Goal: Task Accomplishment & Management: Manage account settings

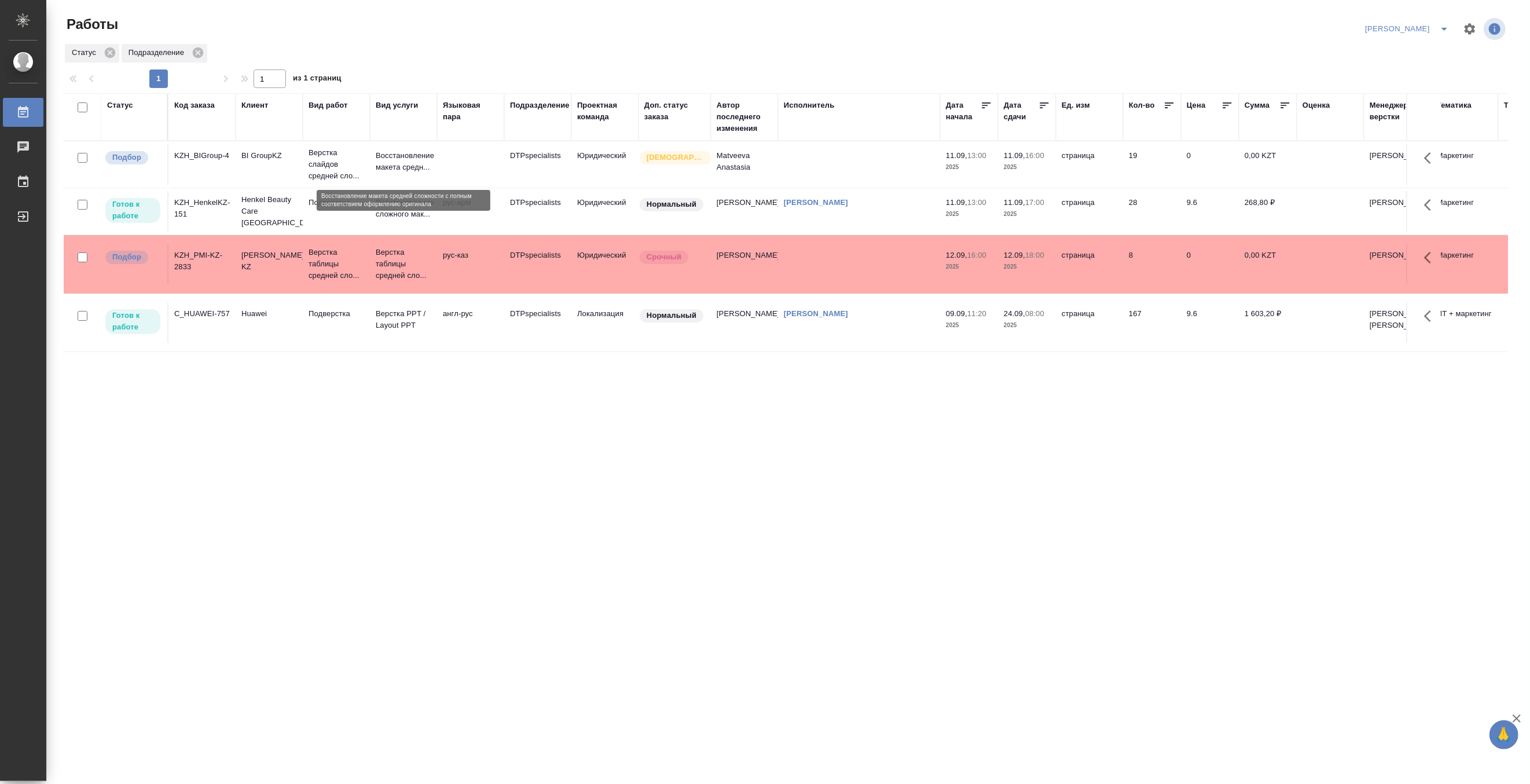
click at [383, 162] on p "Восстановление макета средн..." at bounding box center [403, 161] width 55 height 23
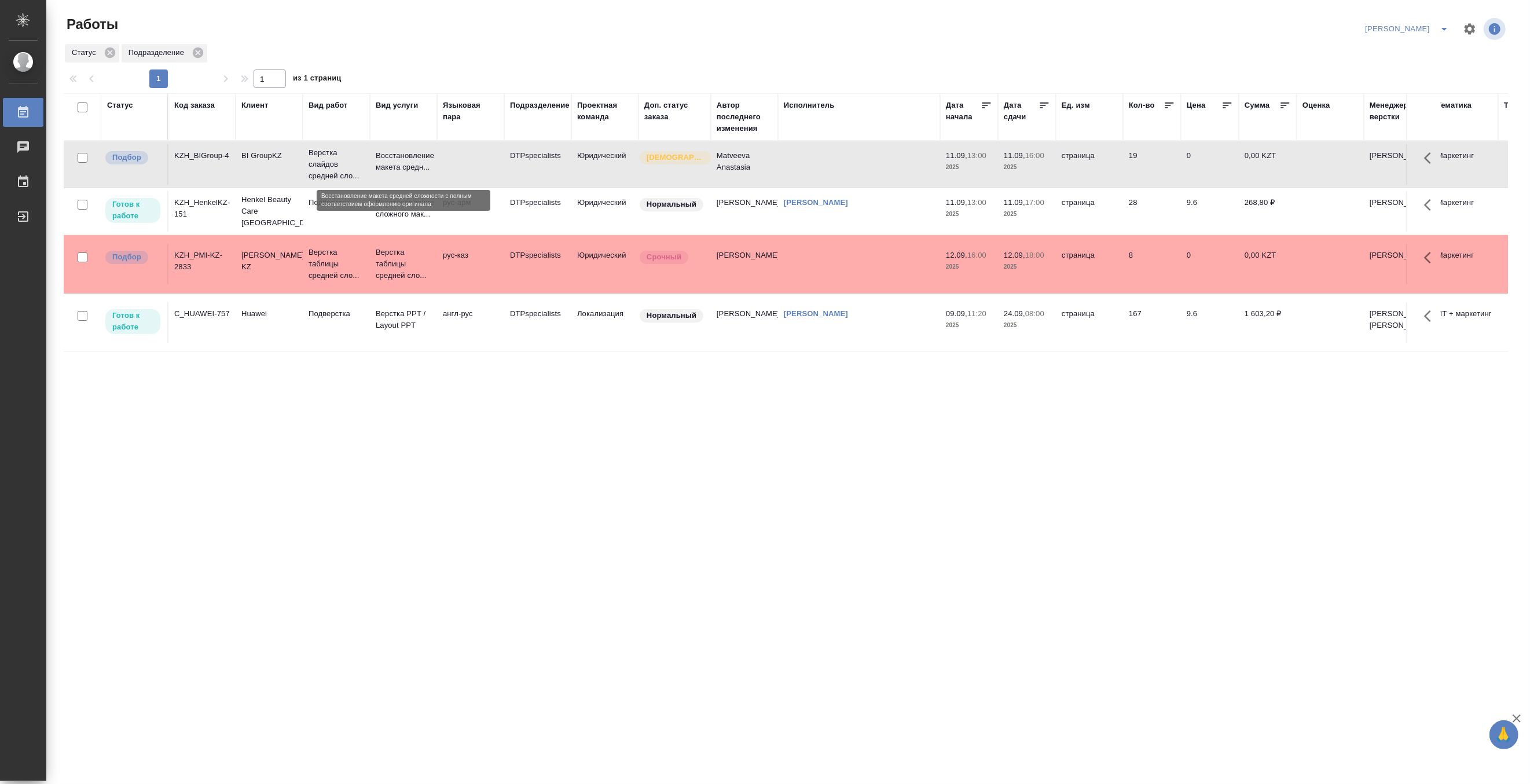
click at [383, 162] on p "Восстановление макета средн..." at bounding box center [403, 161] width 55 height 23
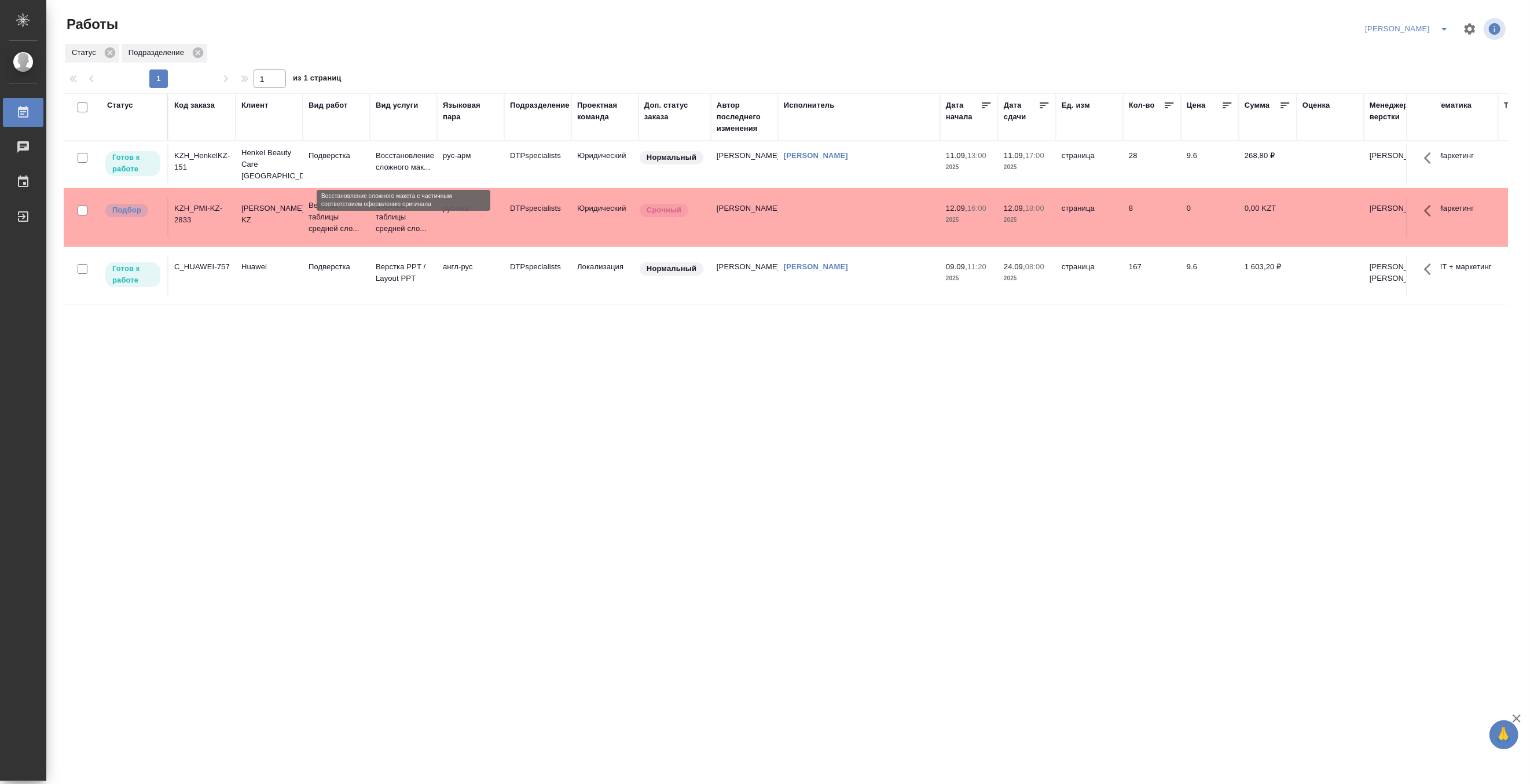
click at [402, 159] on p "Восстановление сложного мак..." at bounding box center [403, 161] width 55 height 23
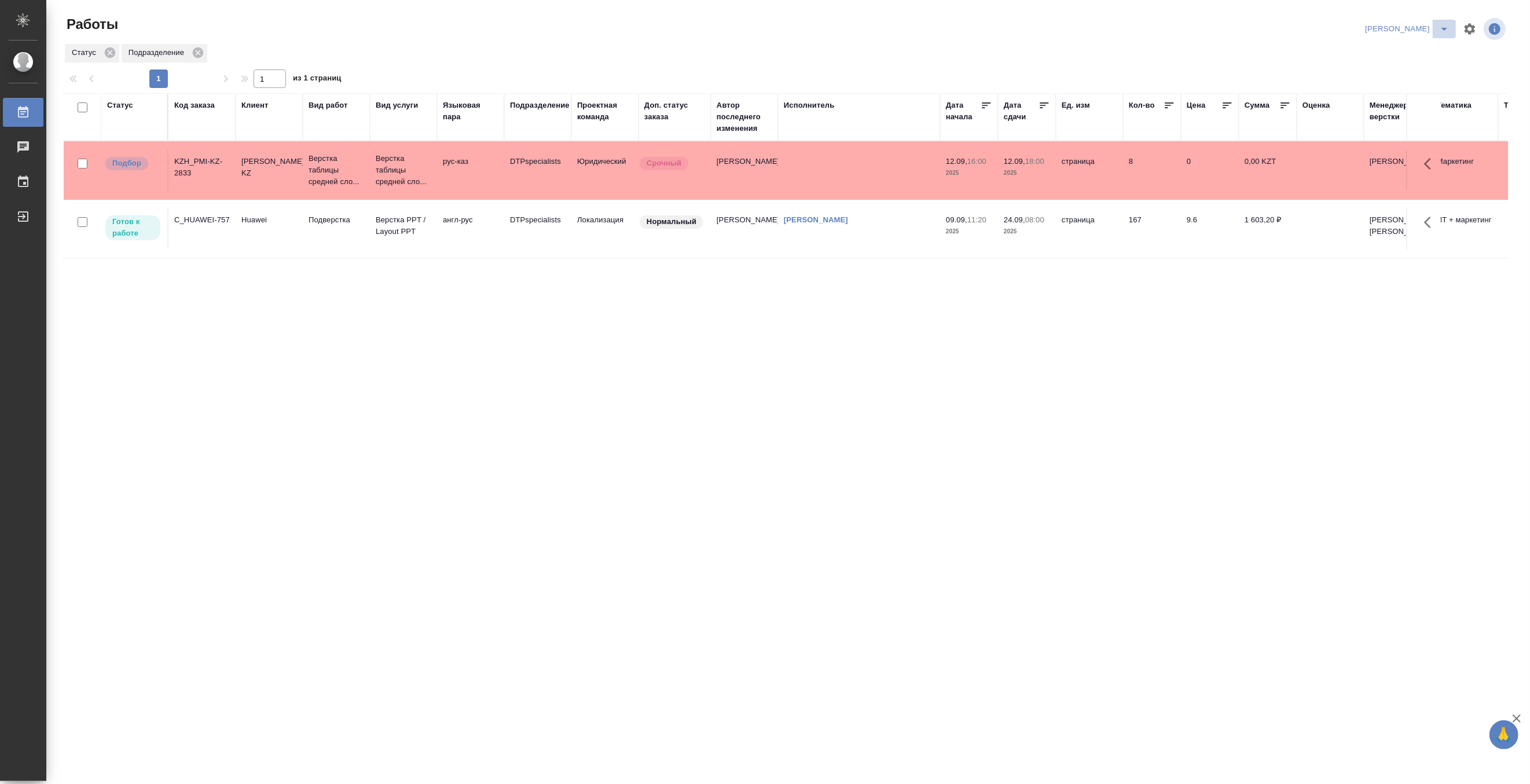
click at [1438, 25] on icon "split button" at bounding box center [1444, 29] width 14 height 14
click at [1413, 51] on li "Матвеева_В работе" at bounding box center [1400, 52] width 111 height 18
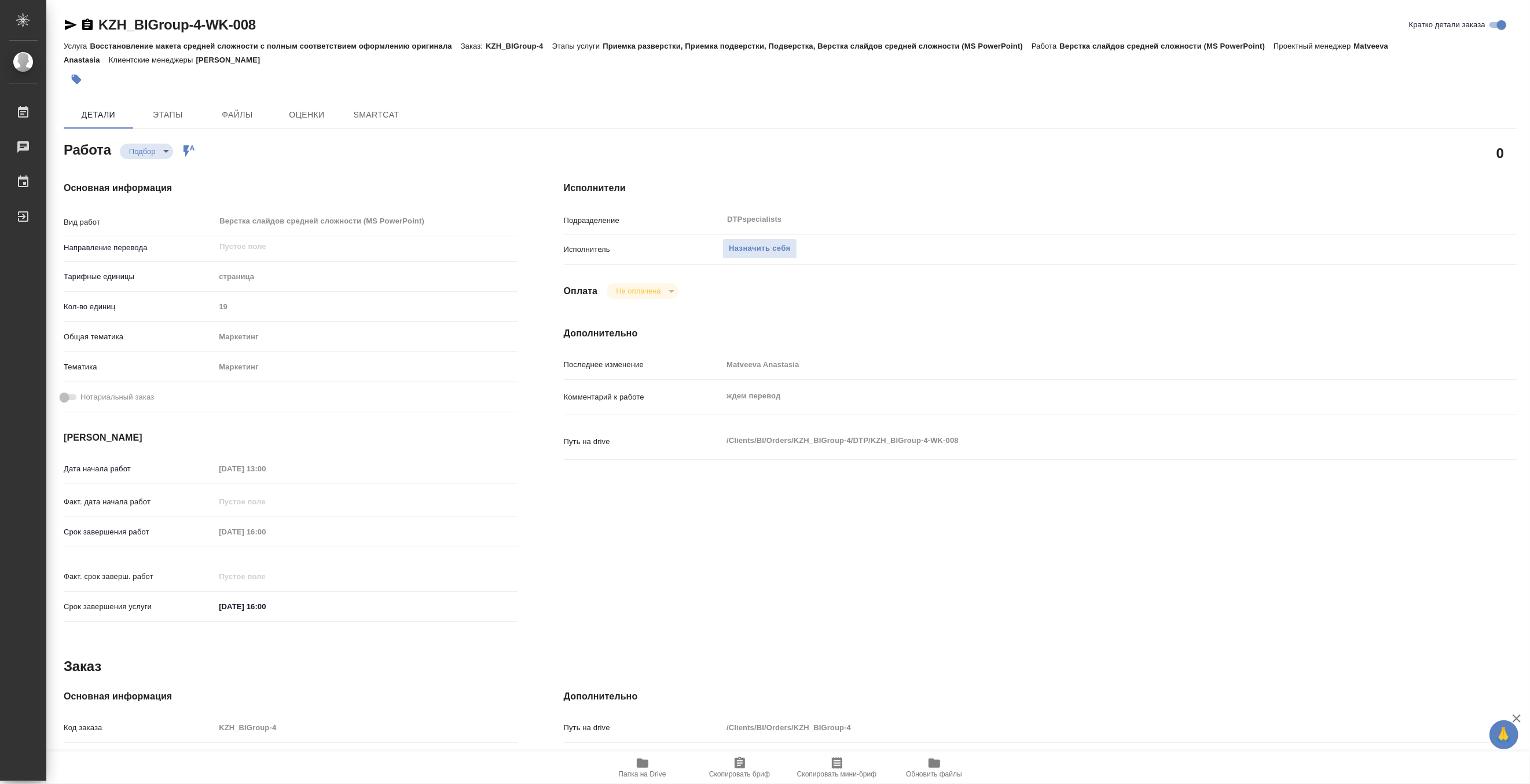
type textarea "x"
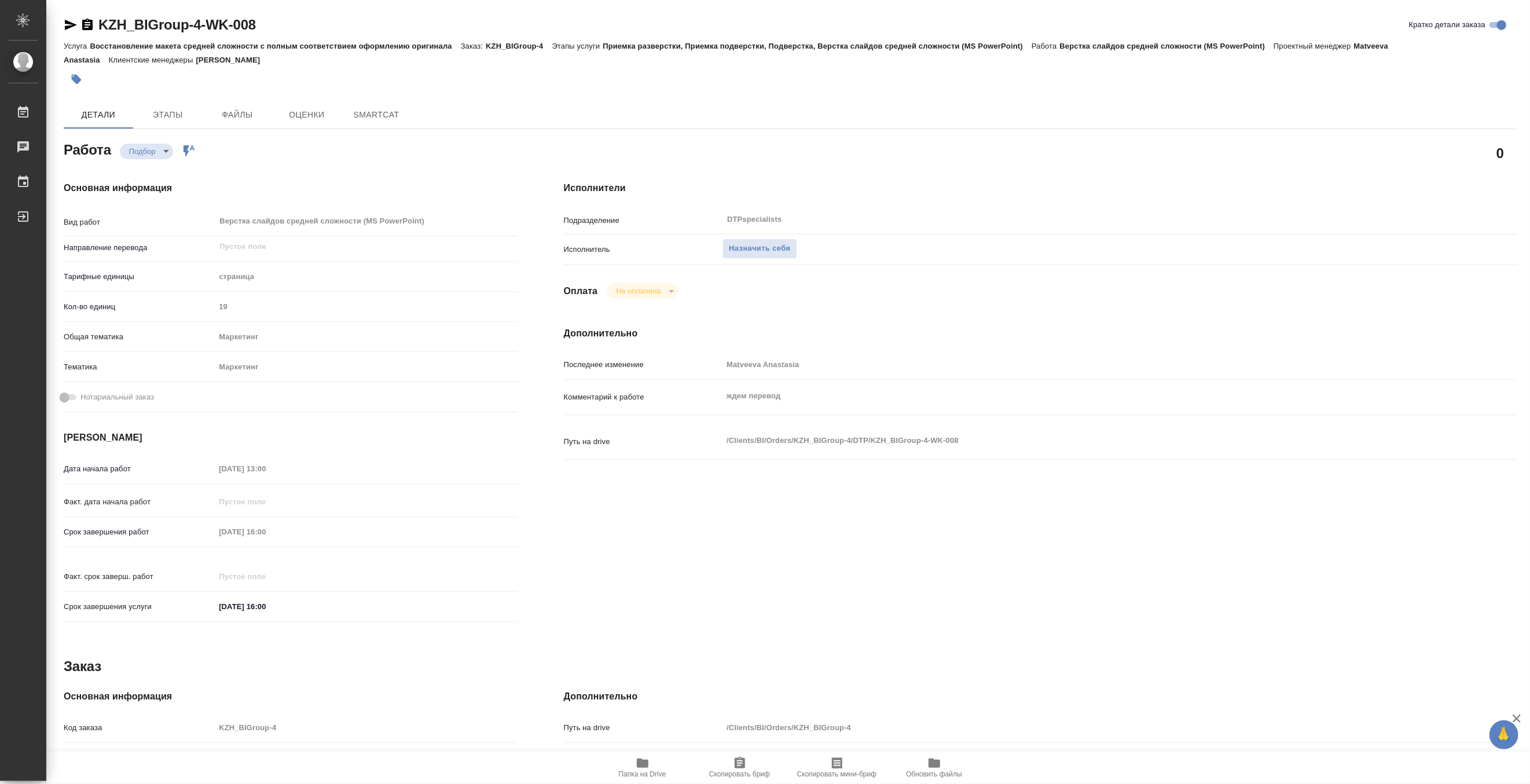
type textarea "x"
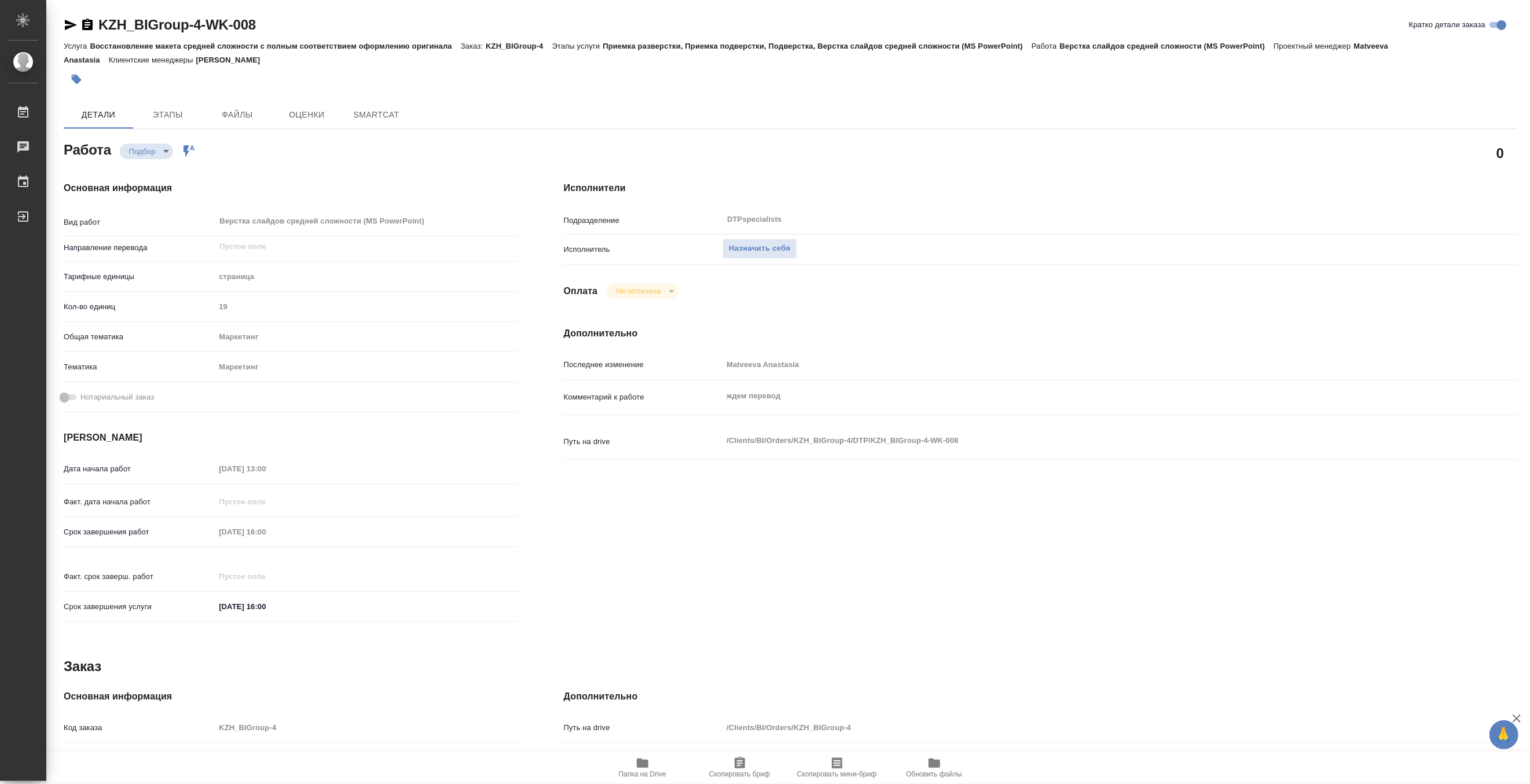
type textarea "x"
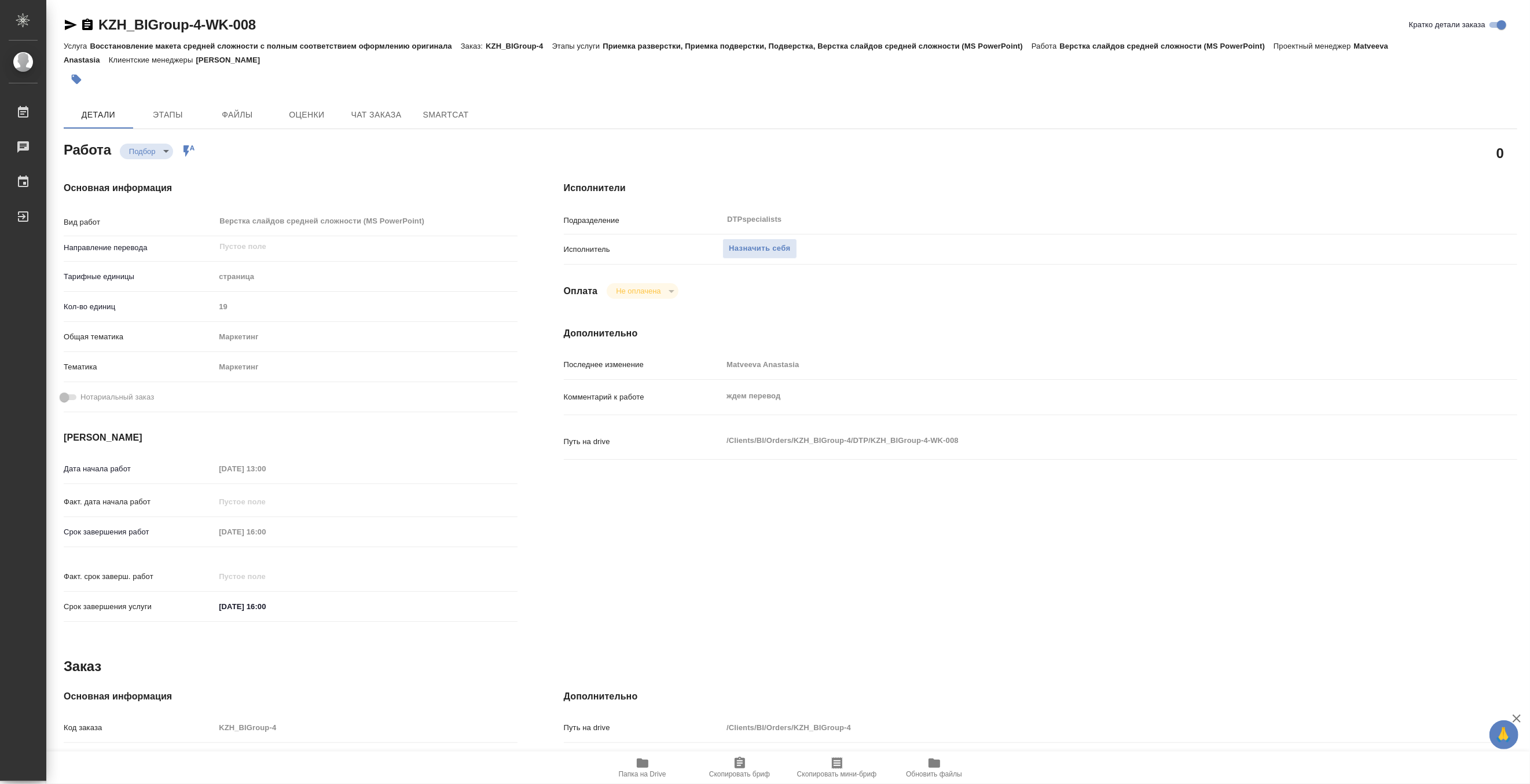
type textarea "x"
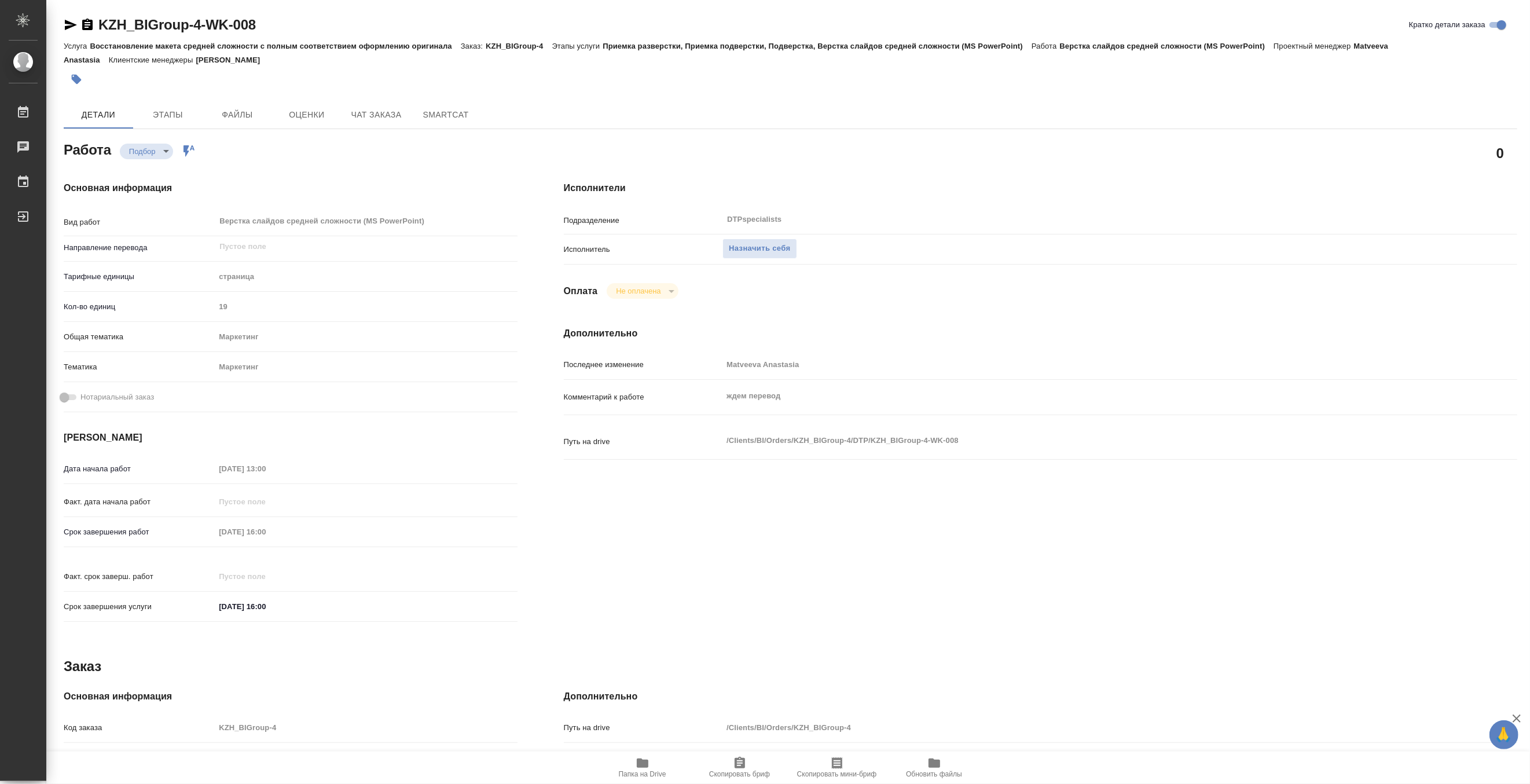
type textarea "x"
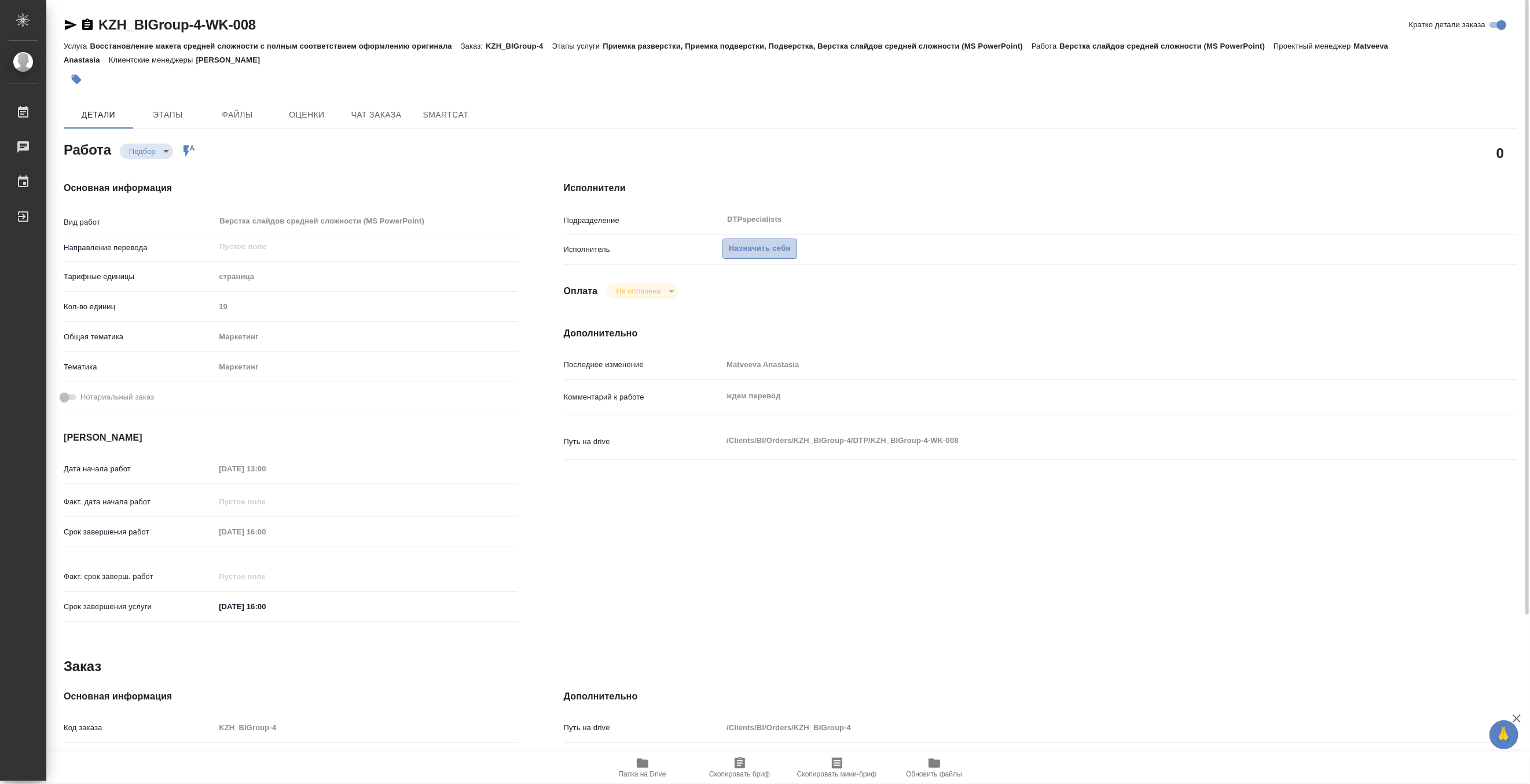
click at [753, 245] on span "Назначить себя" at bounding box center [760, 249] width 62 height 13
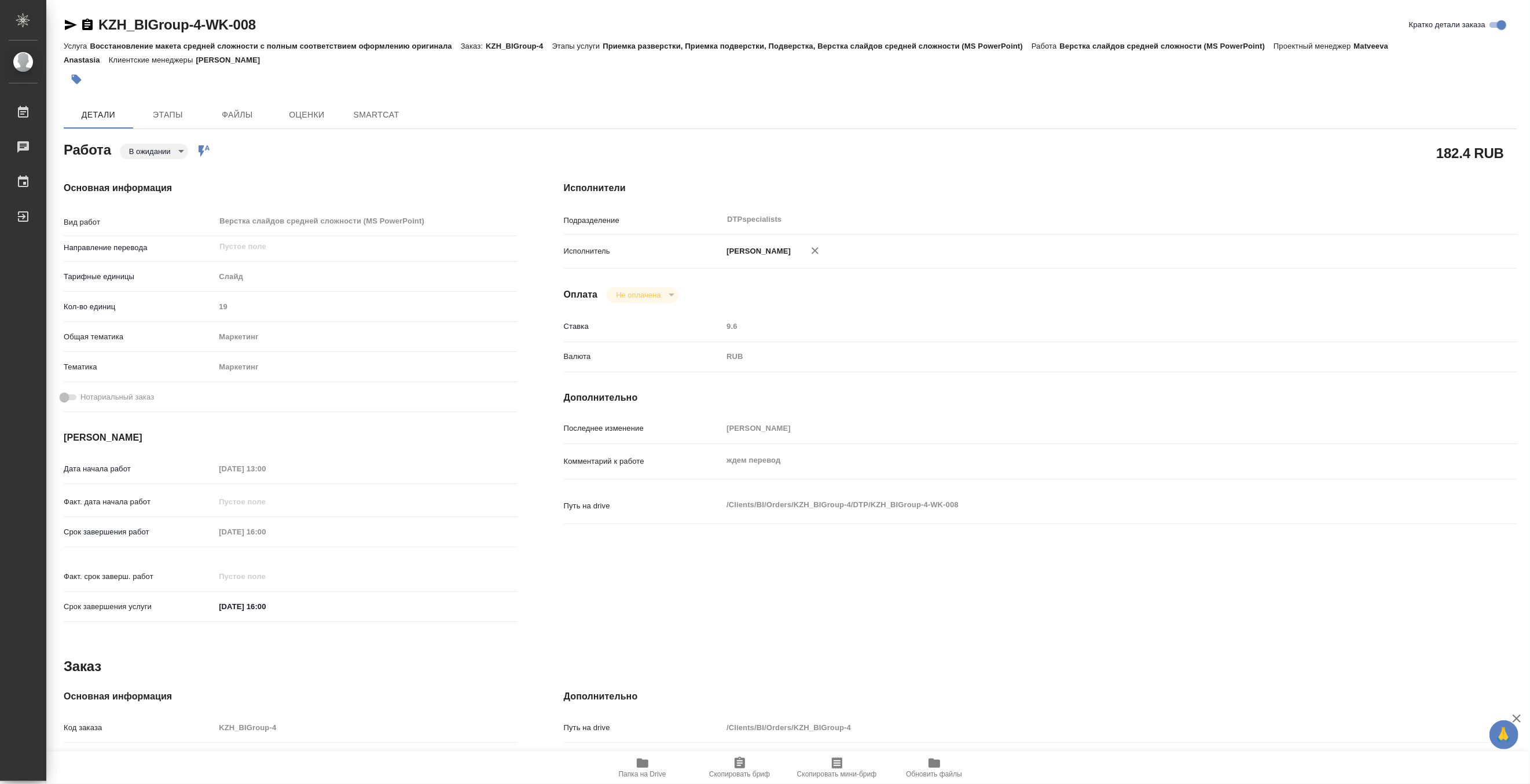
type textarea "x"
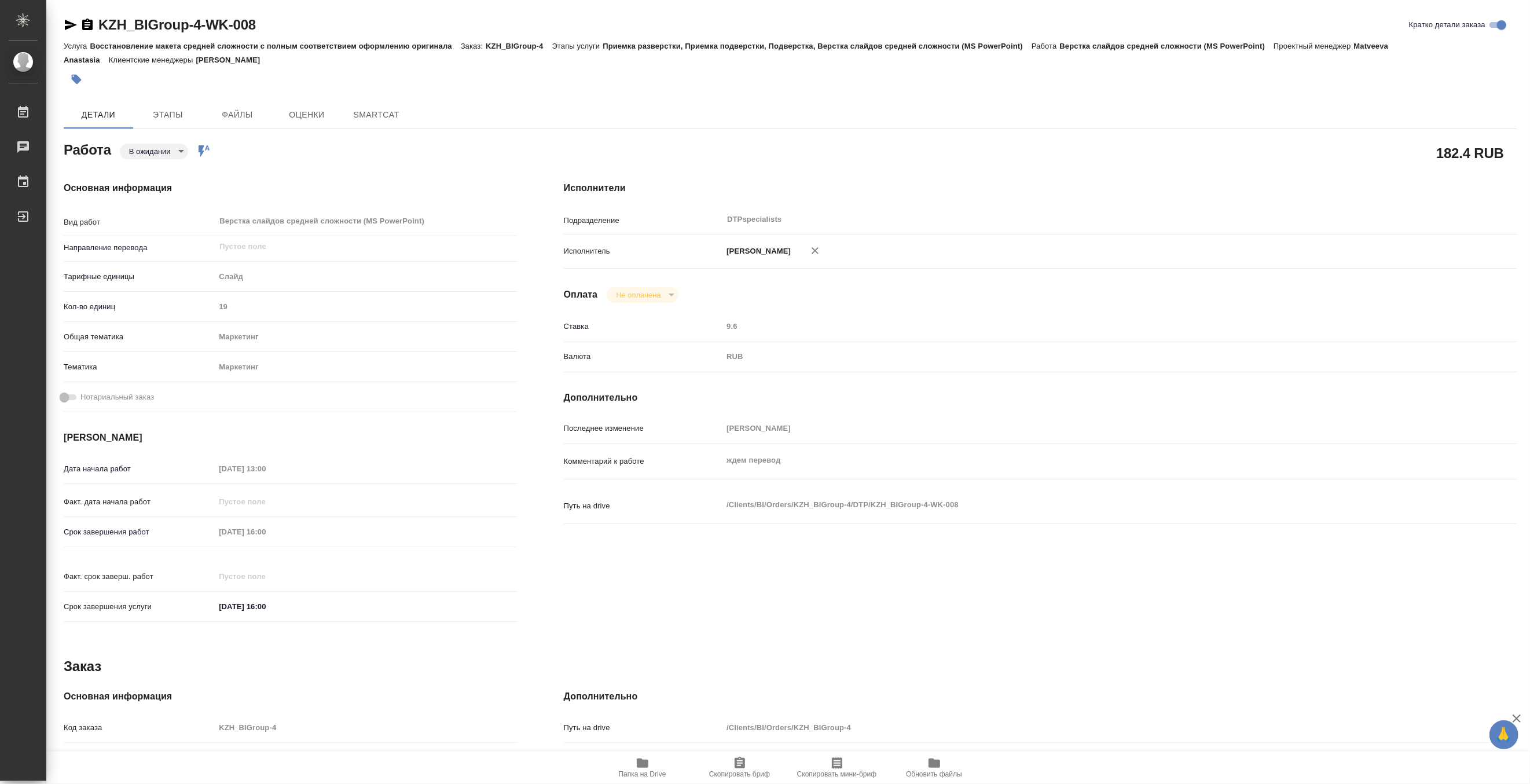
type textarea "x"
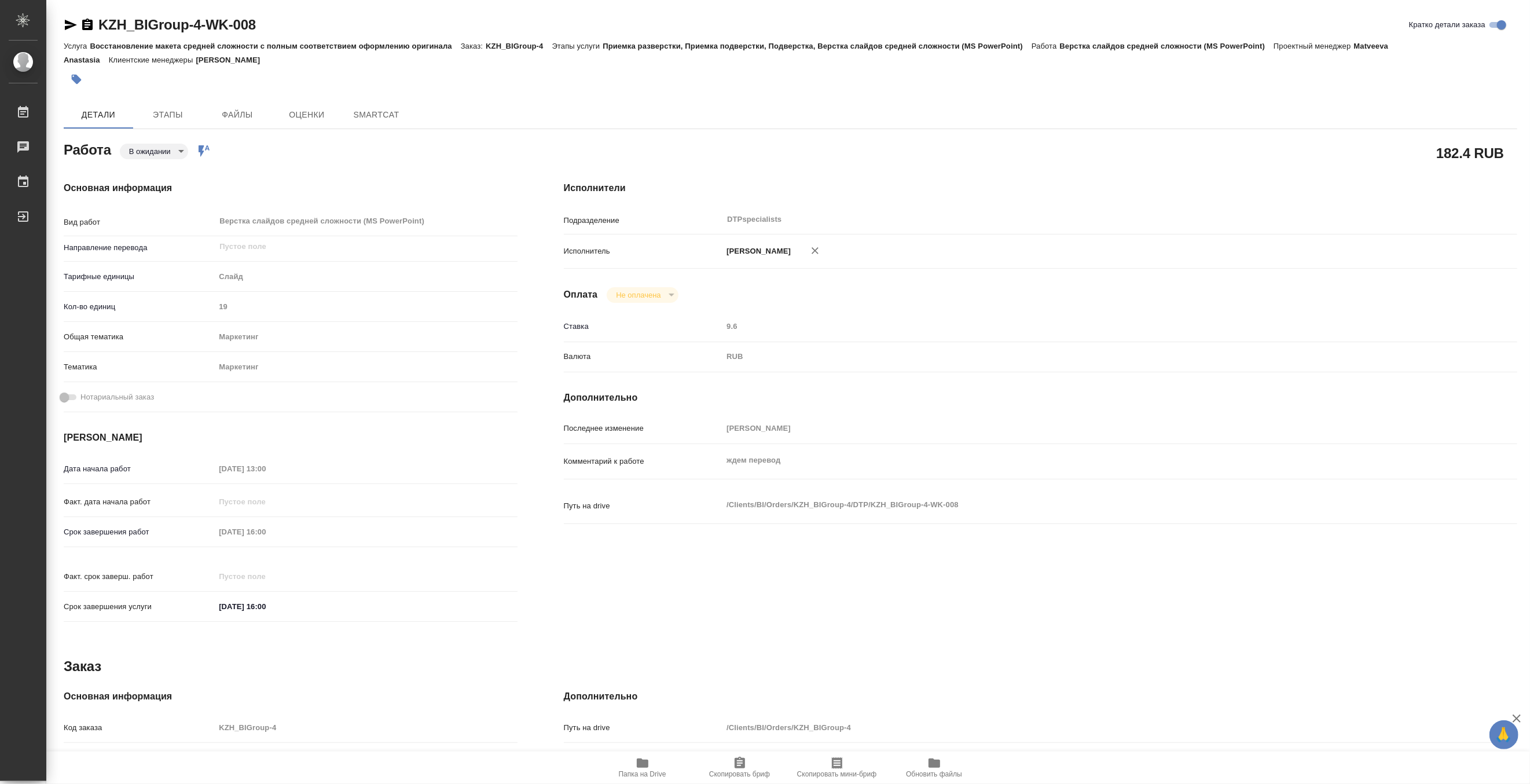
type textarea "x"
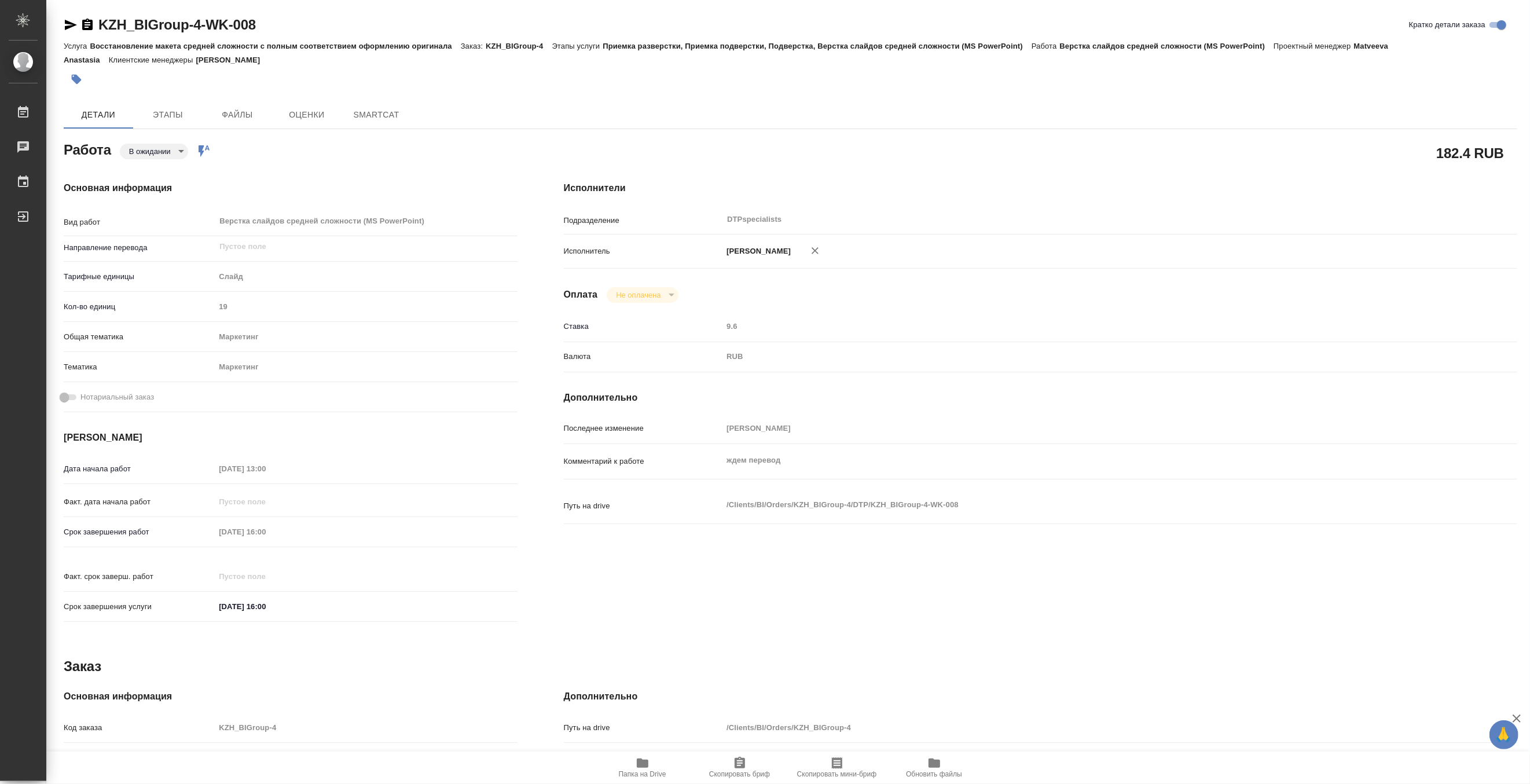
type textarea "x"
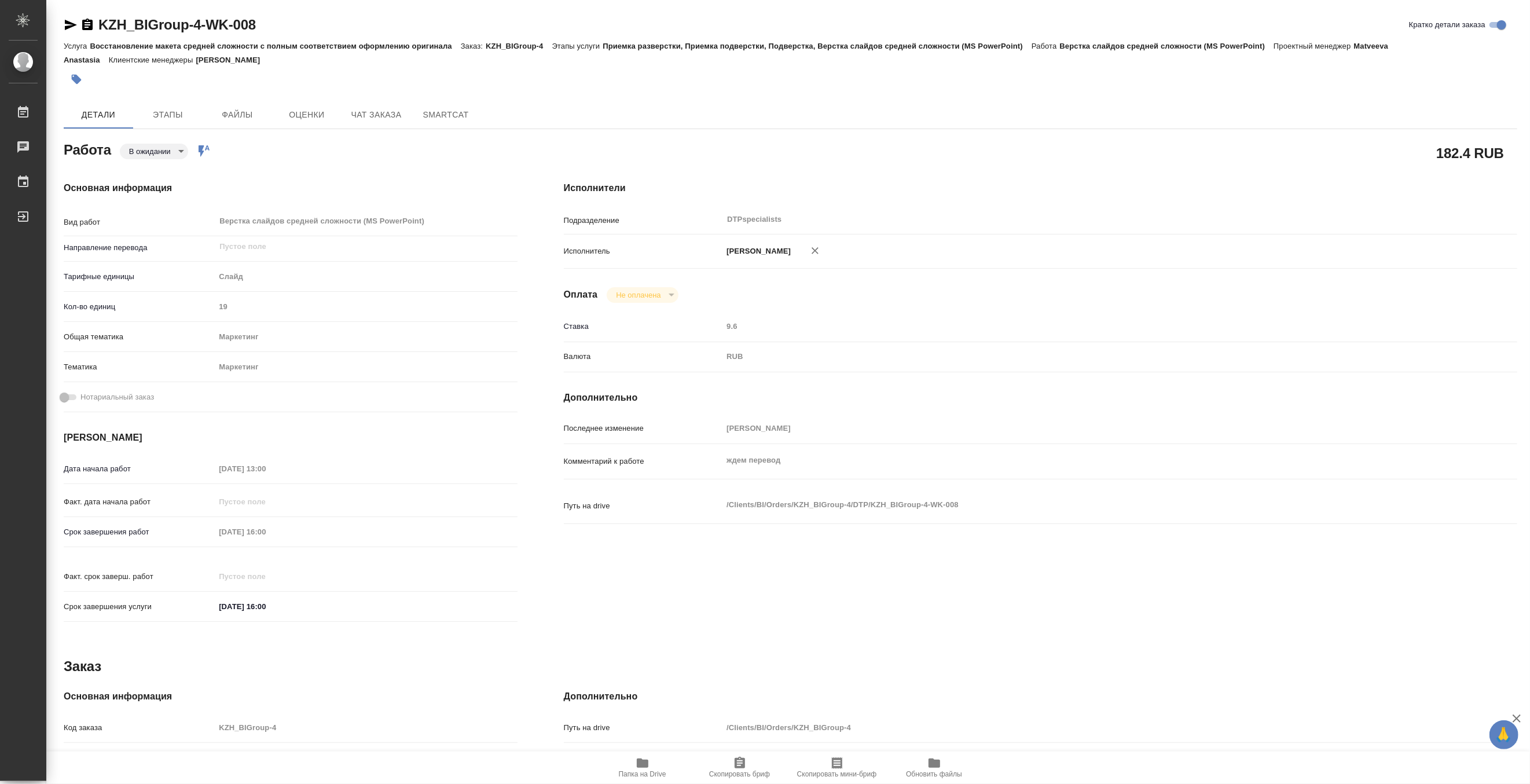
type textarea "x"
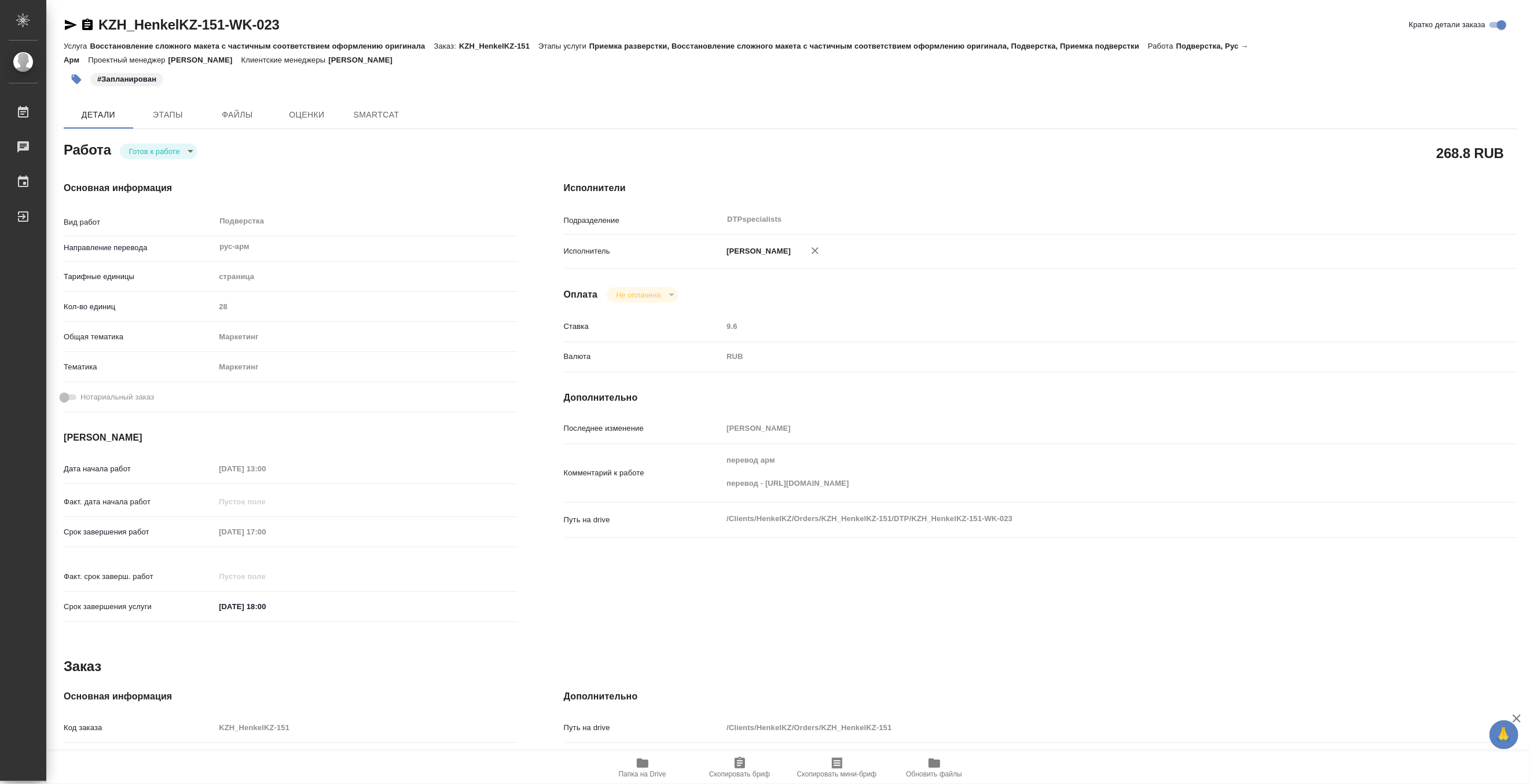
type textarea "x"
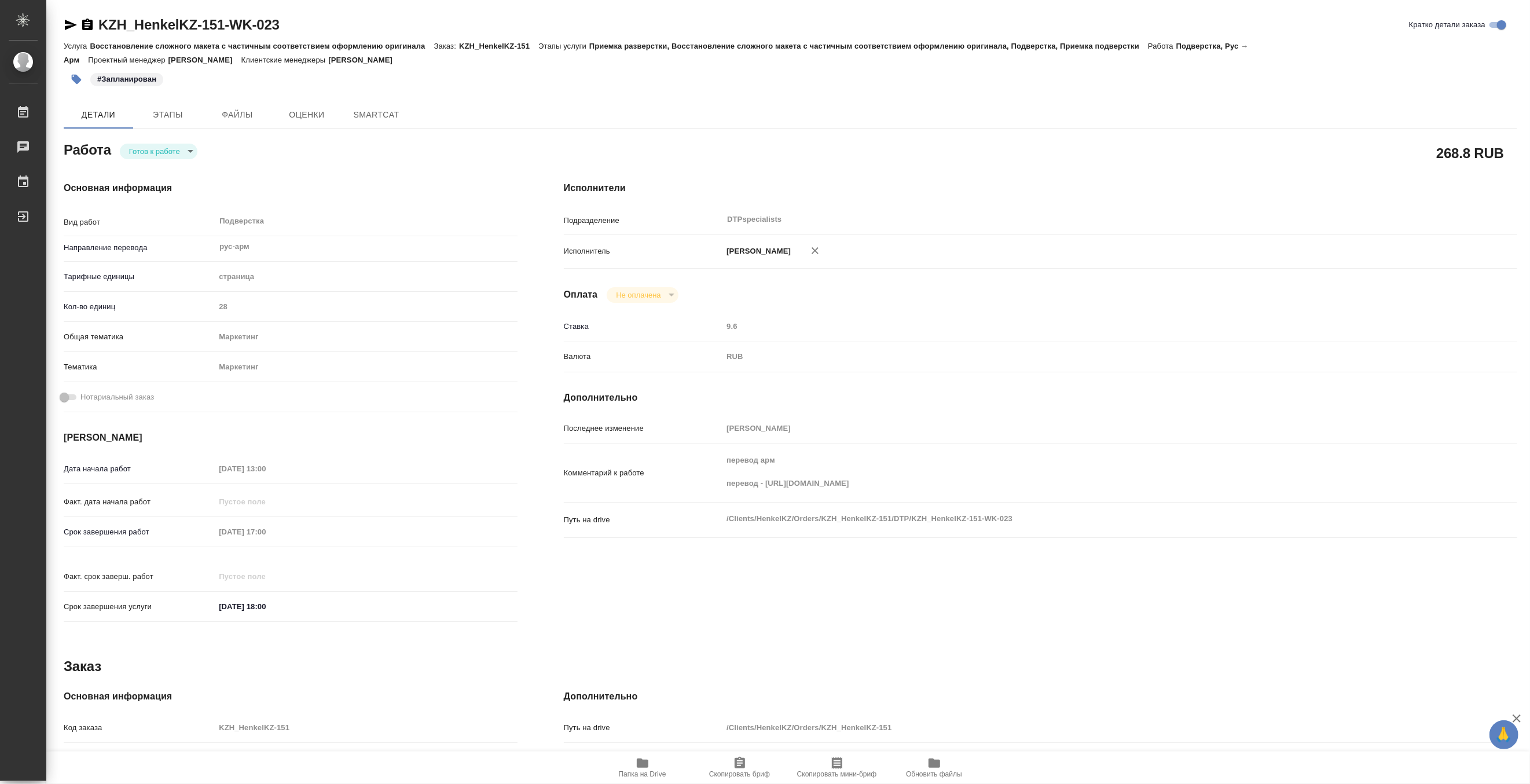
type textarea "x"
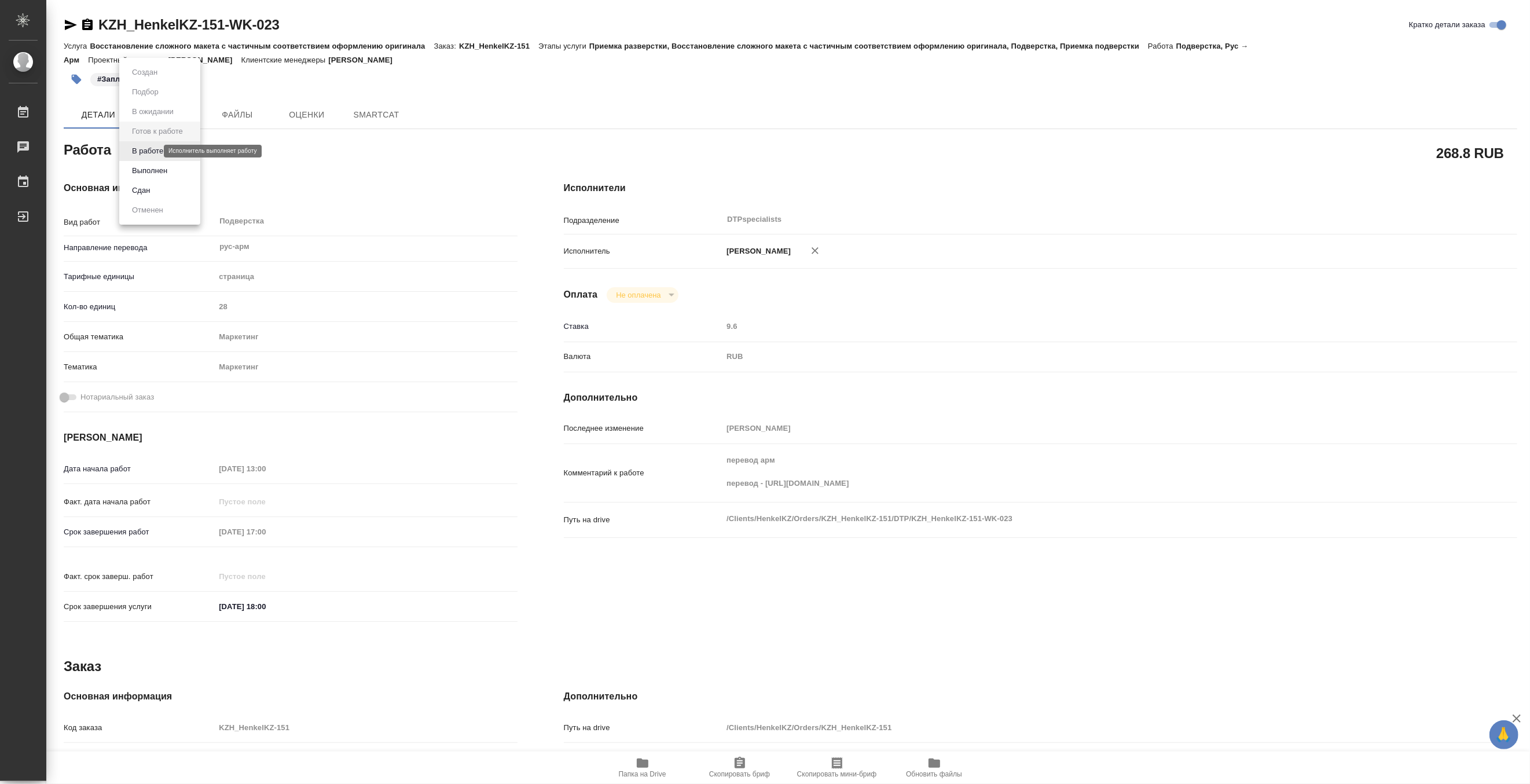
click at [140, 150] on body "🙏 .cls-1 fill:#fff; AWATERA Matveeva Maria Работы Чаты График Выйти KZH_HenkelK…" at bounding box center [765, 392] width 1530 height 784
click at [133, 150] on button "В работе" at bounding box center [147, 151] width 38 height 13
type textarea "x"
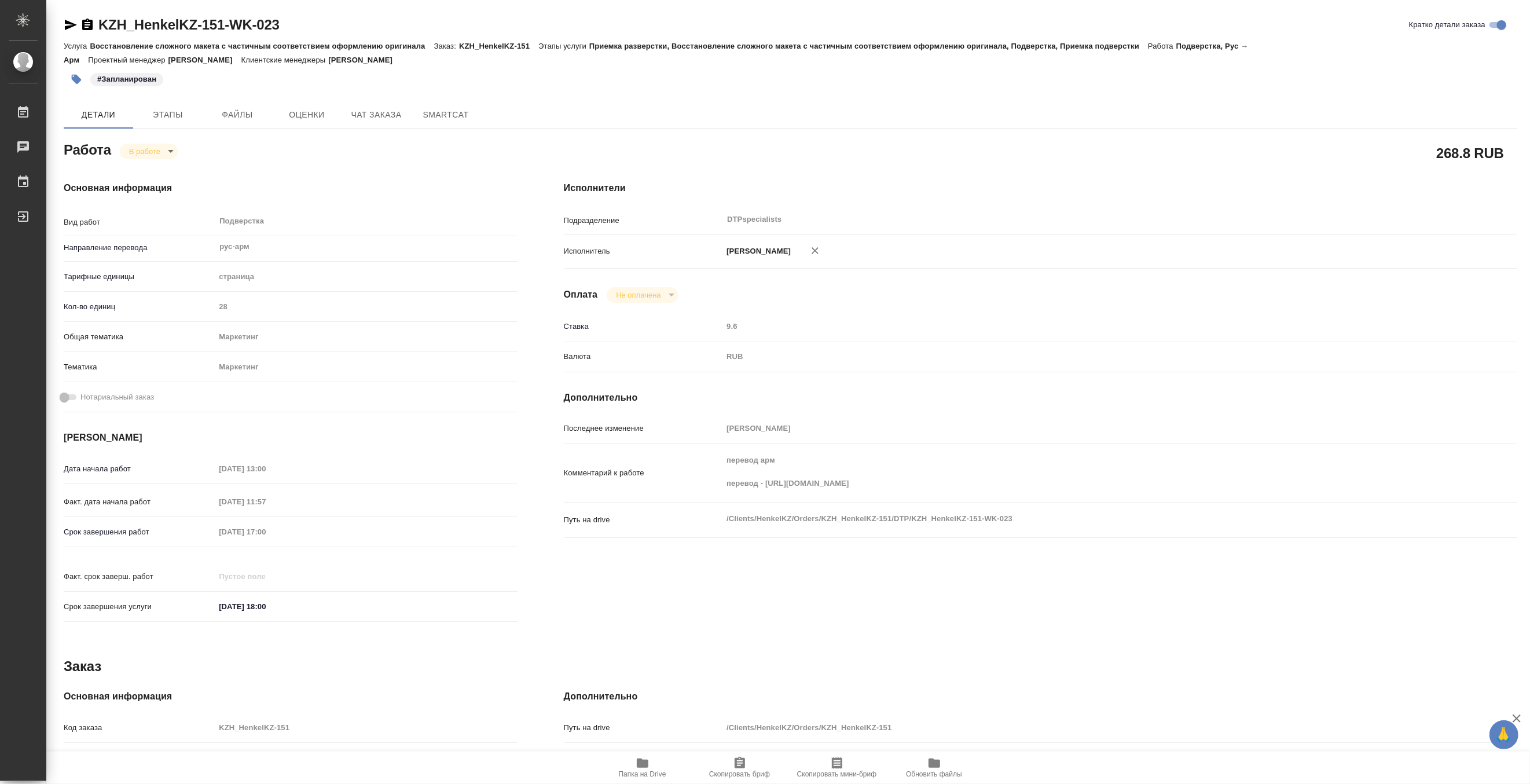
type textarea "x"
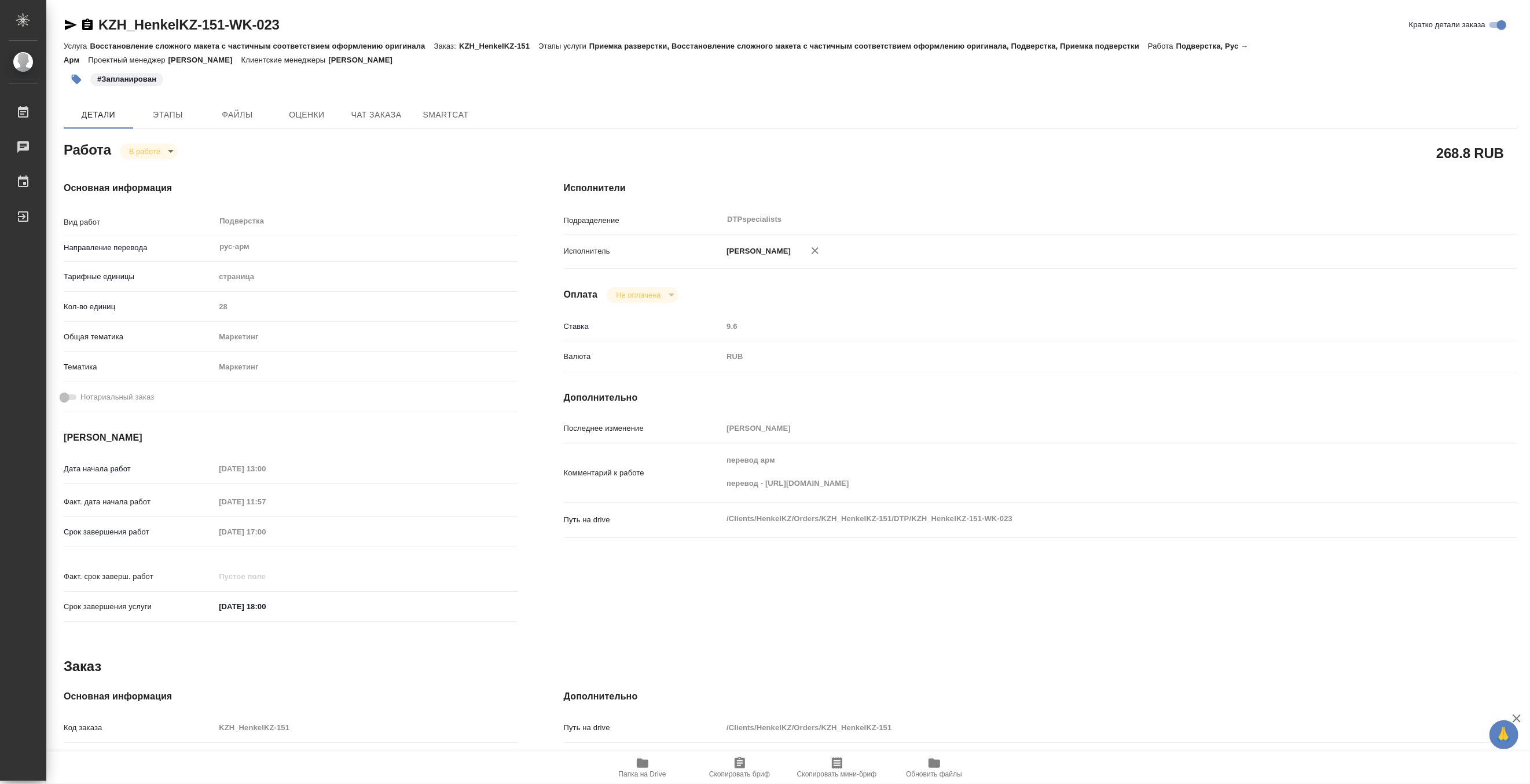
type textarea "x"
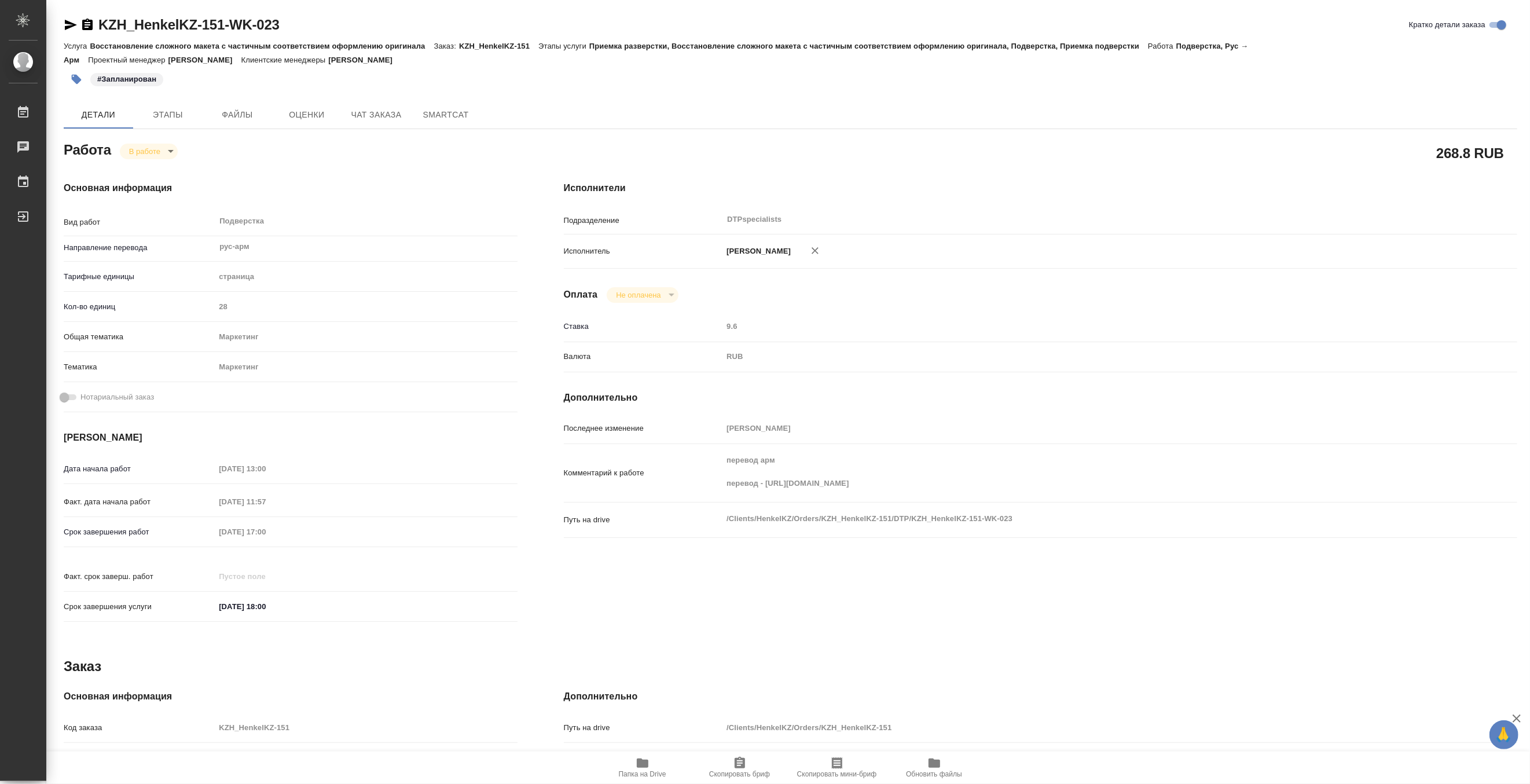
type textarea "x"
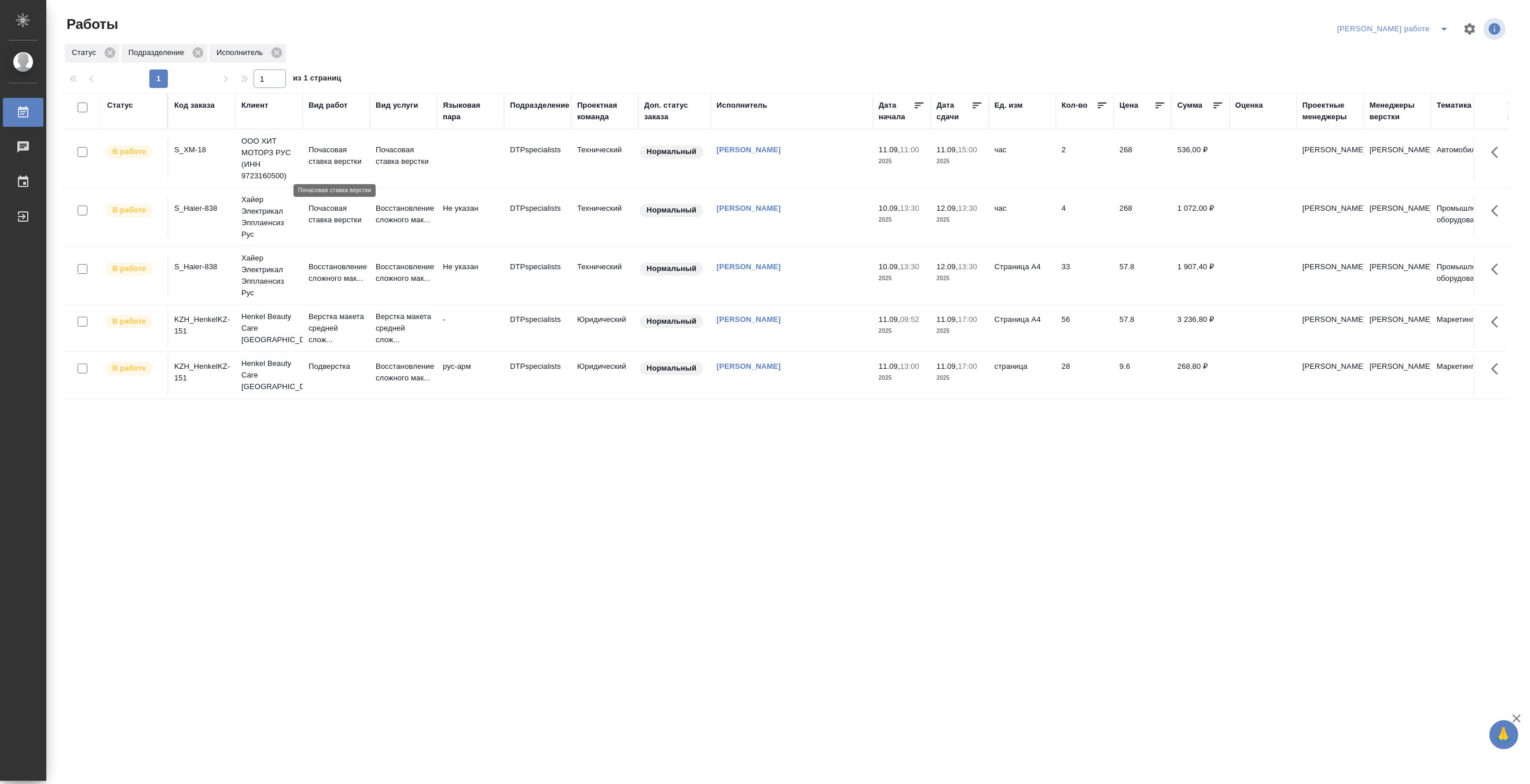
click at [317, 157] on p "Почасовая ставка верстки" at bounding box center [336, 155] width 55 height 23
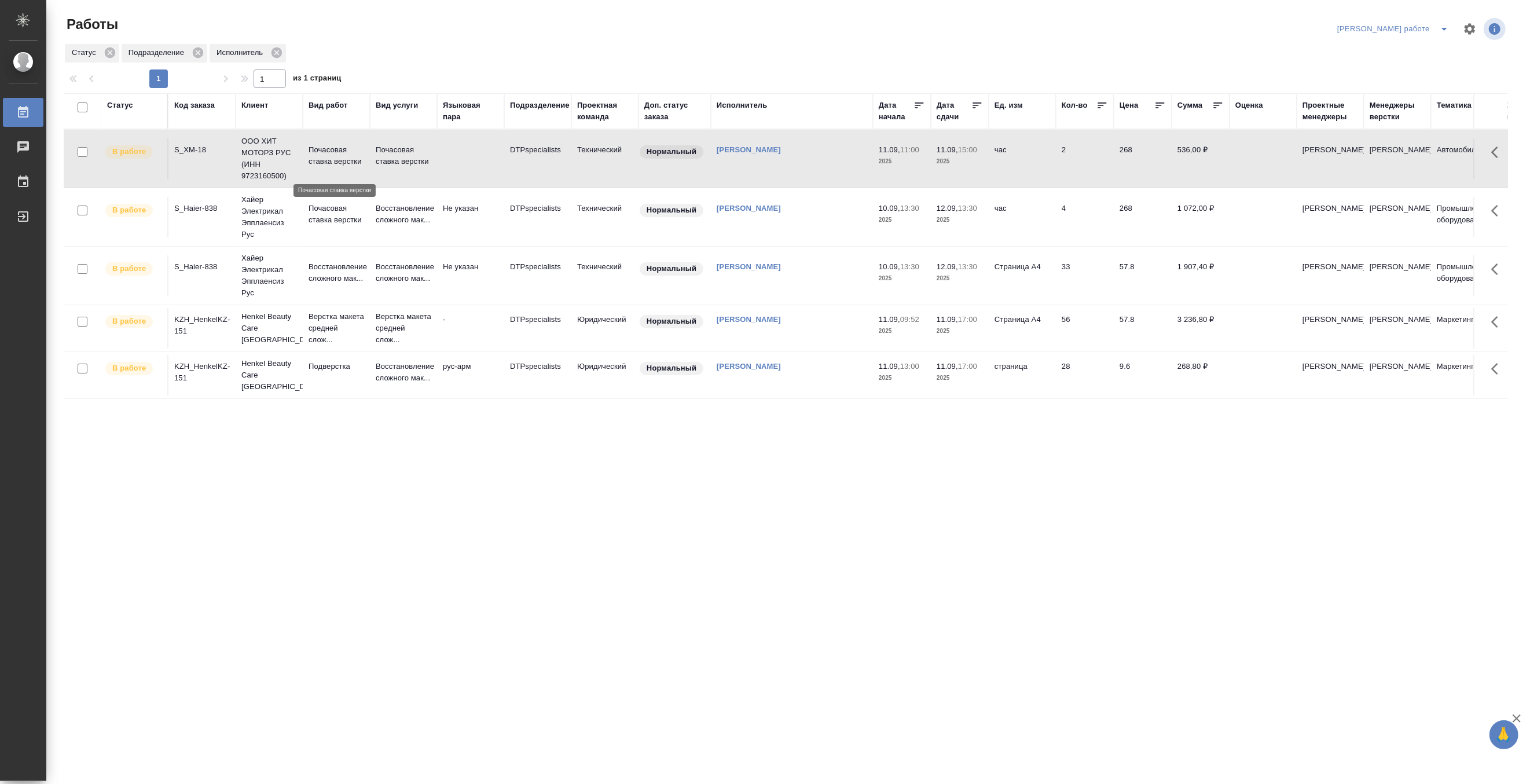
click at [317, 157] on p "Почасовая ставка верстки" at bounding box center [336, 155] width 55 height 23
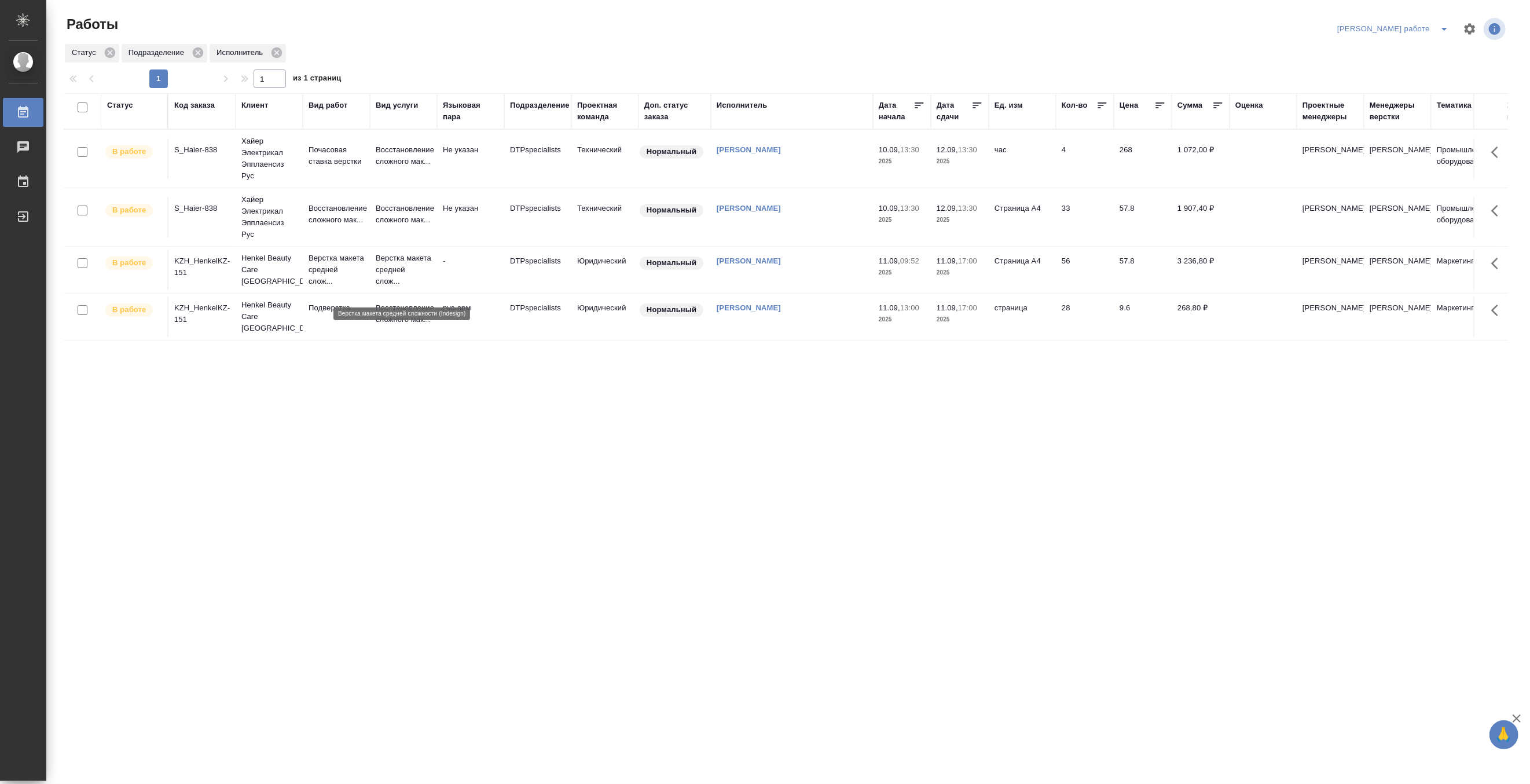
click at [393, 281] on p "Верстка макета средней слож..." at bounding box center [403, 269] width 55 height 35
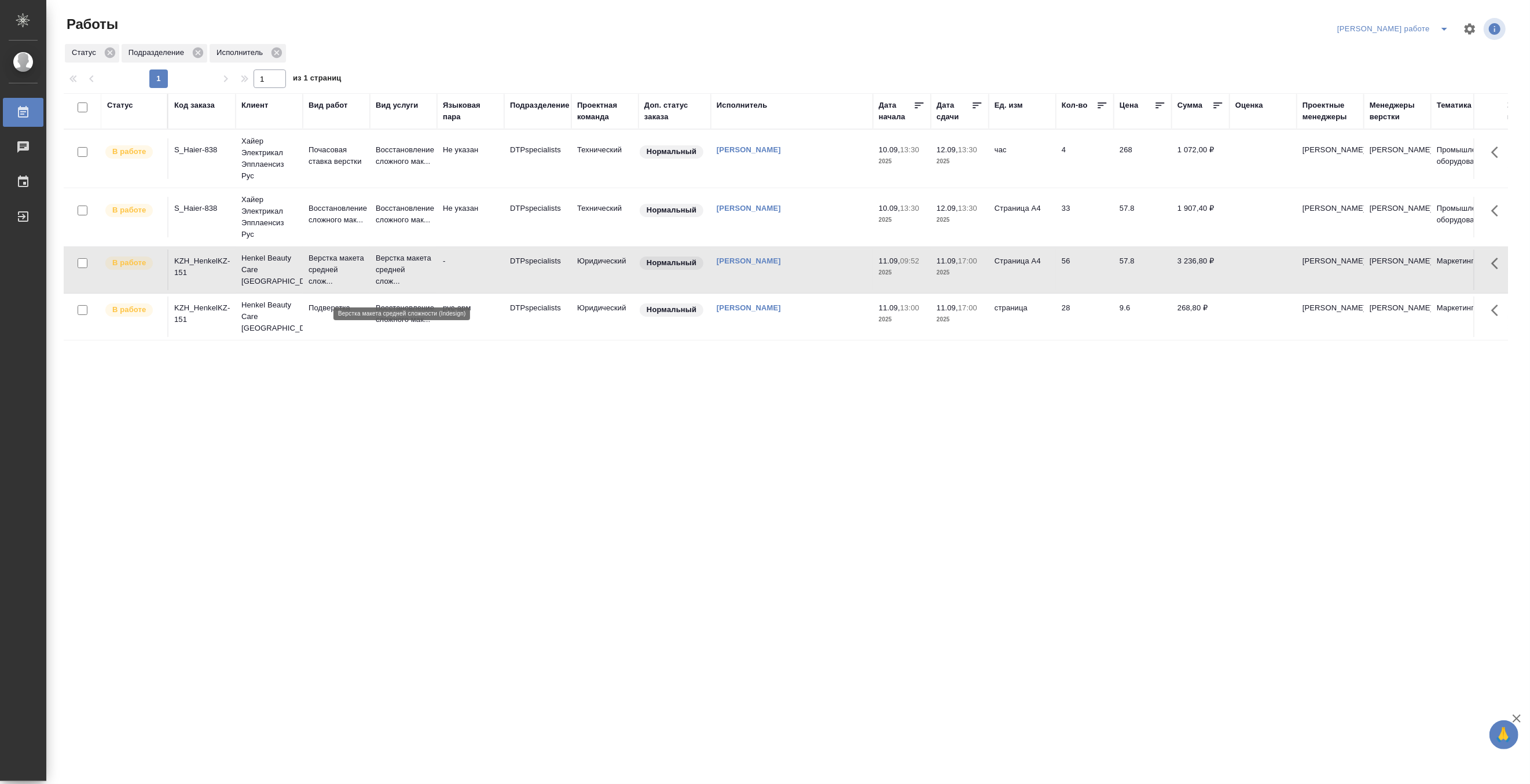
click at [393, 281] on p "Верстка макета средней слож..." at bounding box center [403, 269] width 55 height 35
click at [1444, 22] on icon "split button" at bounding box center [1444, 29] width 14 height 14
click at [1416, 67] on li "Матвеева_назначено" at bounding box center [1403, 70] width 105 height 18
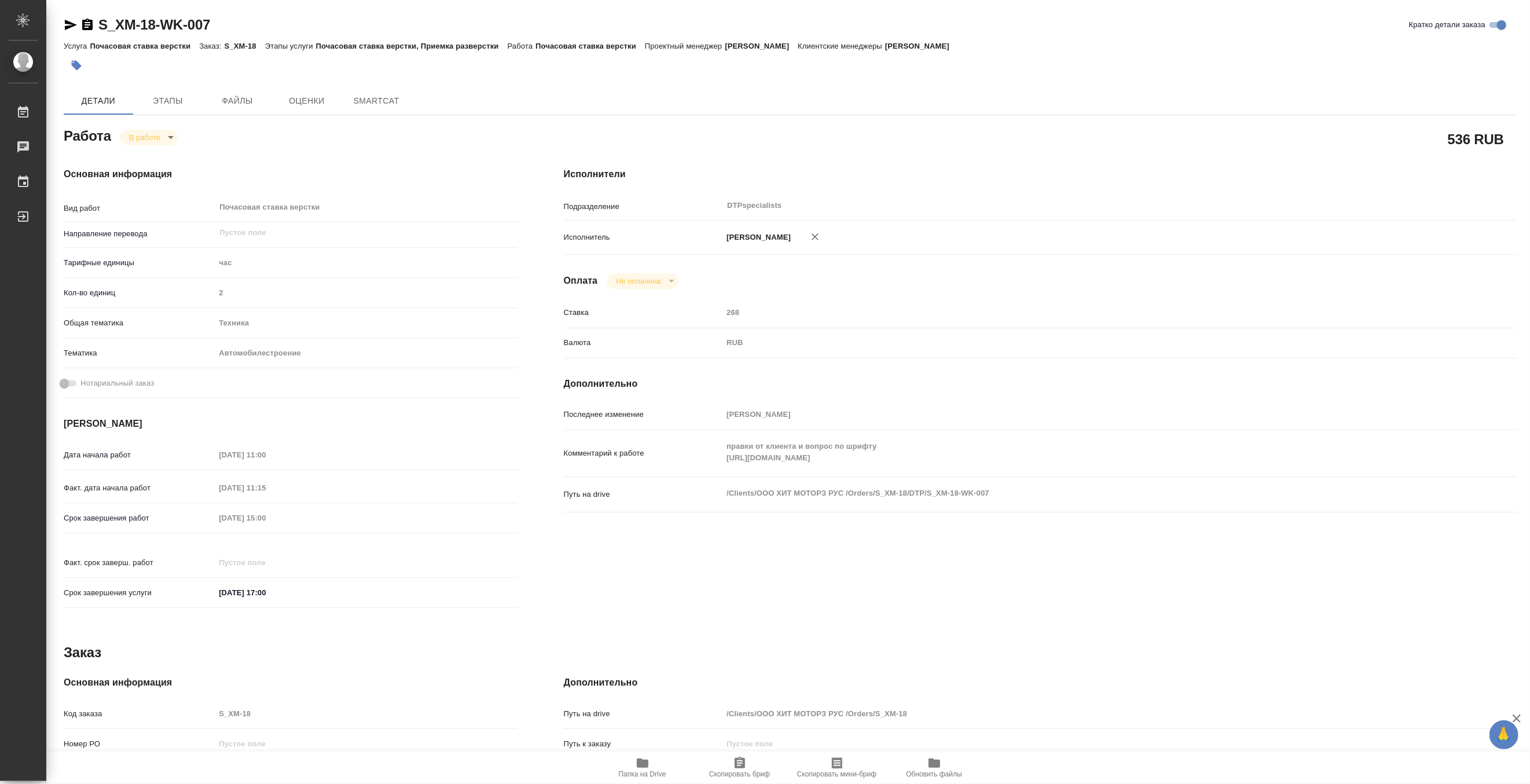
type textarea "x"
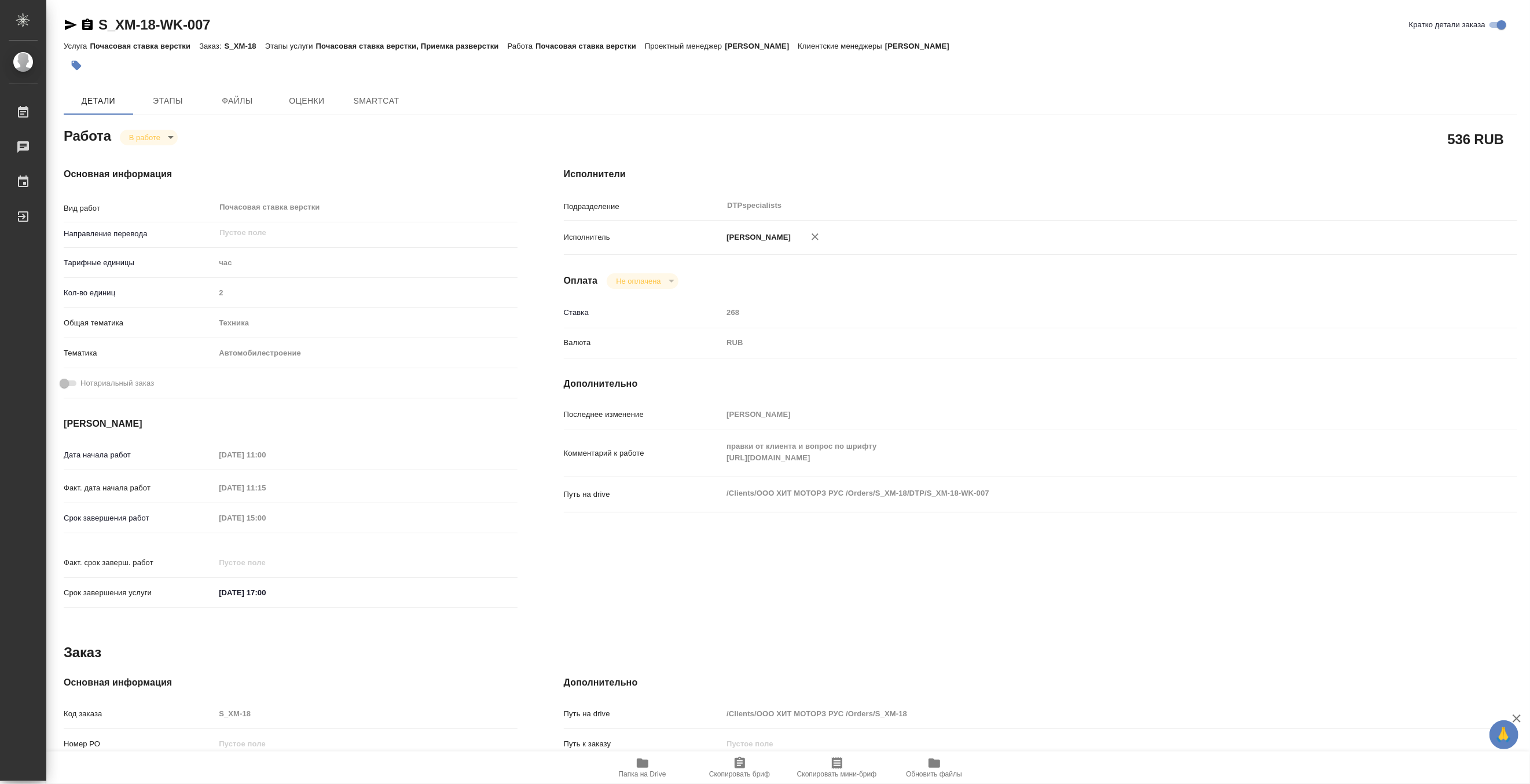
type textarea "x"
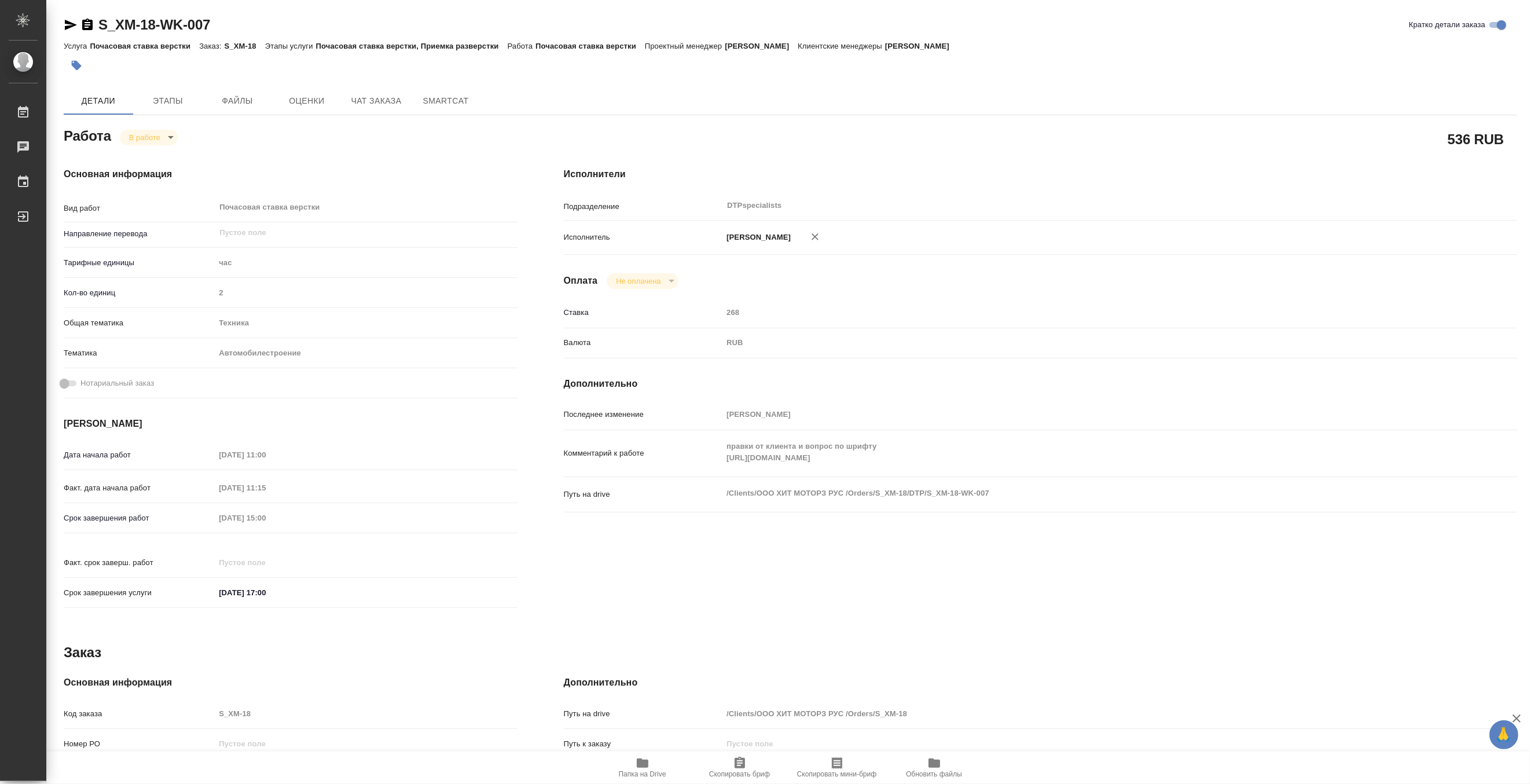
click at [637, 764] on icon "button" at bounding box center [643, 763] width 11 height 9
type textarea "x"
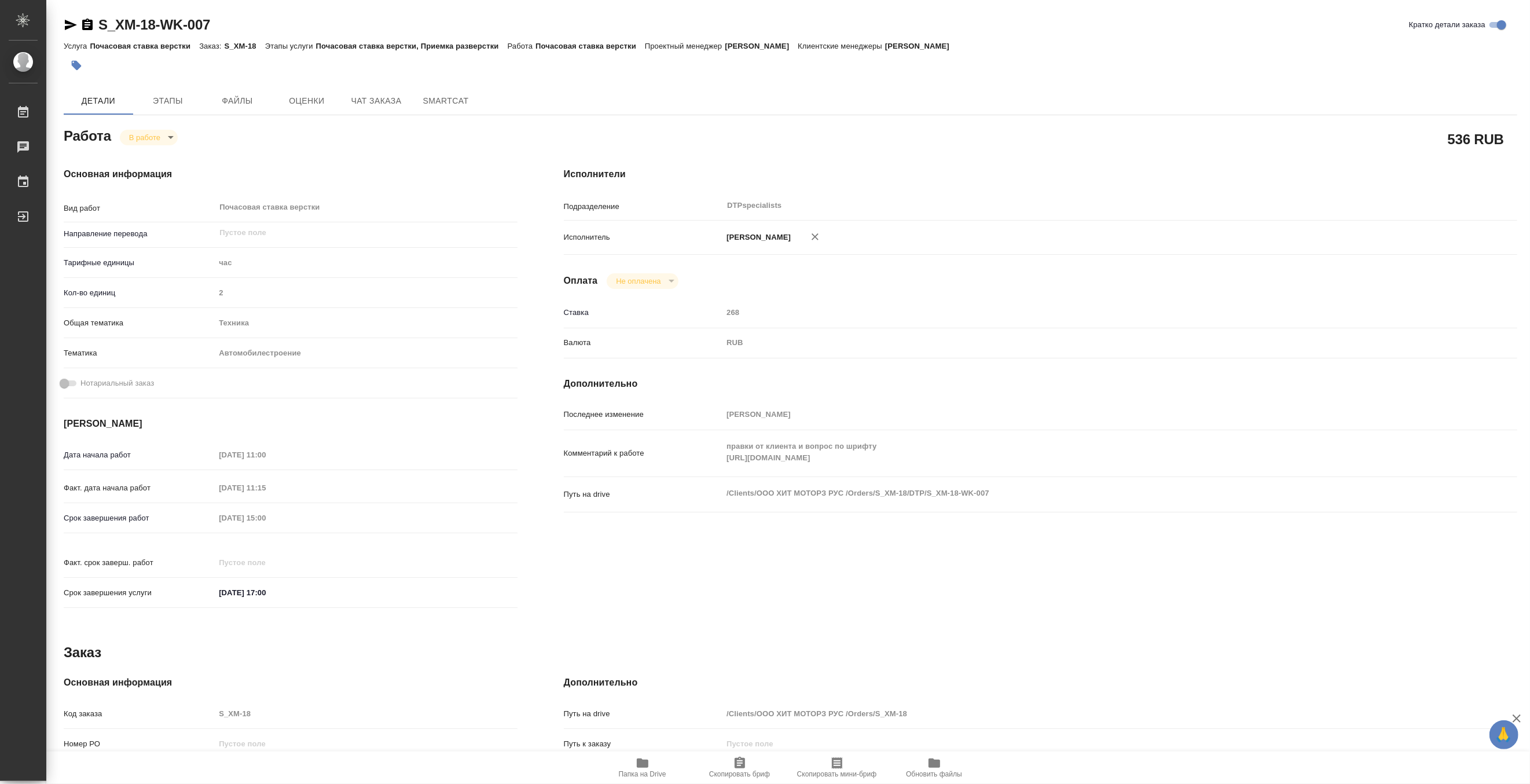
type textarea "x"
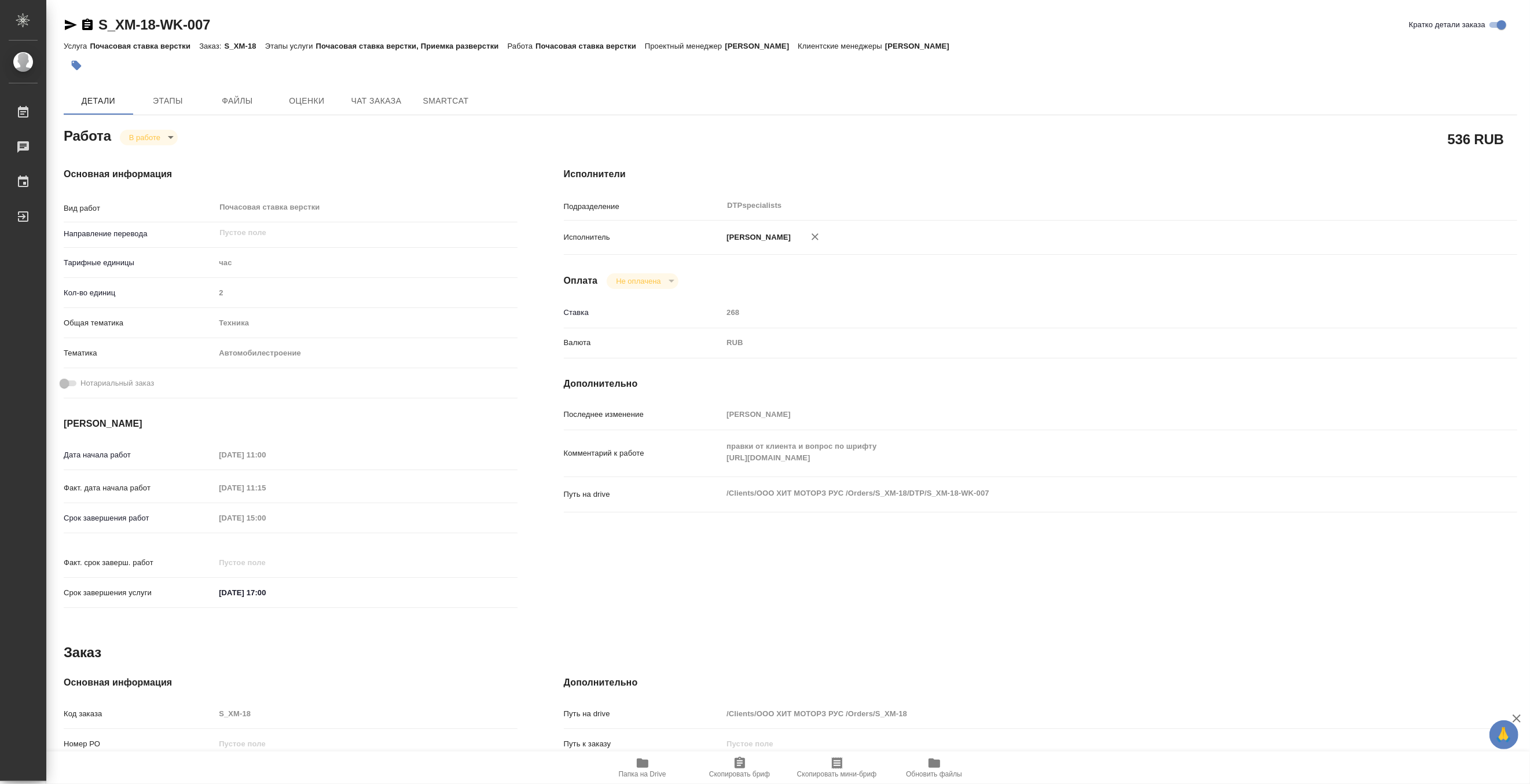
type textarea "x"
click at [136, 136] on body "🙏 .cls-1 fill:#fff; AWATERA Matveeva Maria Работы 0 Чаты График Выйти S_XM-18-W…" at bounding box center [765, 392] width 1530 height 784
click at [133, 156] on button "Выполнен" at bounding box center [149, 157] width 42 height 13
type textarea "x"
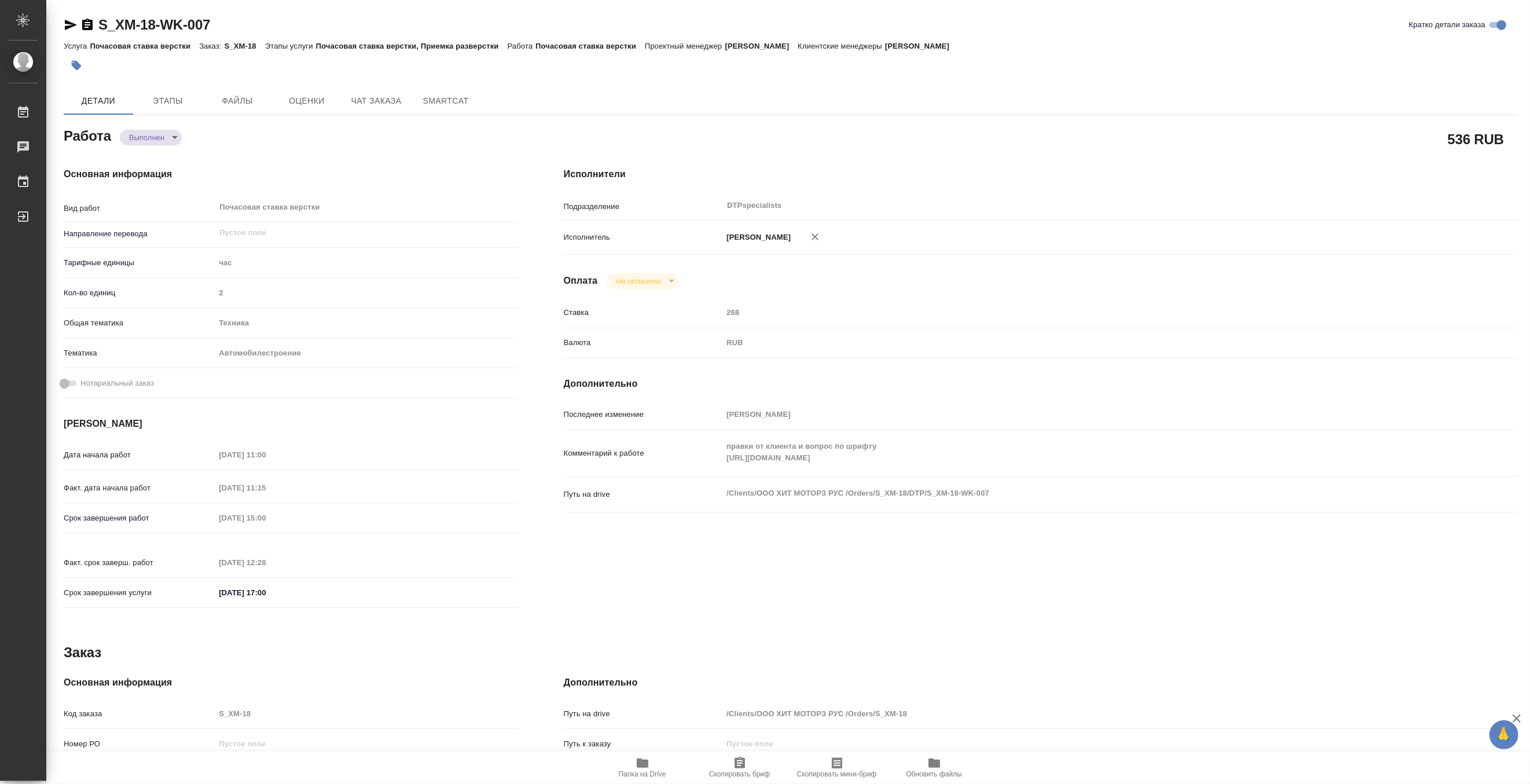
type textarea "x"
click at [651, 764] on span "Папка на Drive" at bounding box center [643, 766] width 83 height 22
type textarea "x"
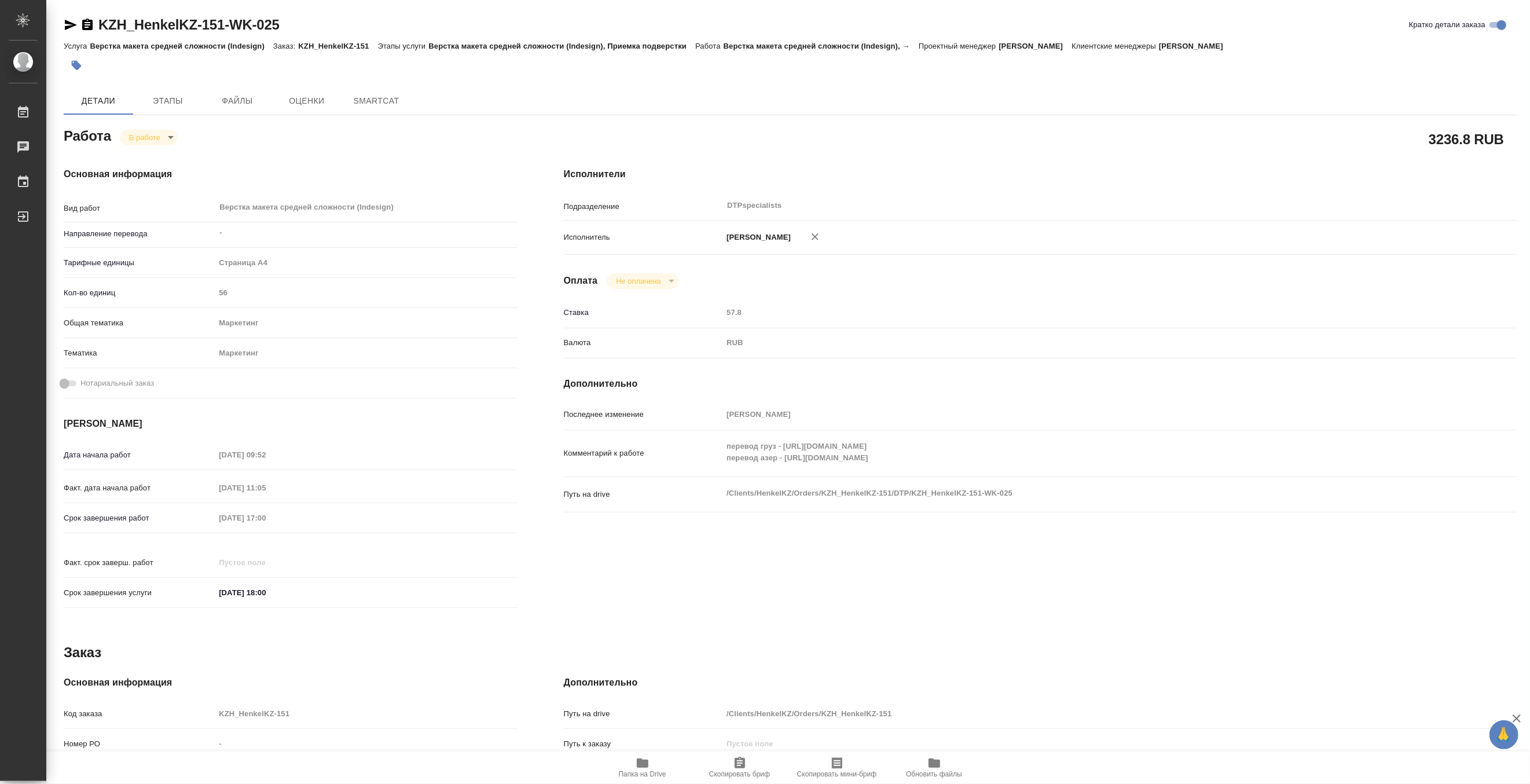
type textarea "x"
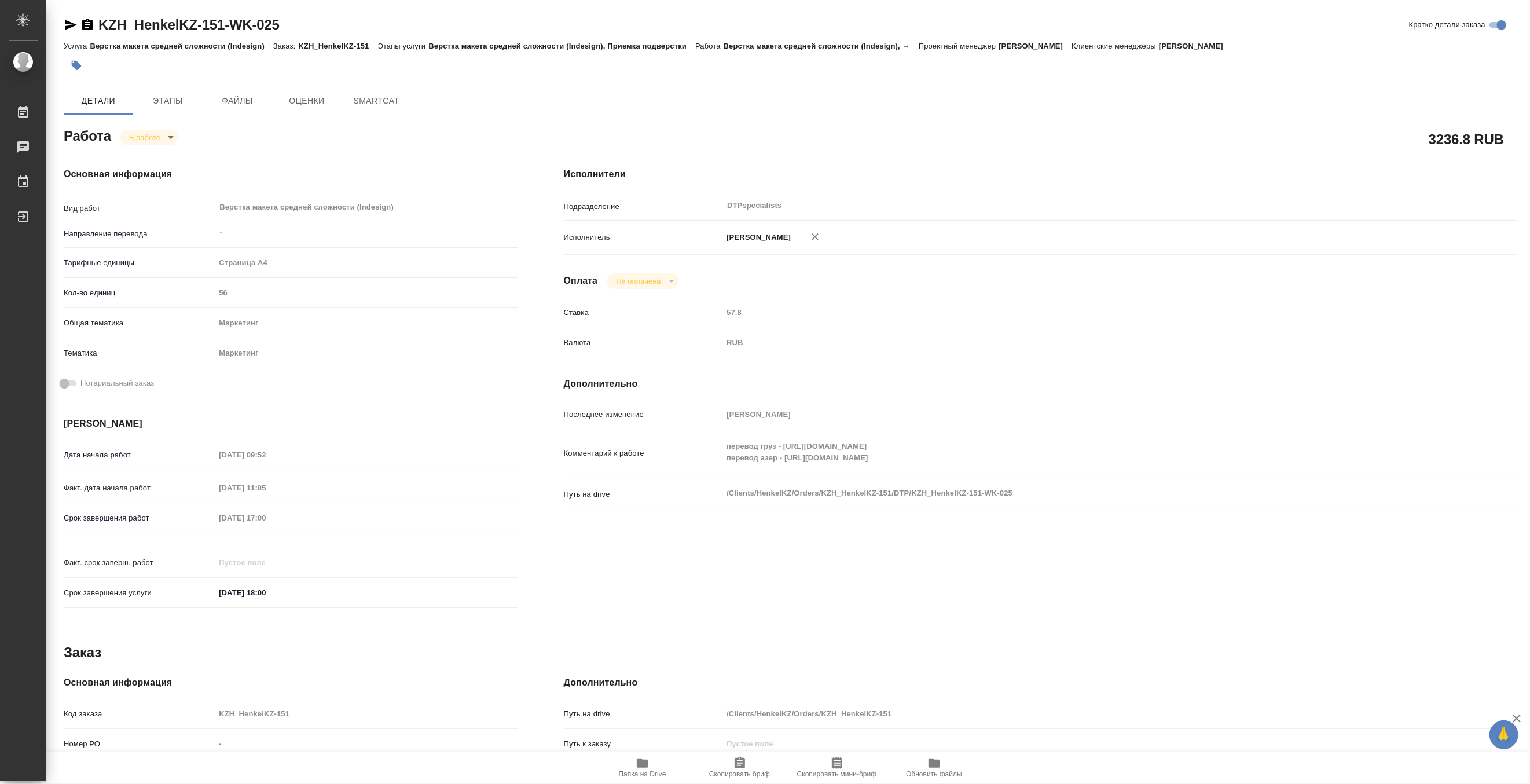
type textarea "x"
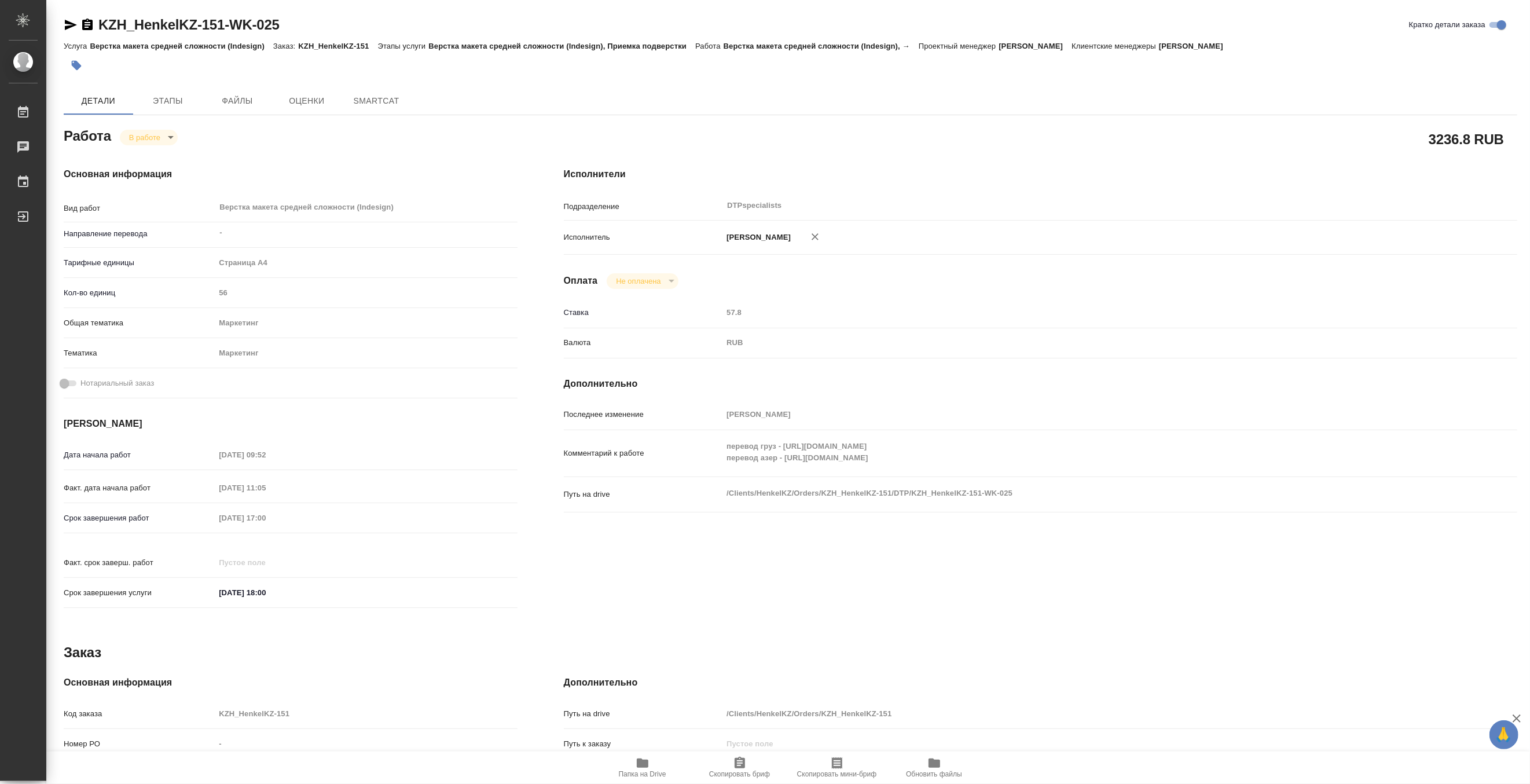
type textarea "x"
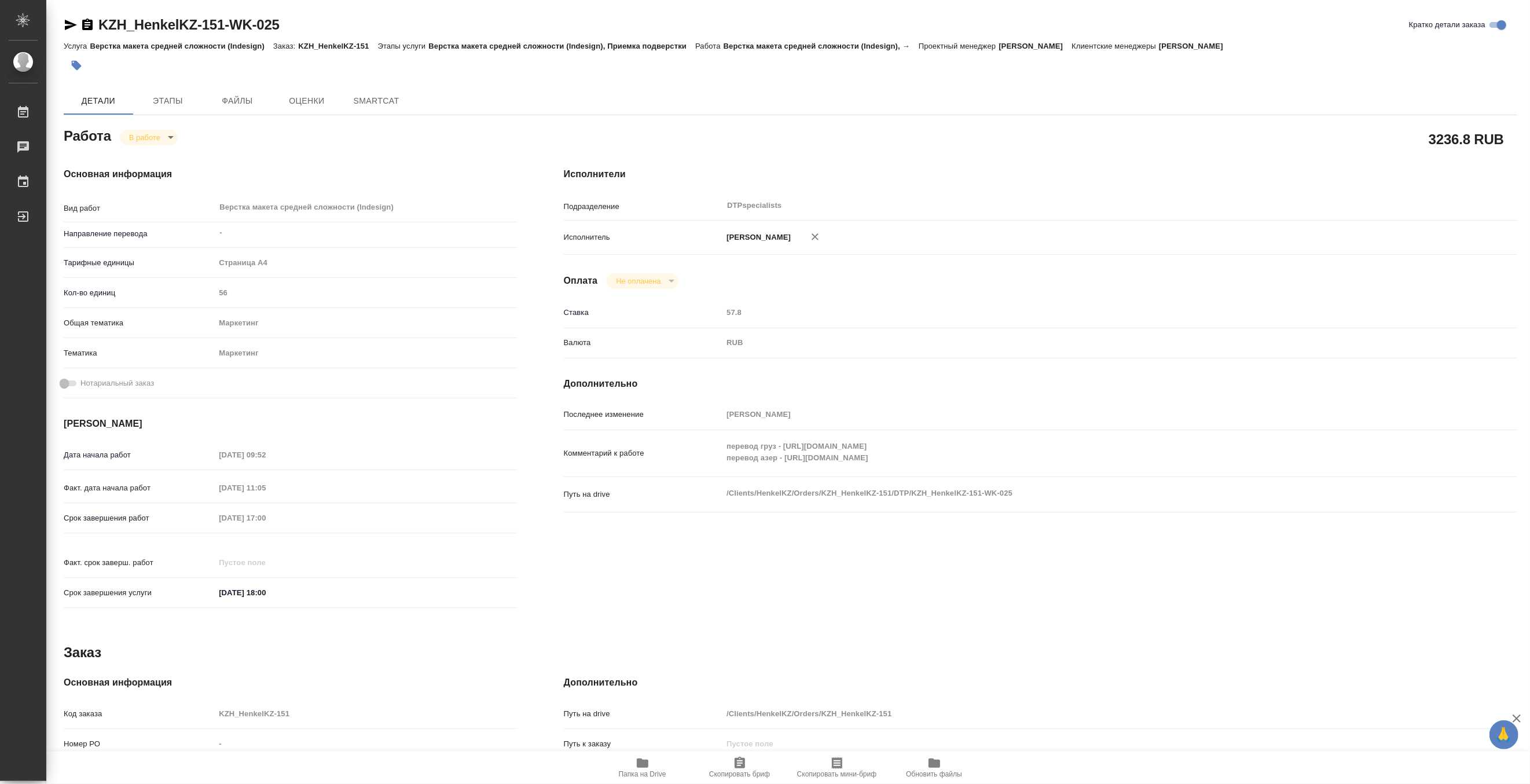
type textarea "x"
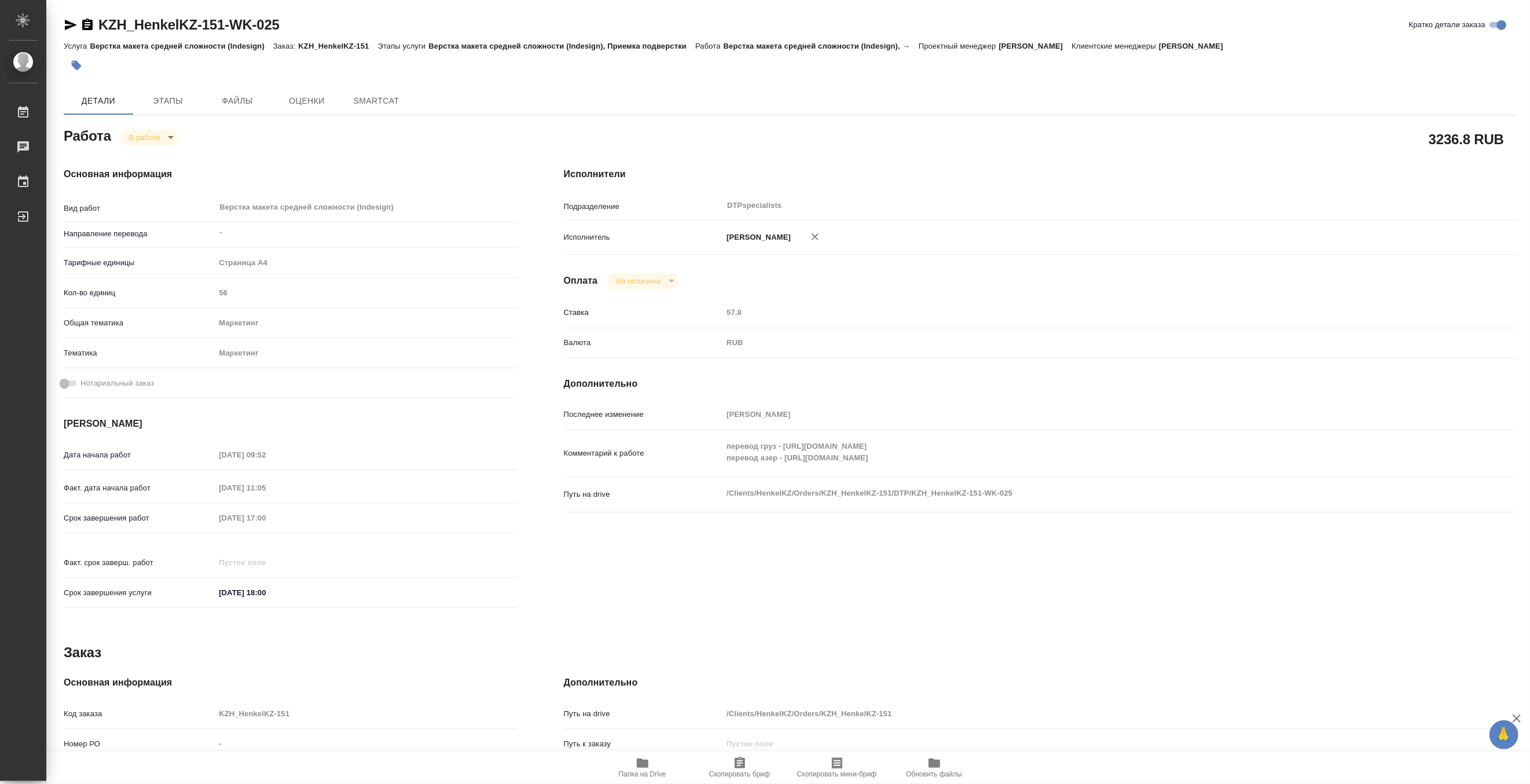
type textarea "x"
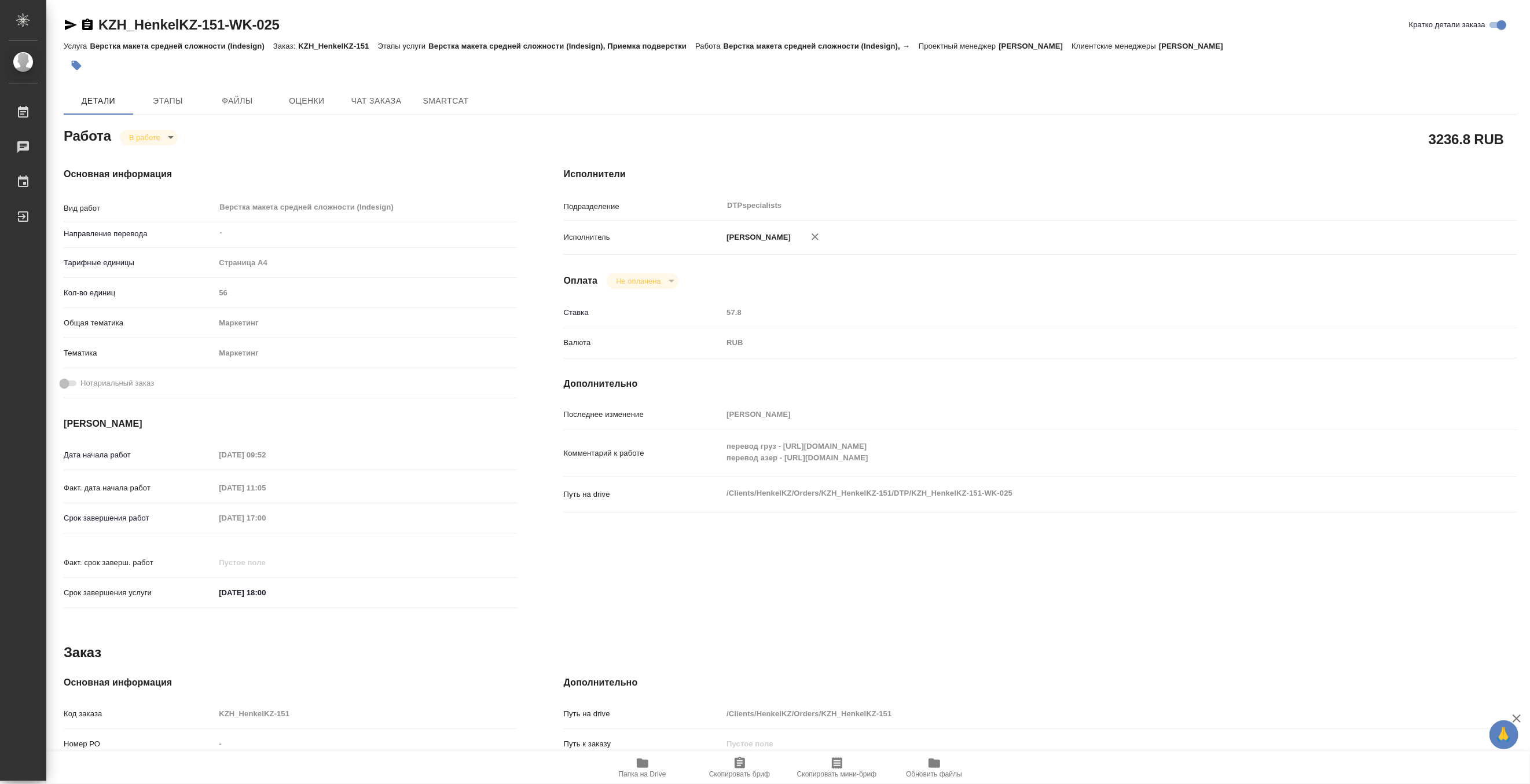
type textarea "x"
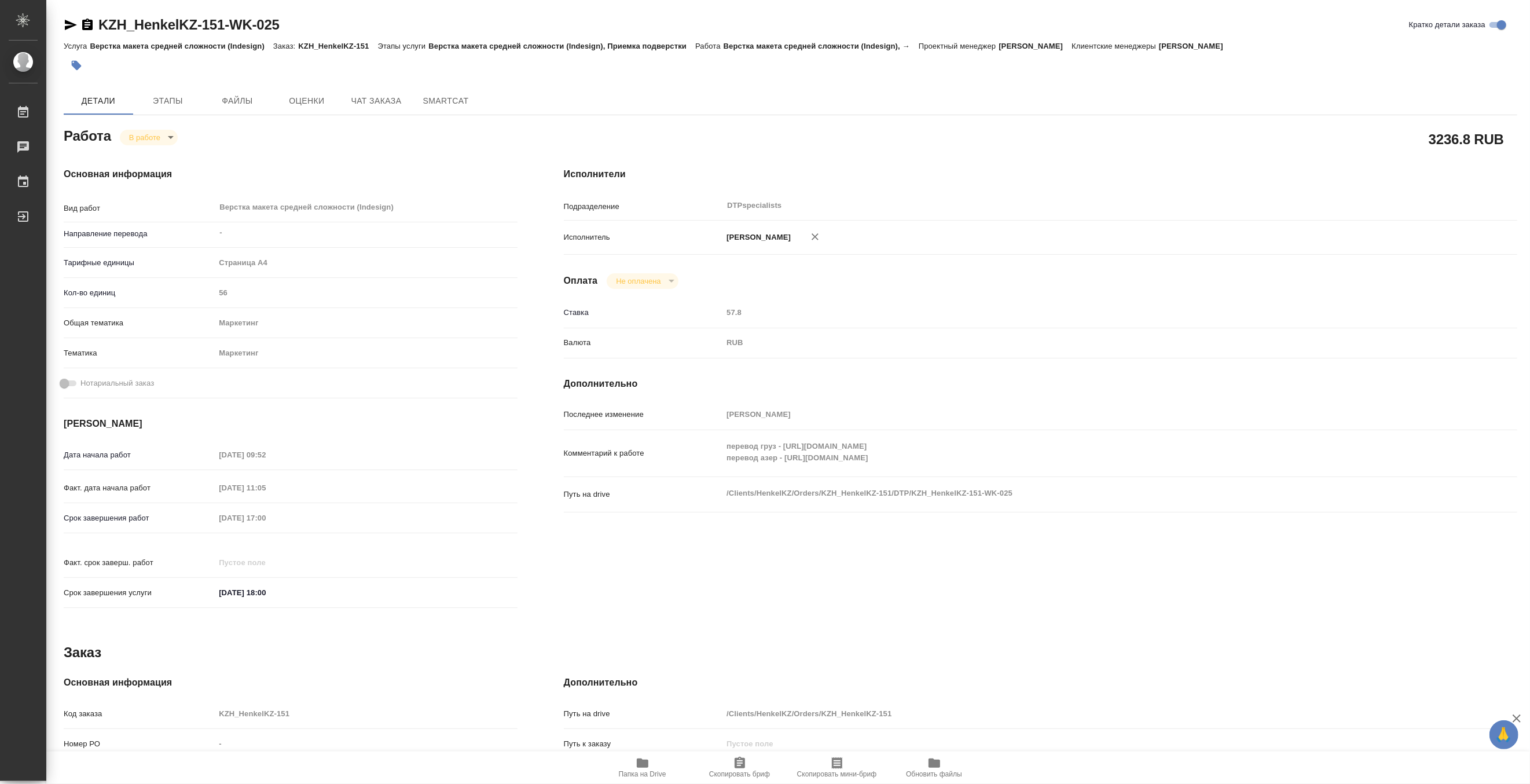
type textarea "x"
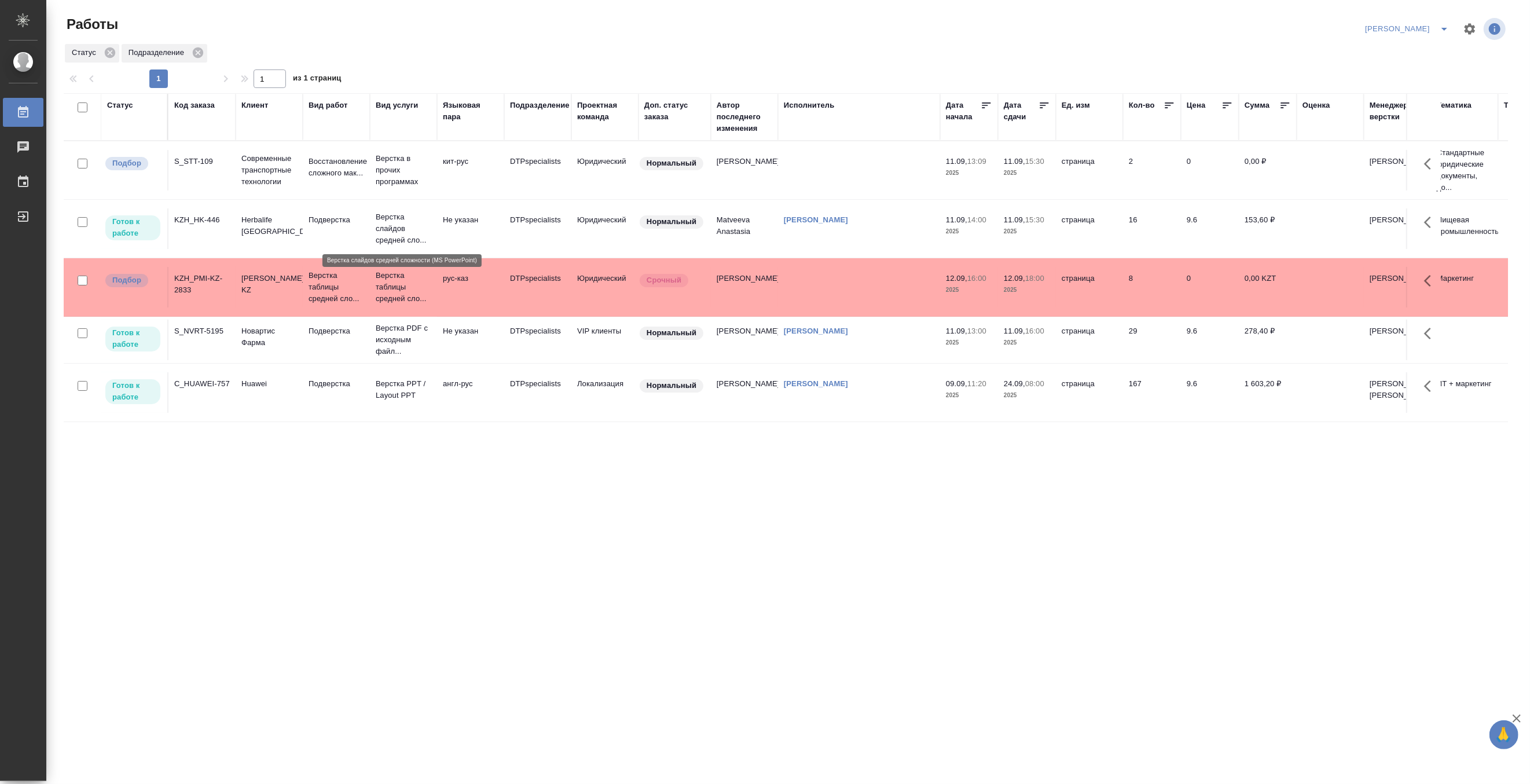
click at [390, 228] on p "Верстка слайдов средней сло..." at bounding box center [403, 228] width 55 height 35
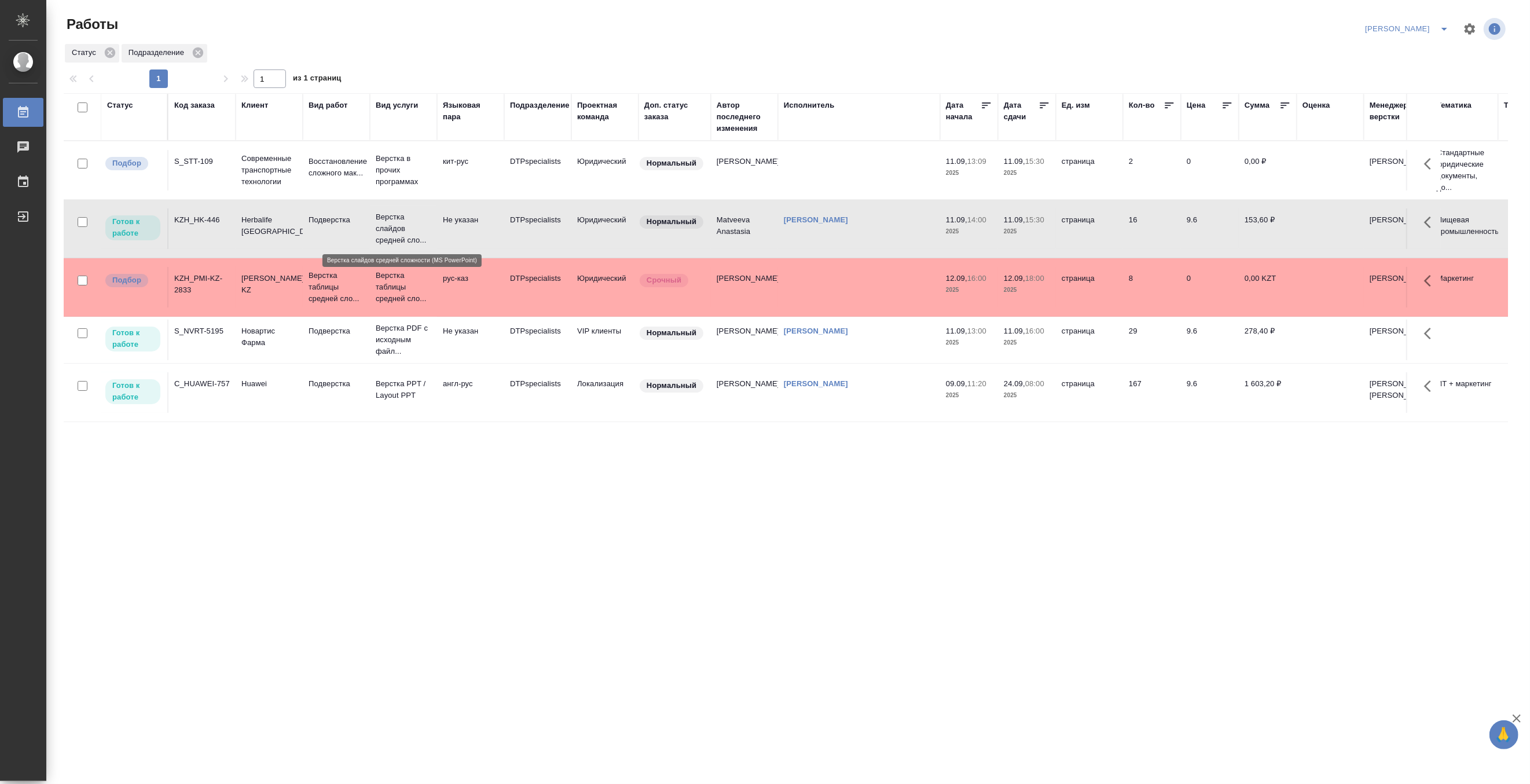
click at [390, 228] on p "Верстка слайдов средней сло..." at bounding box center [403, 228] width 55 height 35
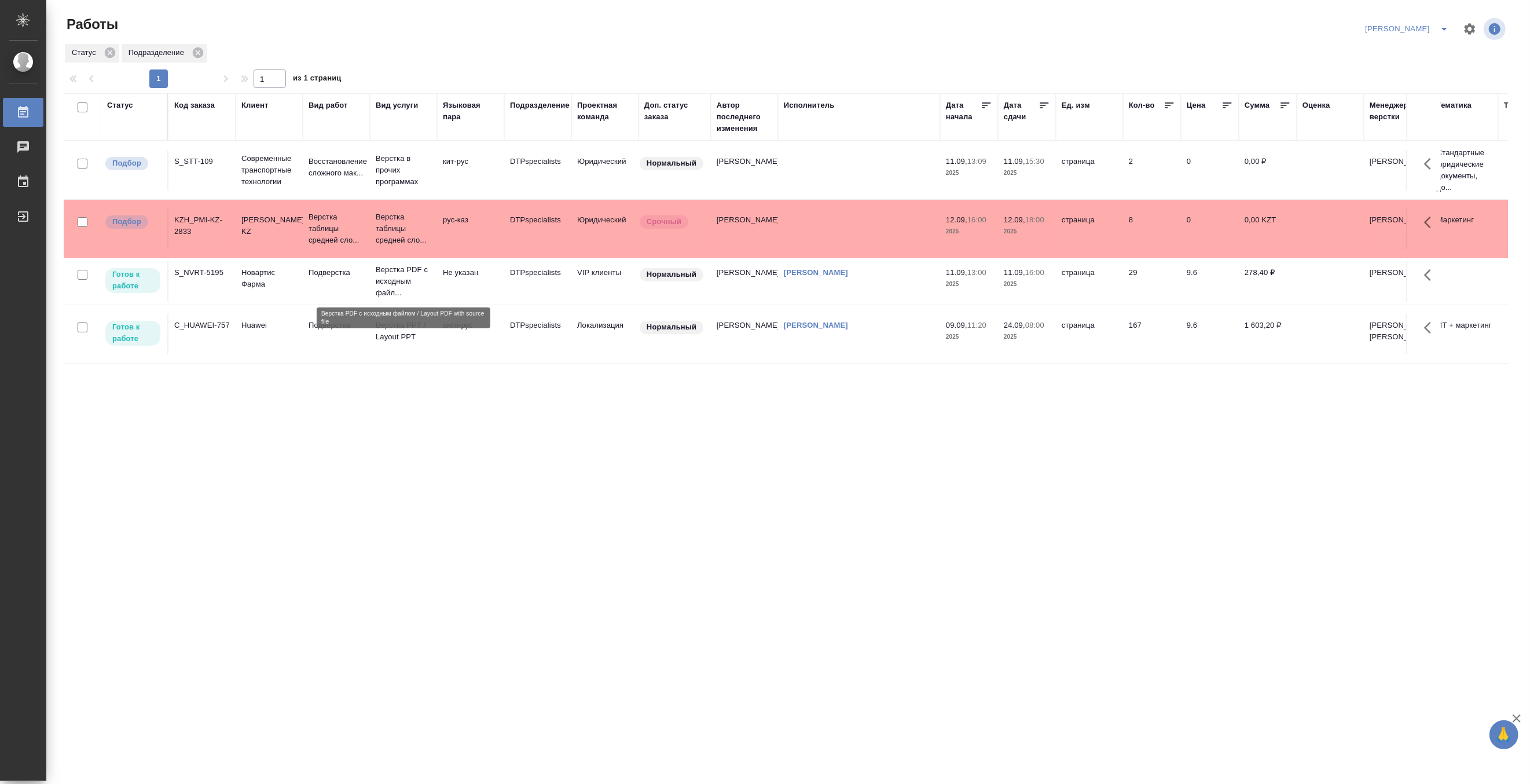
click at [407, 282] on p "Верстка PDF с исходным файл..." at bounding box center [403, 281] width 55 height 35
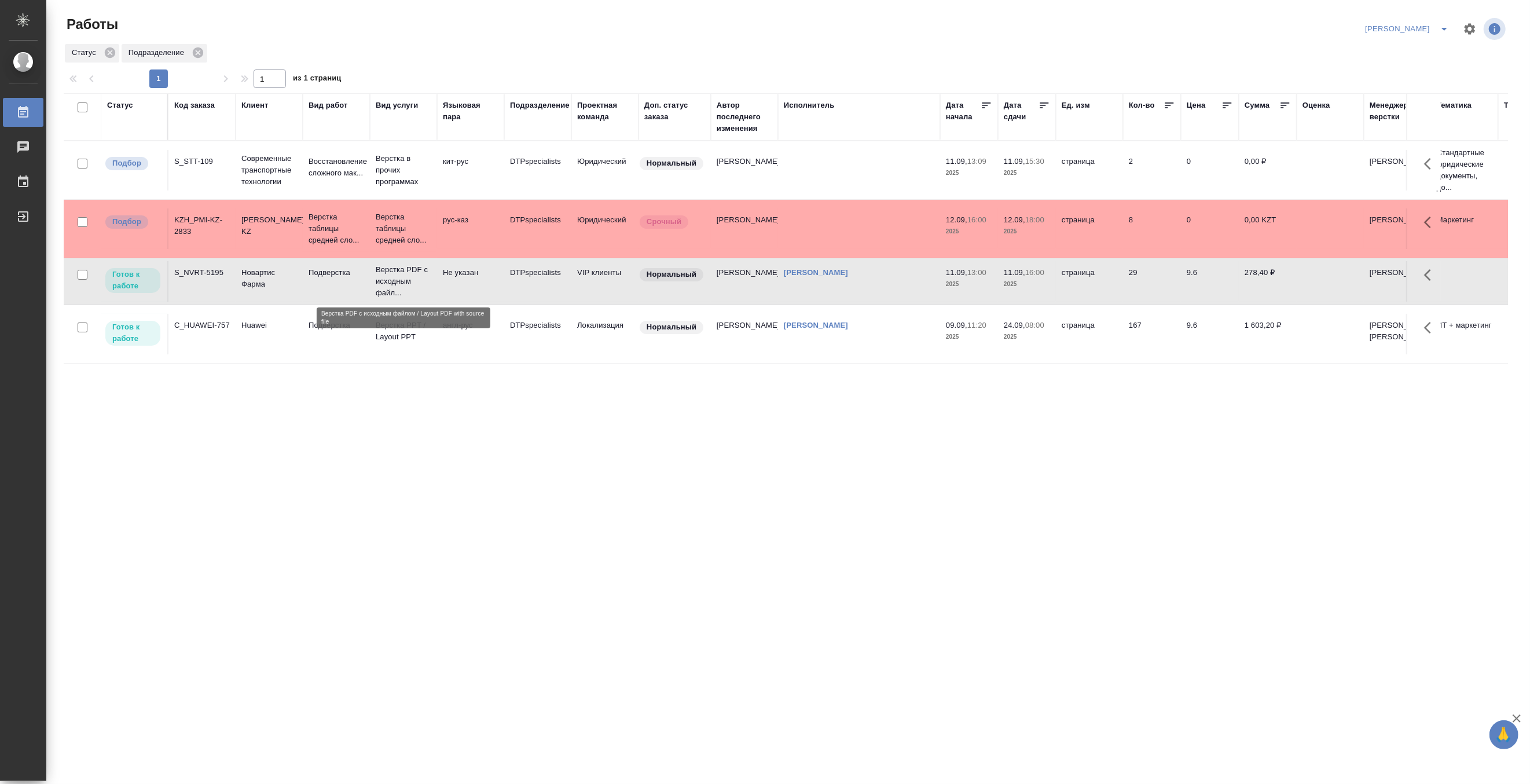
click at [407, 282] on p "Верстка PDF с исходным файл..." at bounding box center [403, 281] width 55 height 35
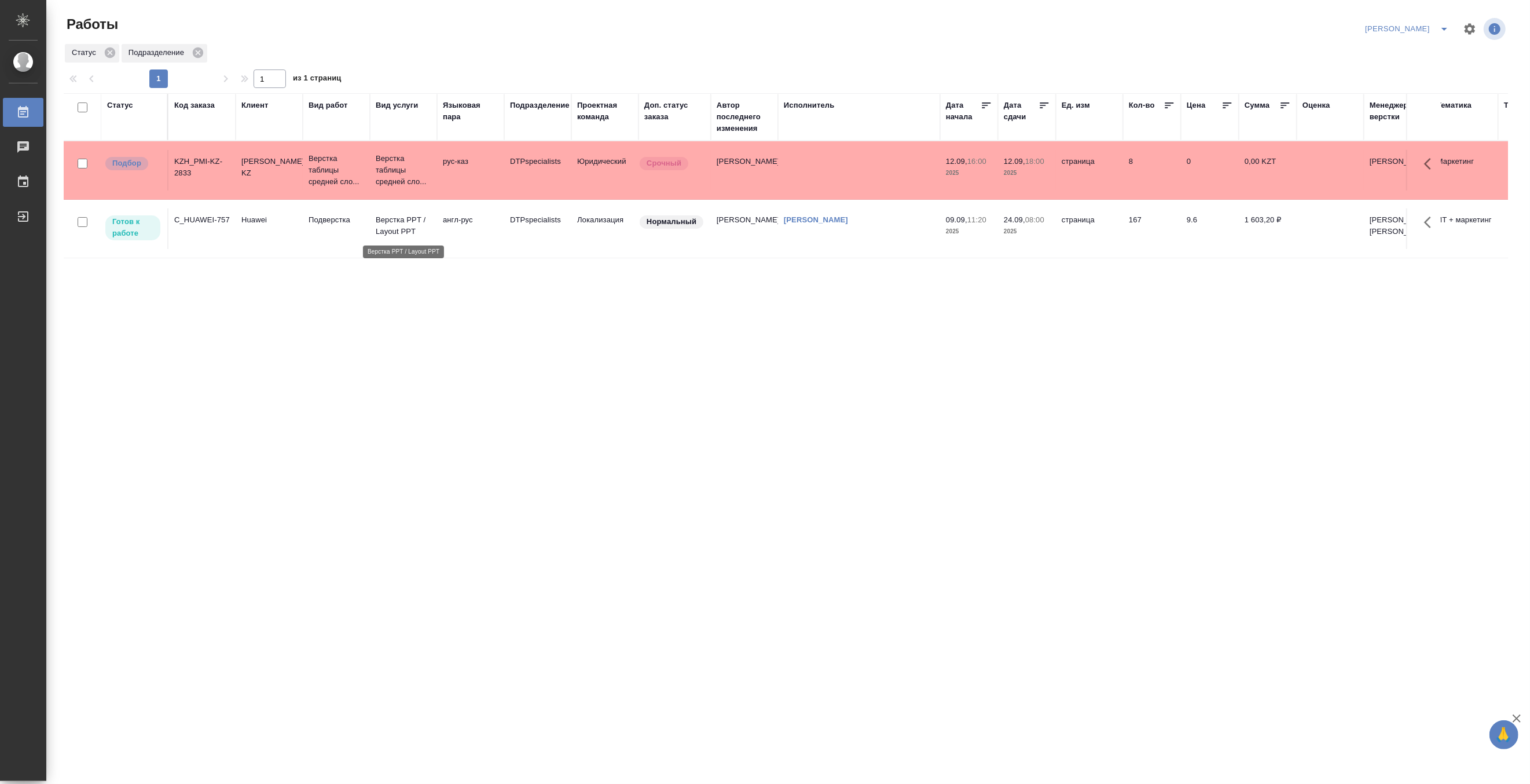
click at [412, 230] on p "Верстка PPT / Layout PPT" at bounding box center [403, 225] width 55 height 23
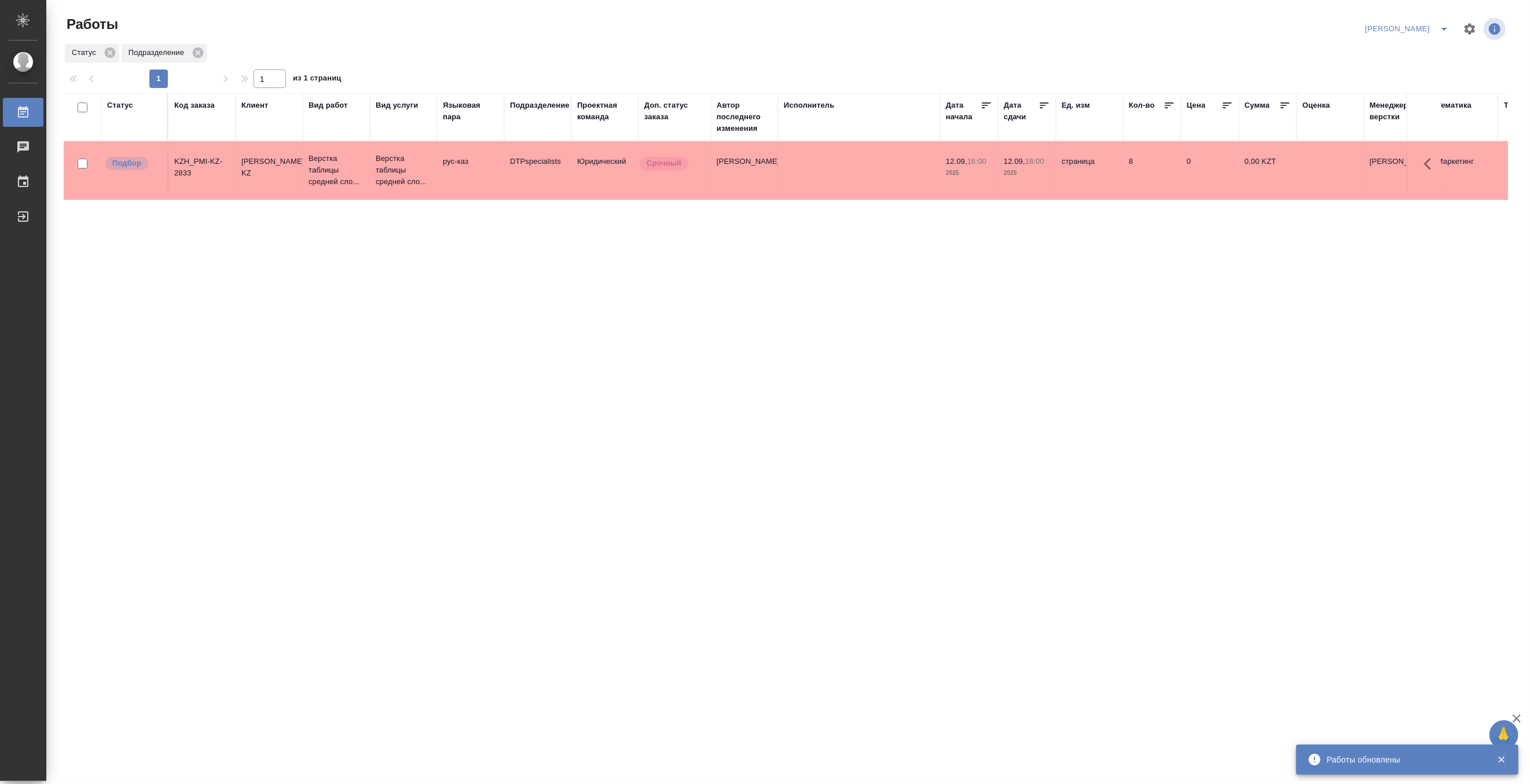
click at [1443, 25] on icon "split button" at bounding box center [1444, 29] width 14 height 14
click at [1400, 48] on li "Матвеева_В работе" at bounding box center [1400, 52] width 111 height 18
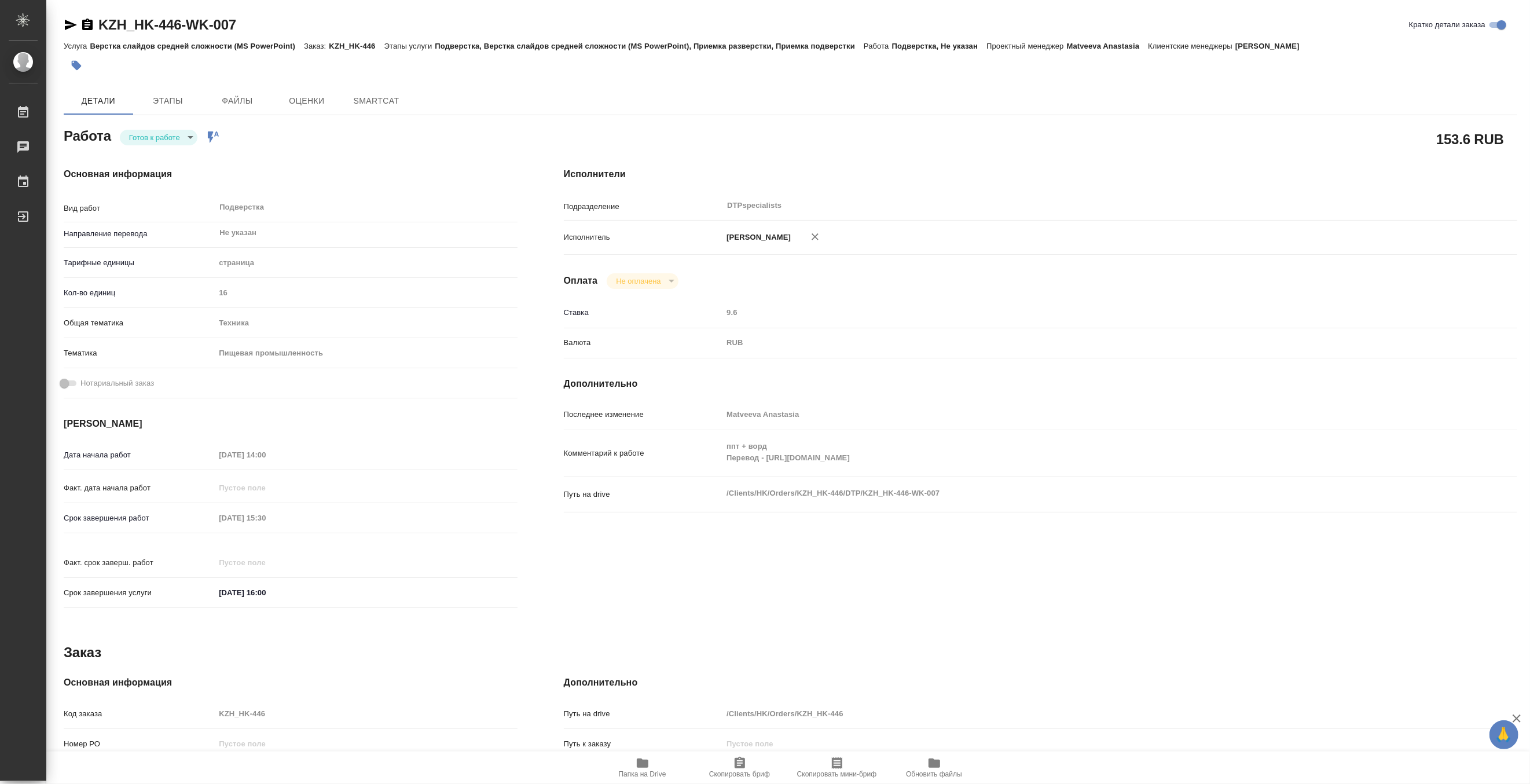
type textarea "x"
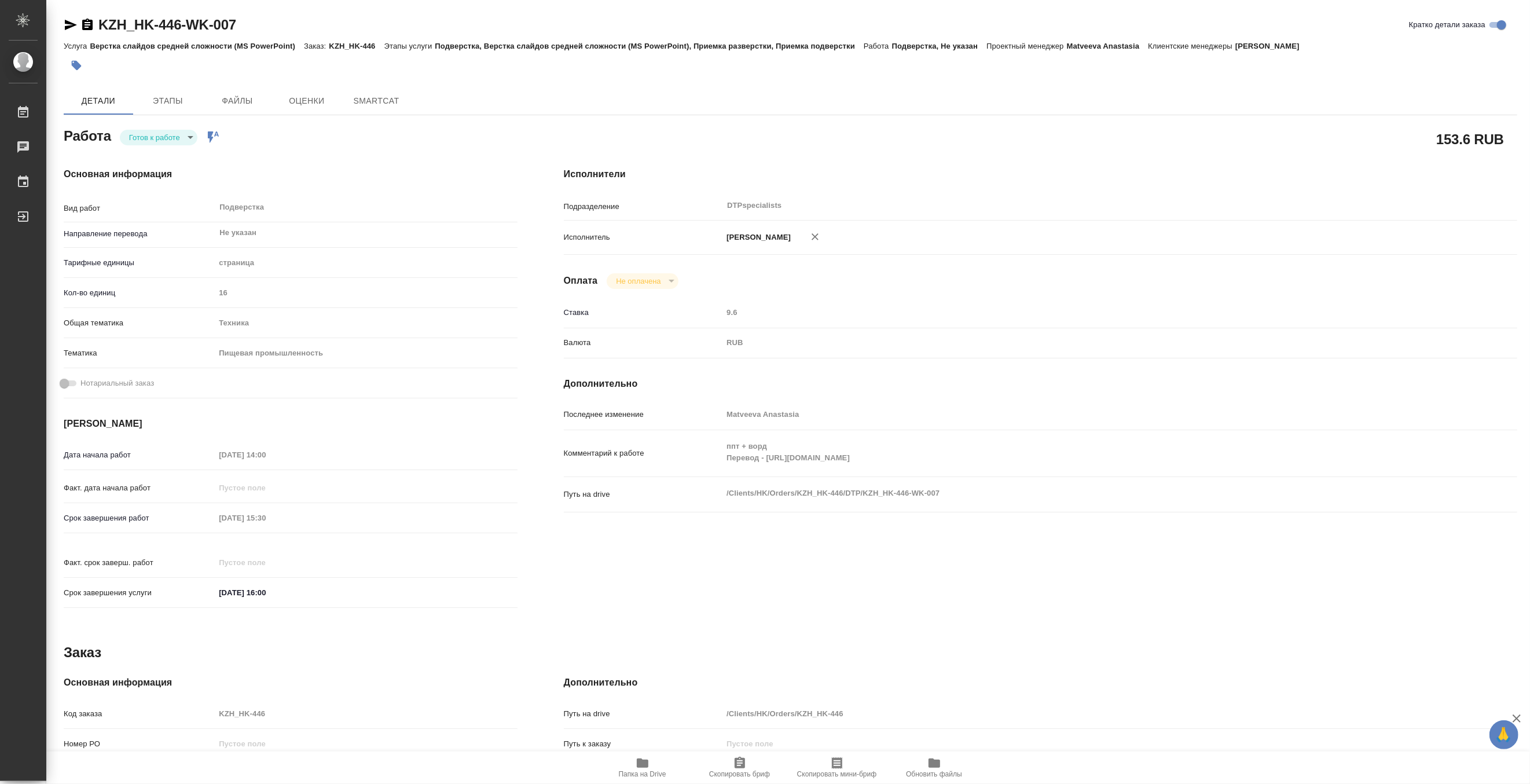
type textarea "x"
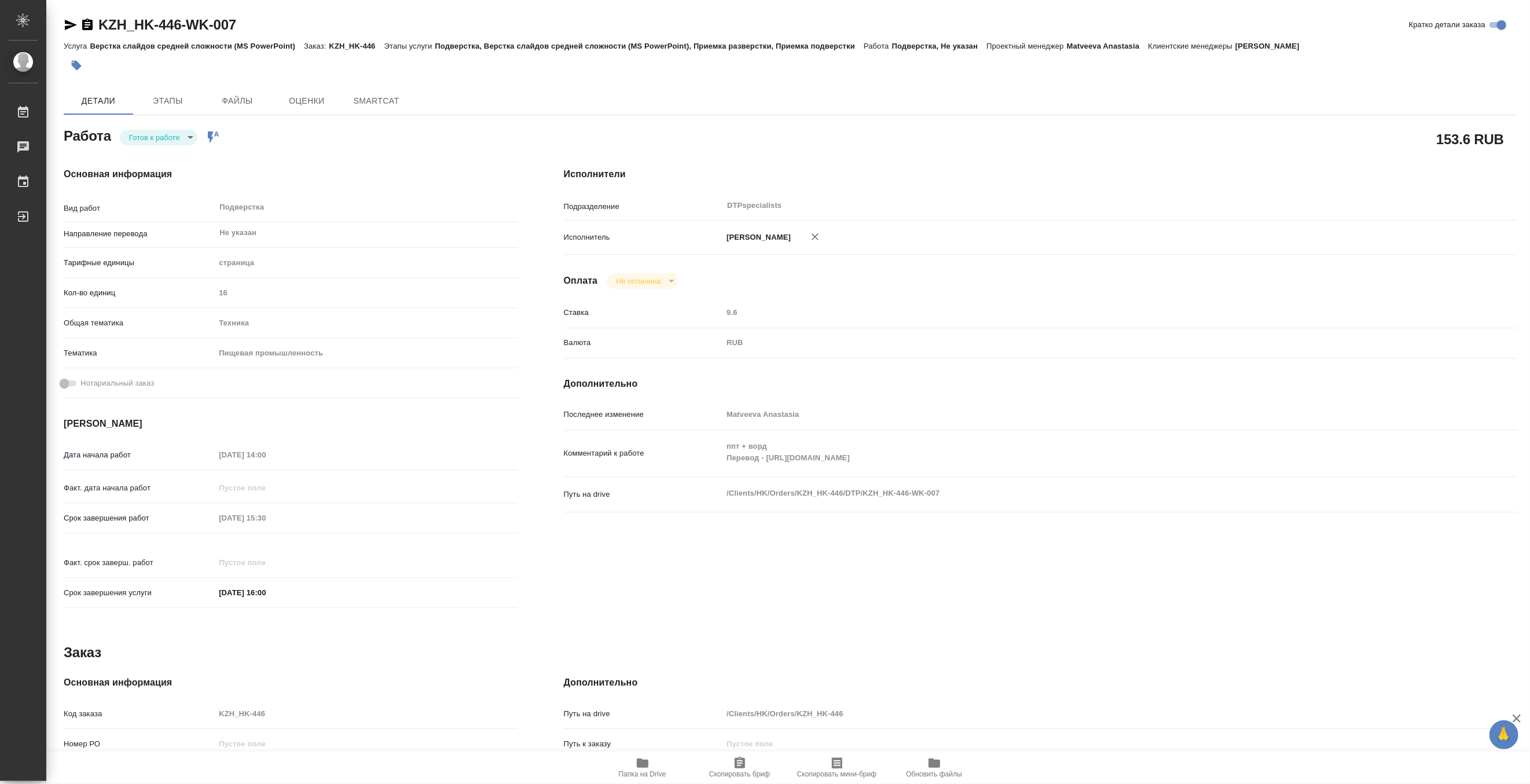
type textarea "x"
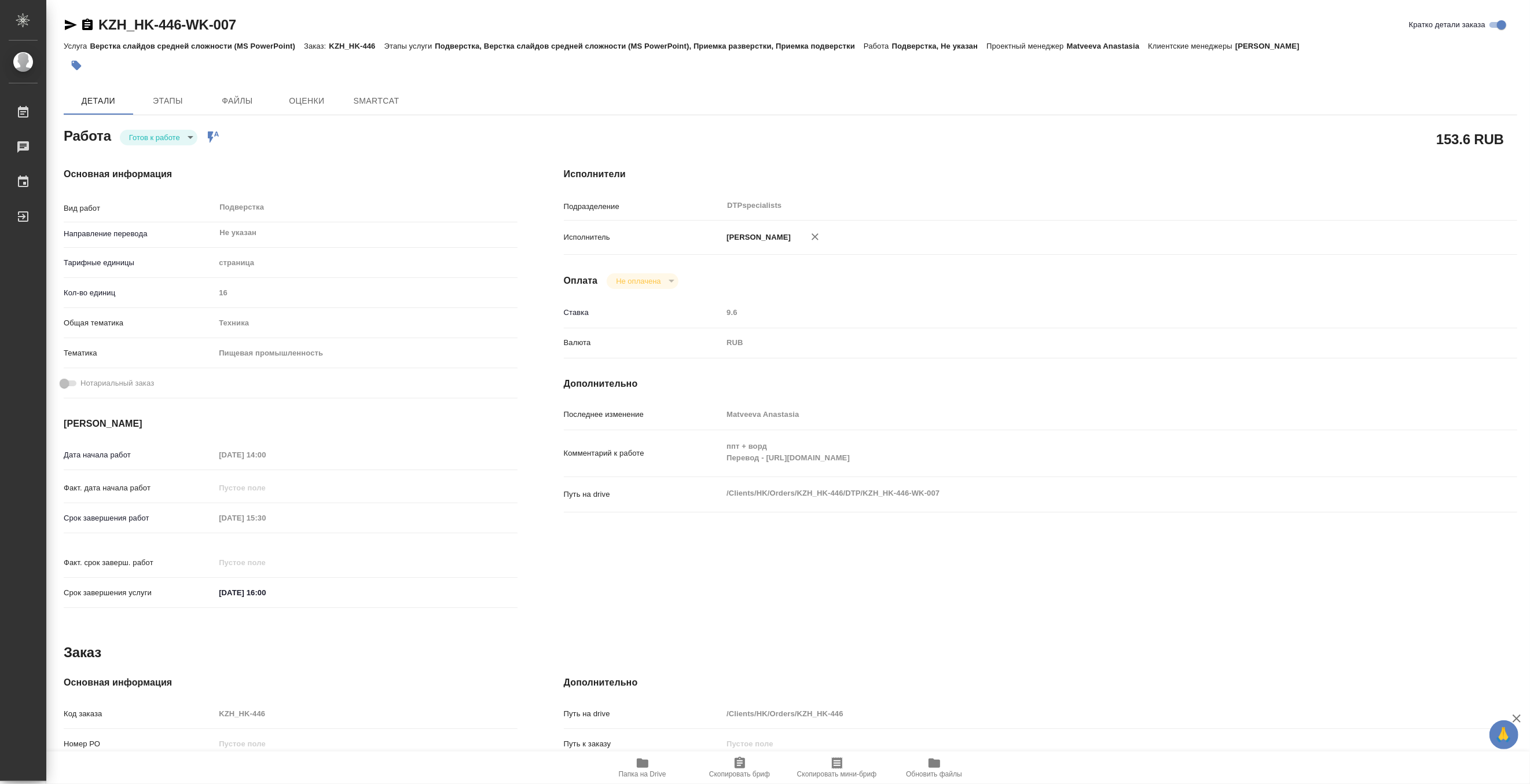
type textarea "x"
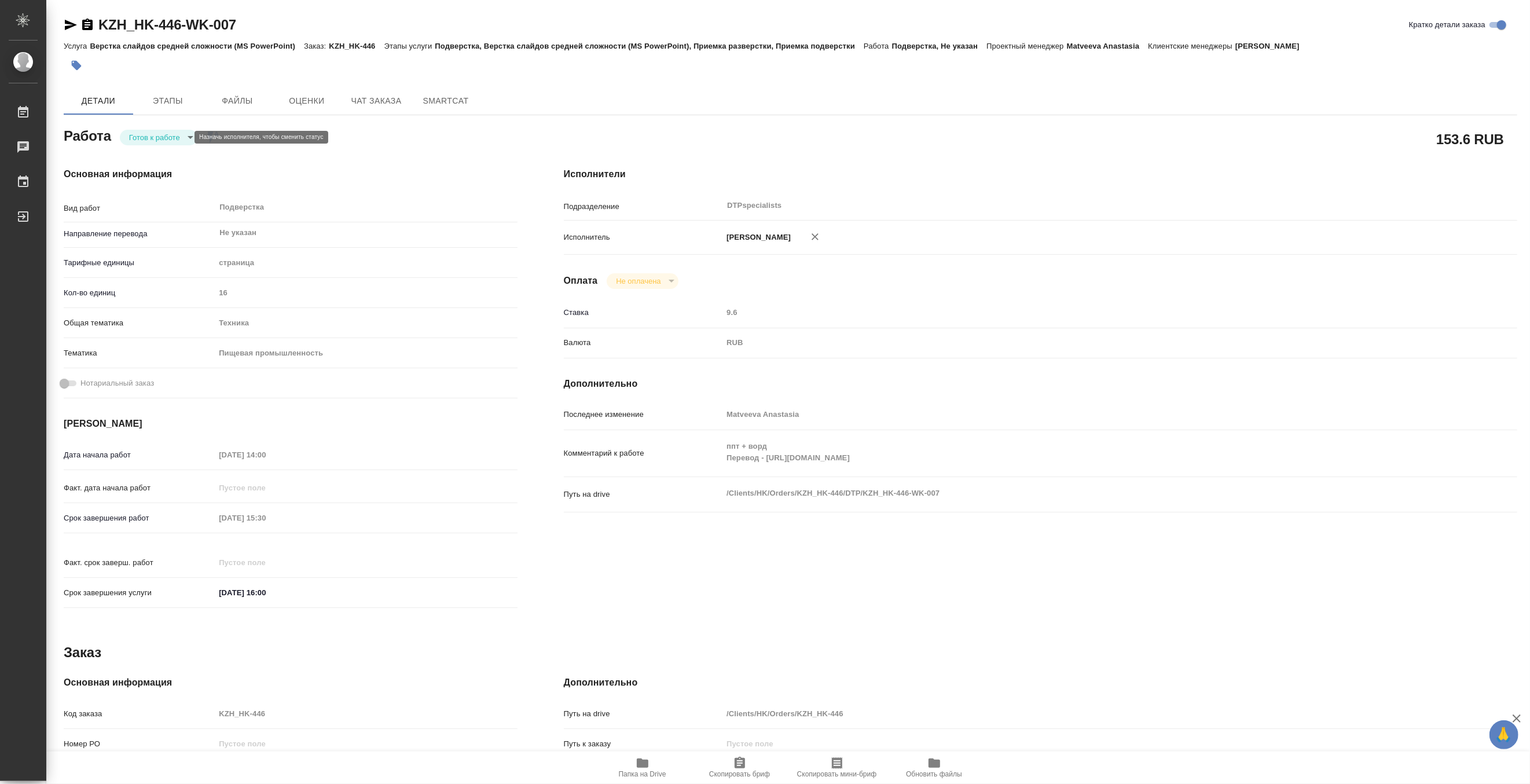
click at [135, 142] on body "🙏 .cls-1 fill:#fff; AWATERA Matveeva Maria Работы Чаты График Выйти KZH_HK-446-…" at bounding box center [765, 392] width 1530 height 784
click at [134, 145] on li "В работе" at bounding box center [159, 137] width 81 height 20
type textarea "x"
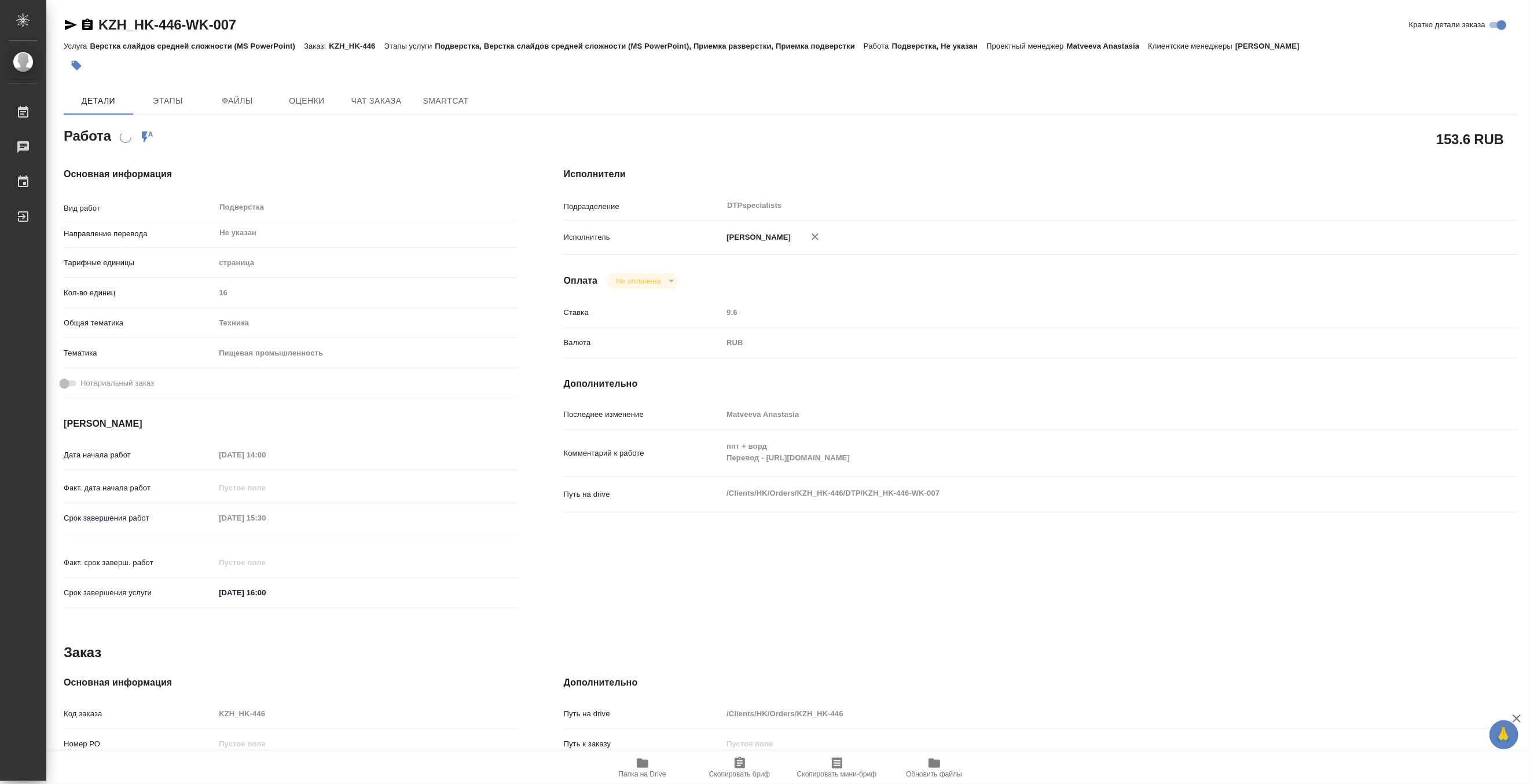
type textarea "x"
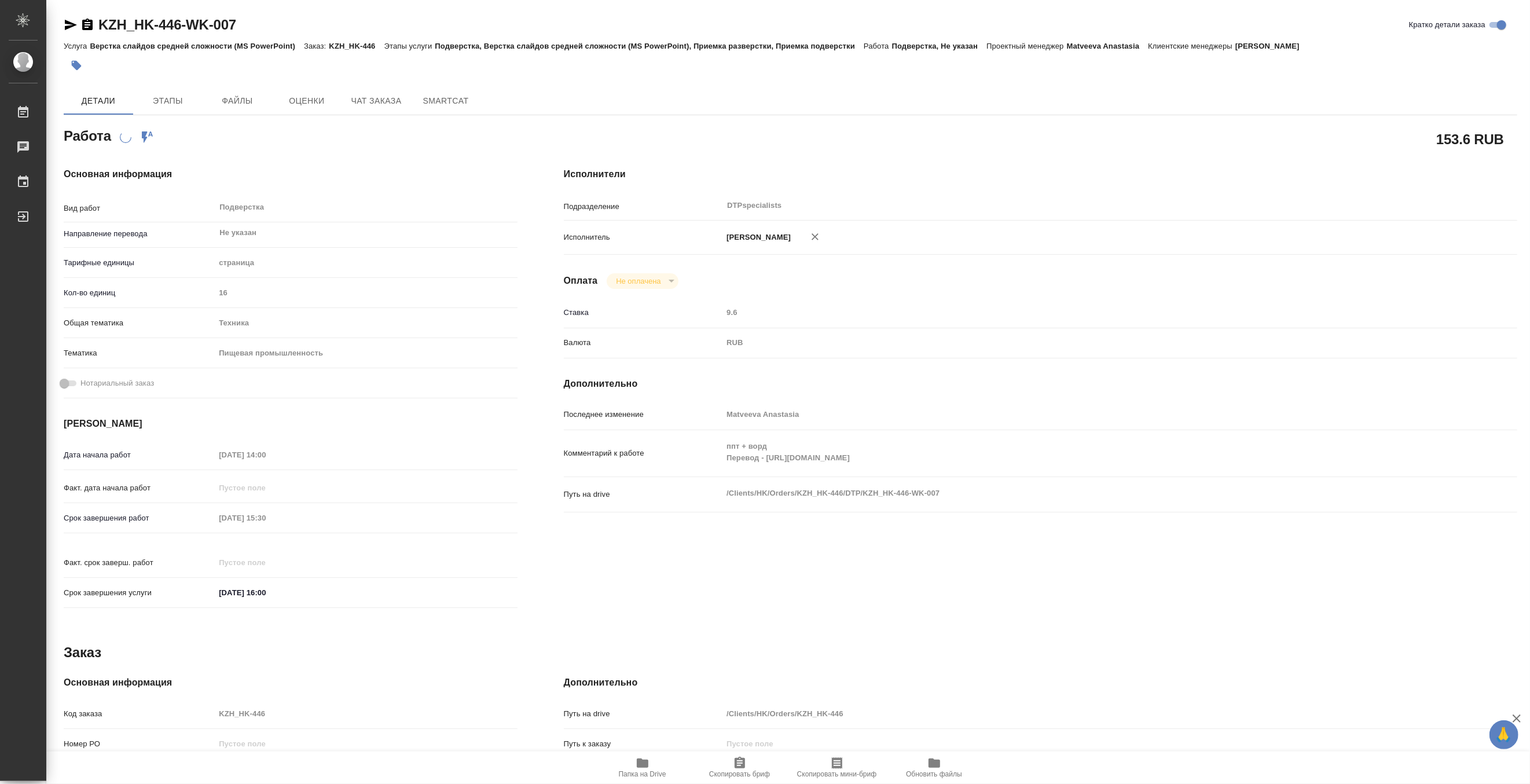
type textarea "x"
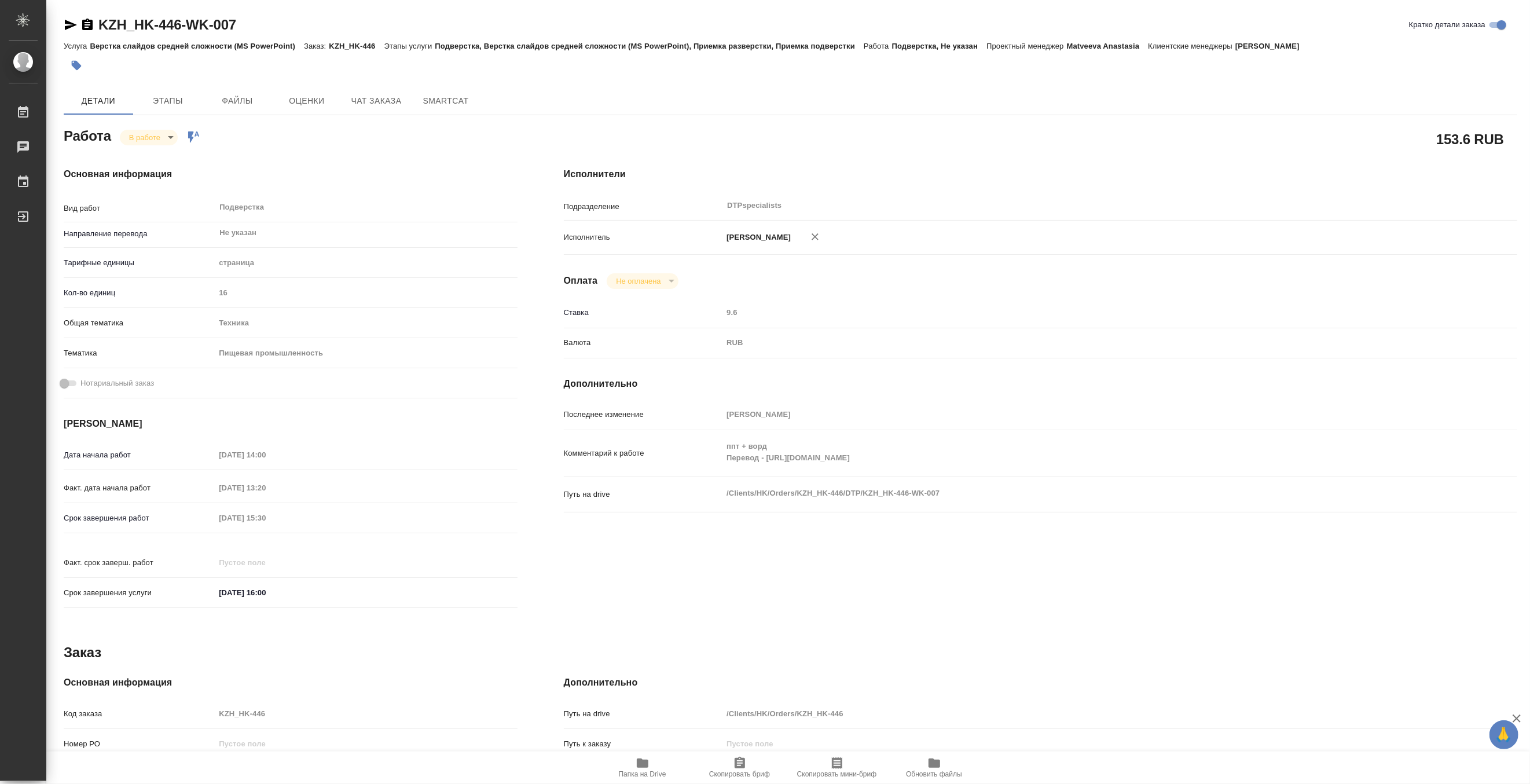
type textarea "x"
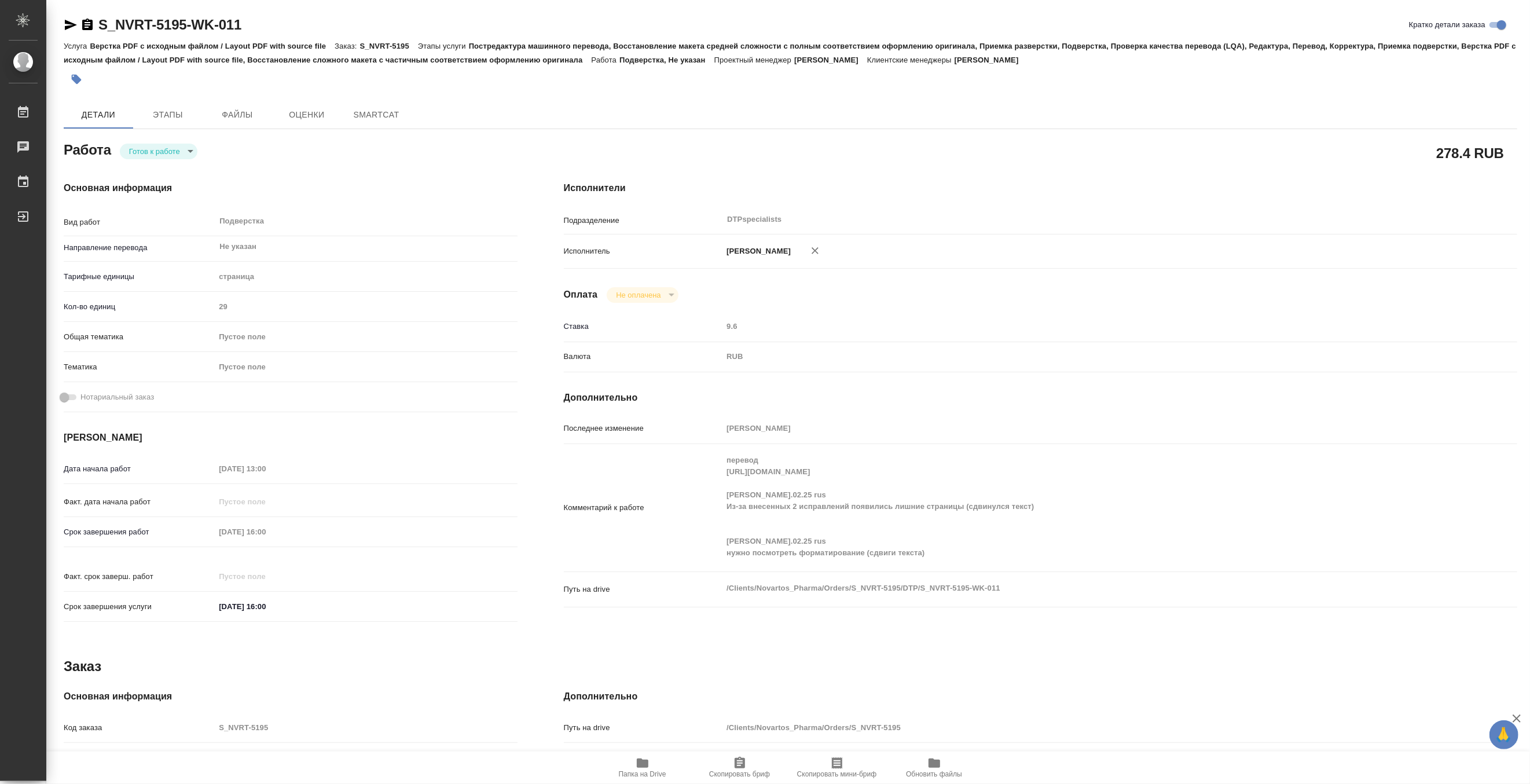
type textarea "x"
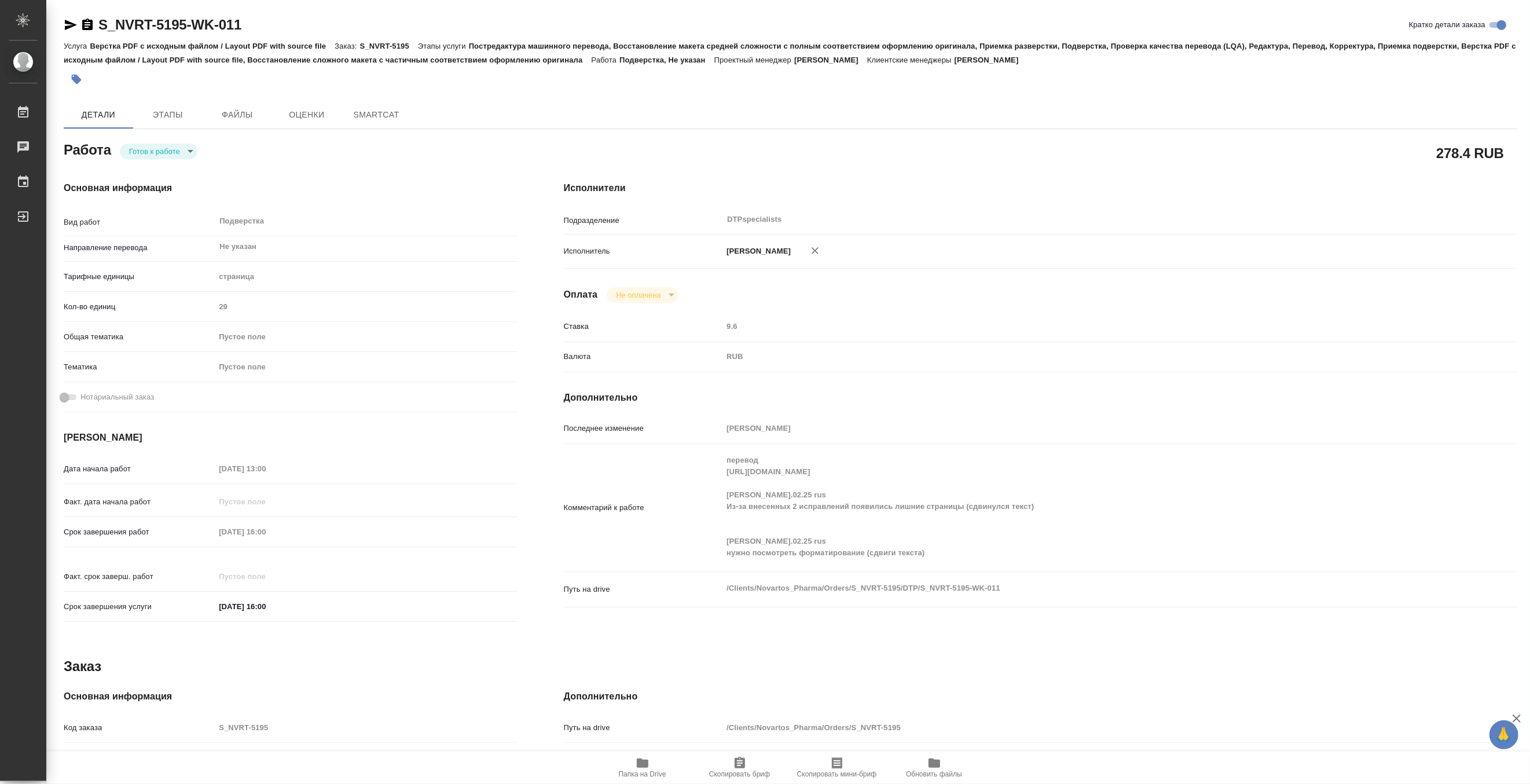
type textarea "x"
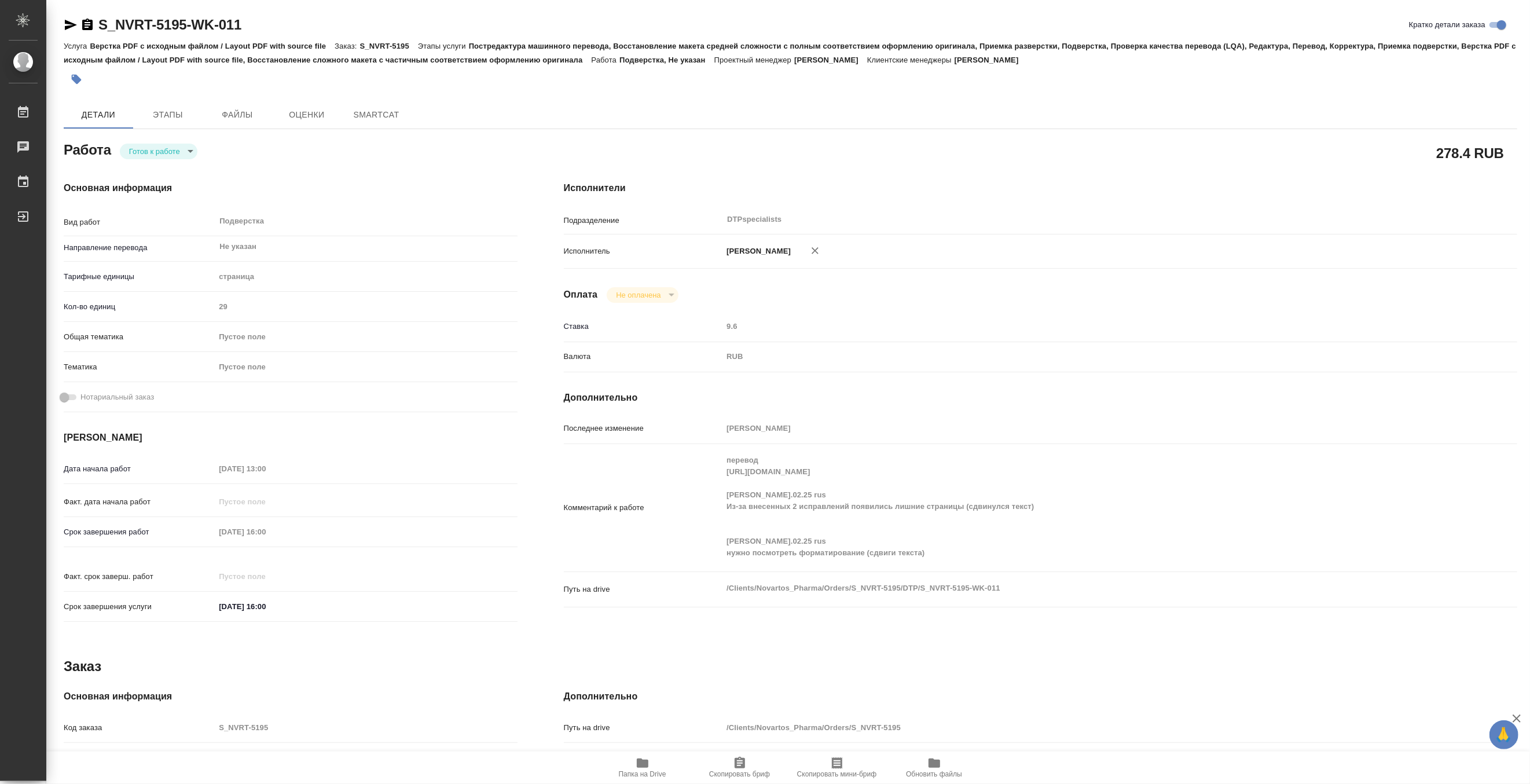
type textarea "x"
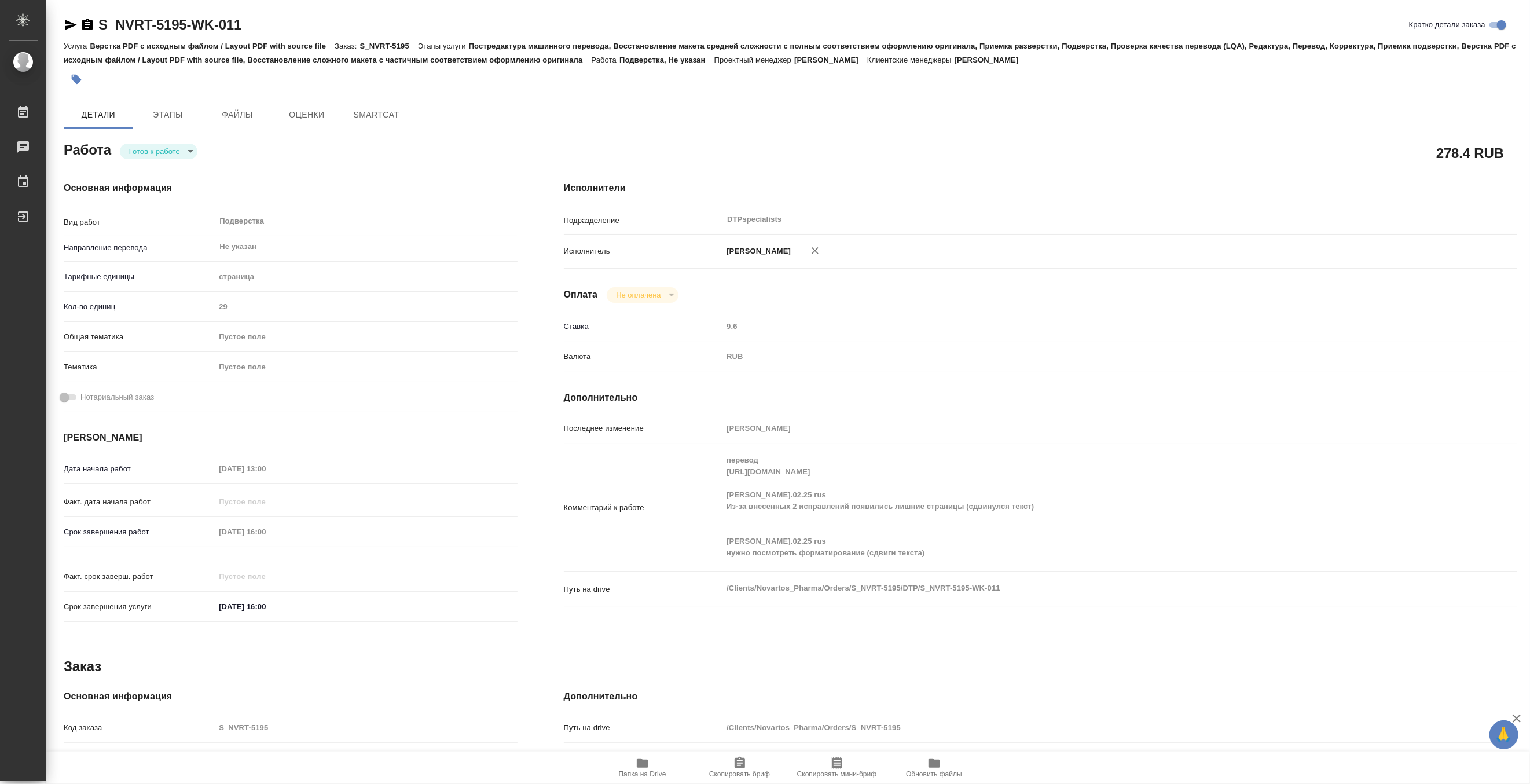
type textarea "x"
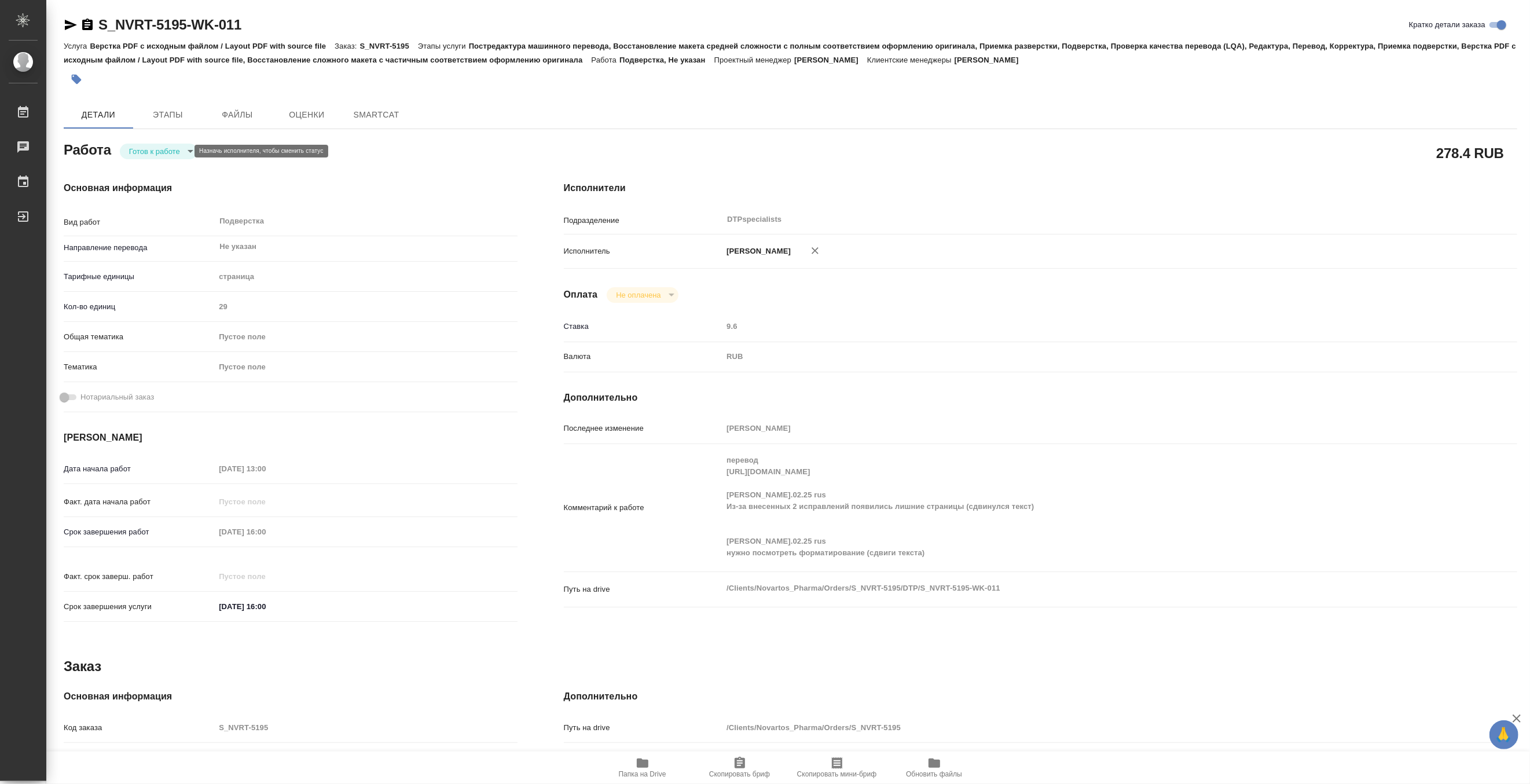
click at [140, 149] on body "🙏 .cls-1 fill:#fff; AWATERA Matveeva Maria Работы Чаты График Выйти S_NVRT-5195…" at bounding box center [765, 392] width 1530 height 784
type textarea "x"
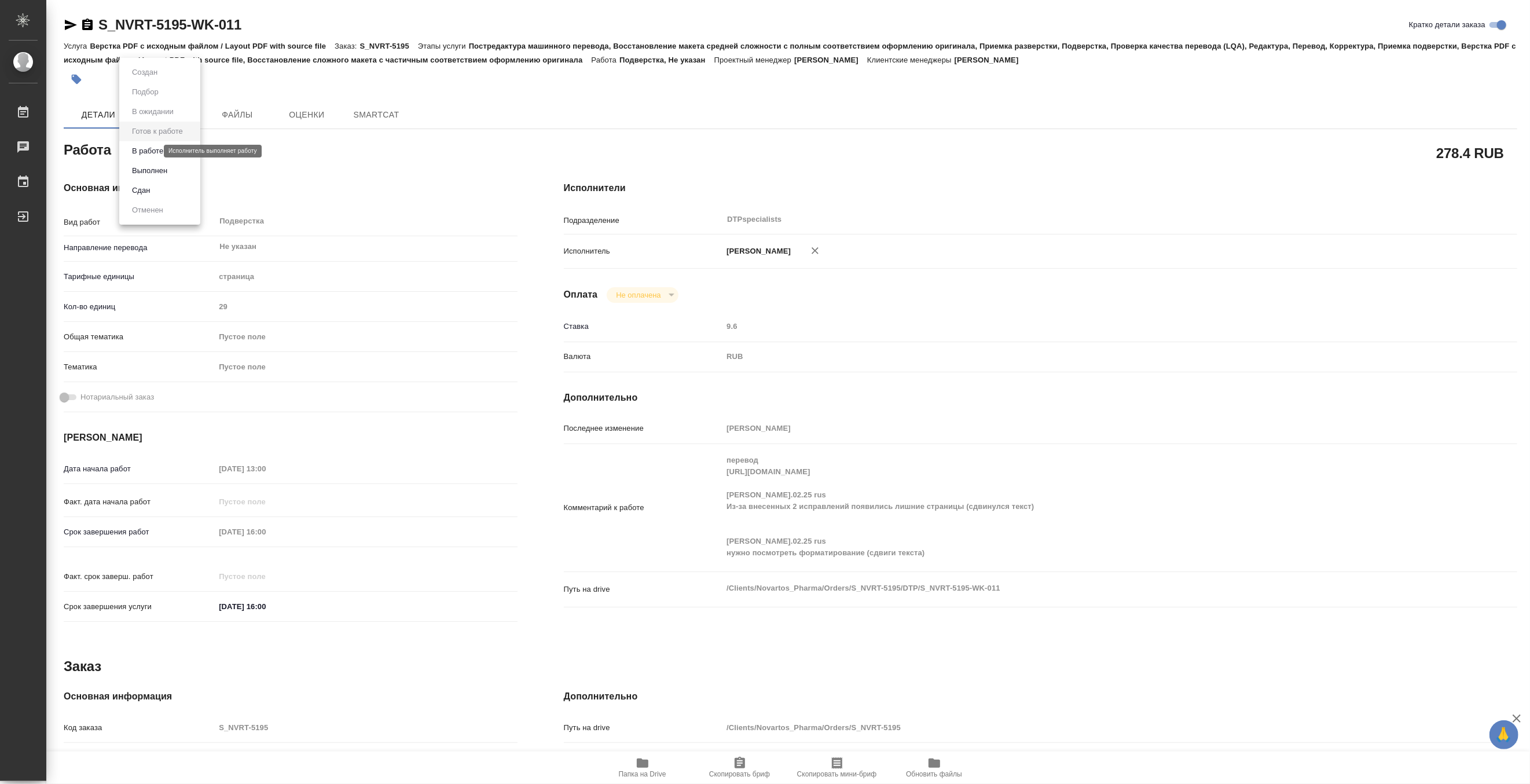
type textarea "x"
click at [137, 151] on button "В работе" at bounding box center [147, 151] width 38 height 13
type textarea "x"
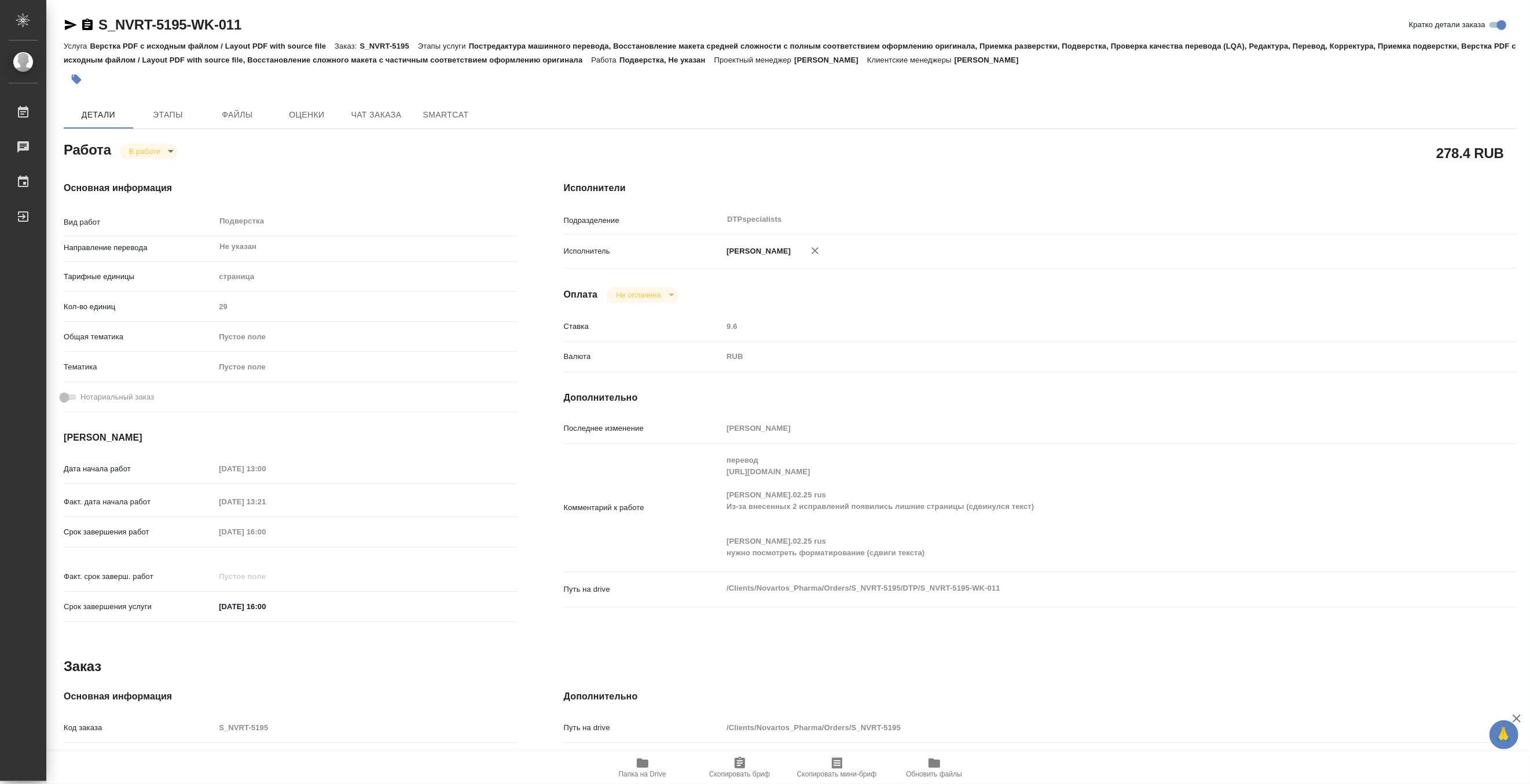
type textarea "x"
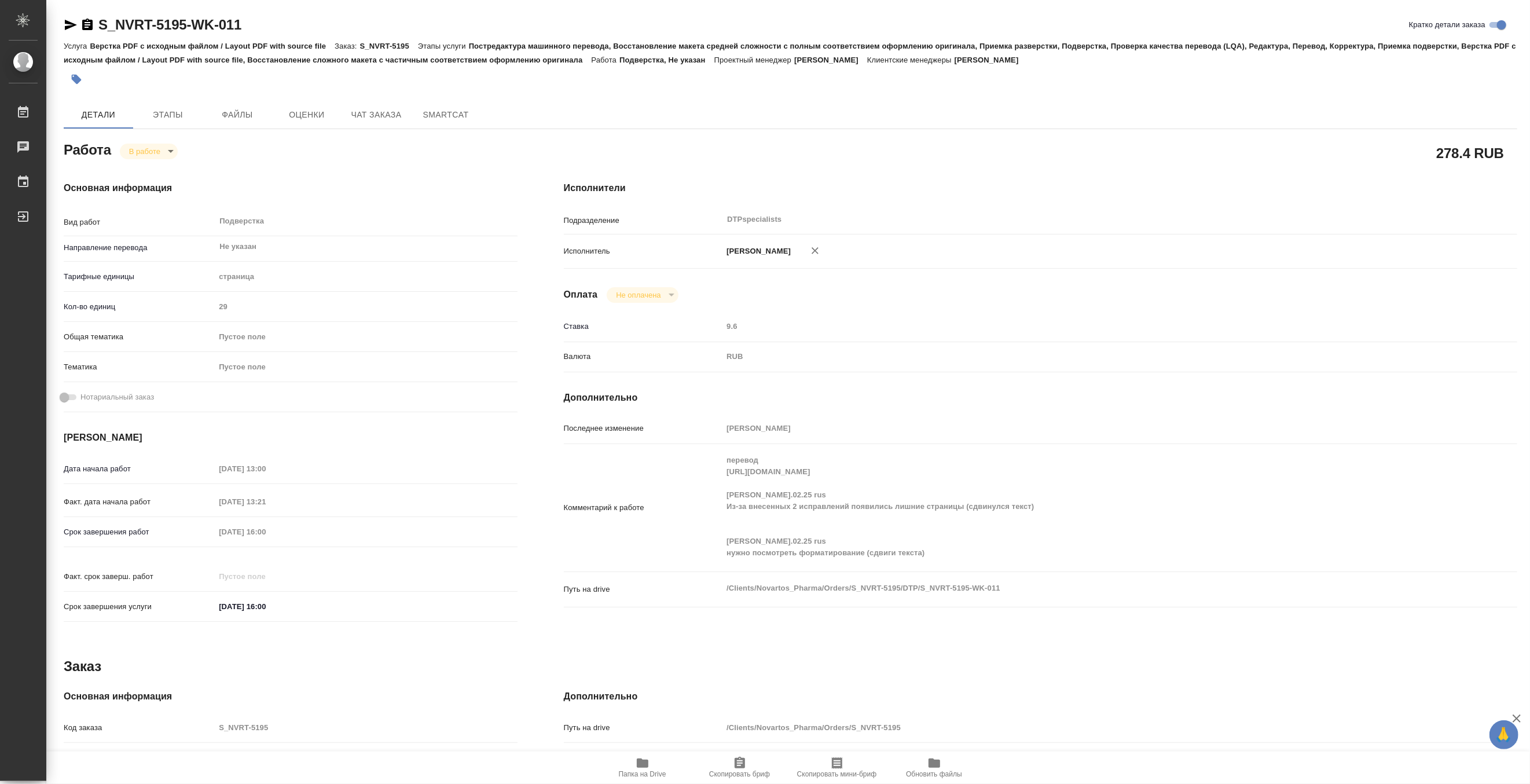
type textarea "x"
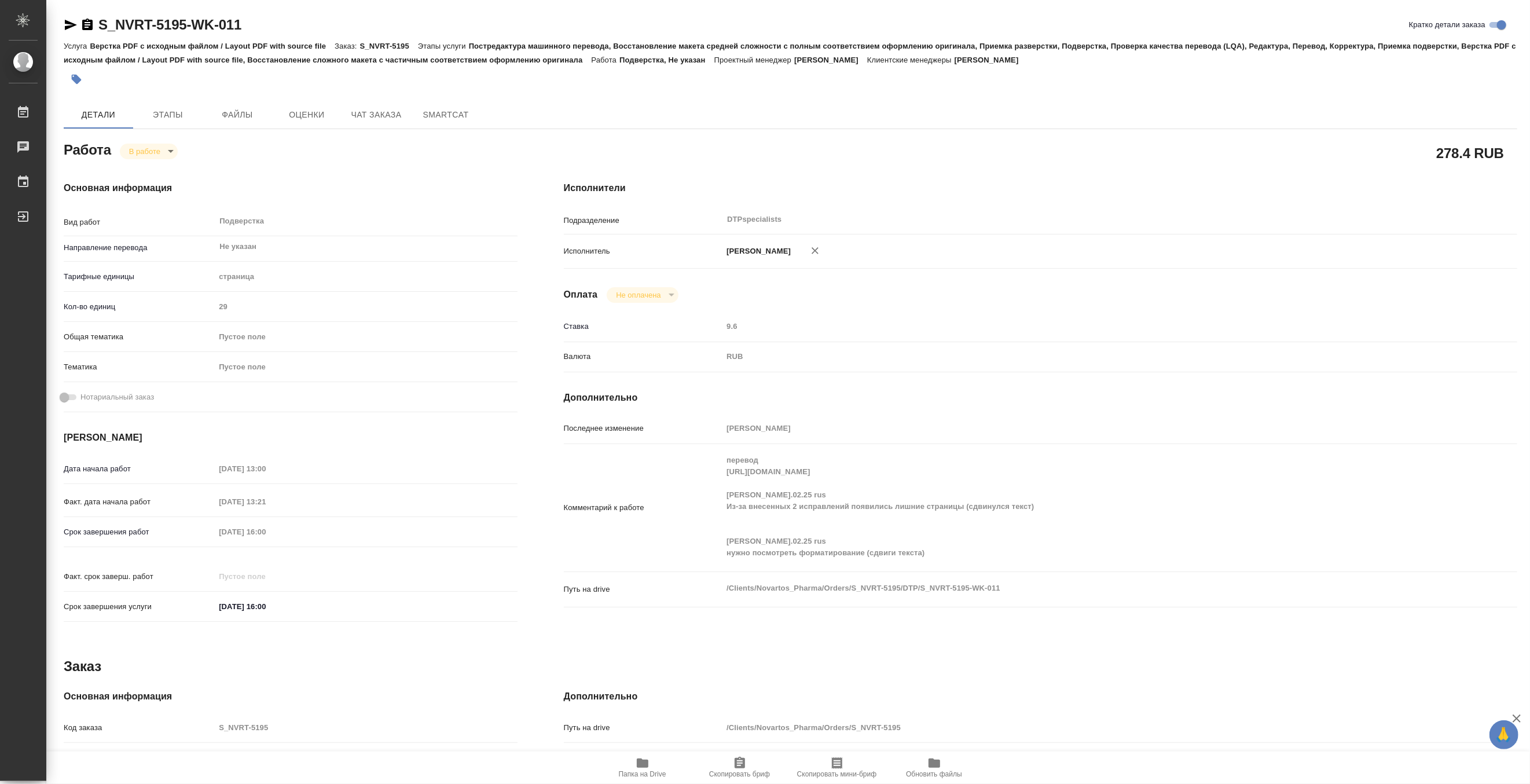
type textarea "x"
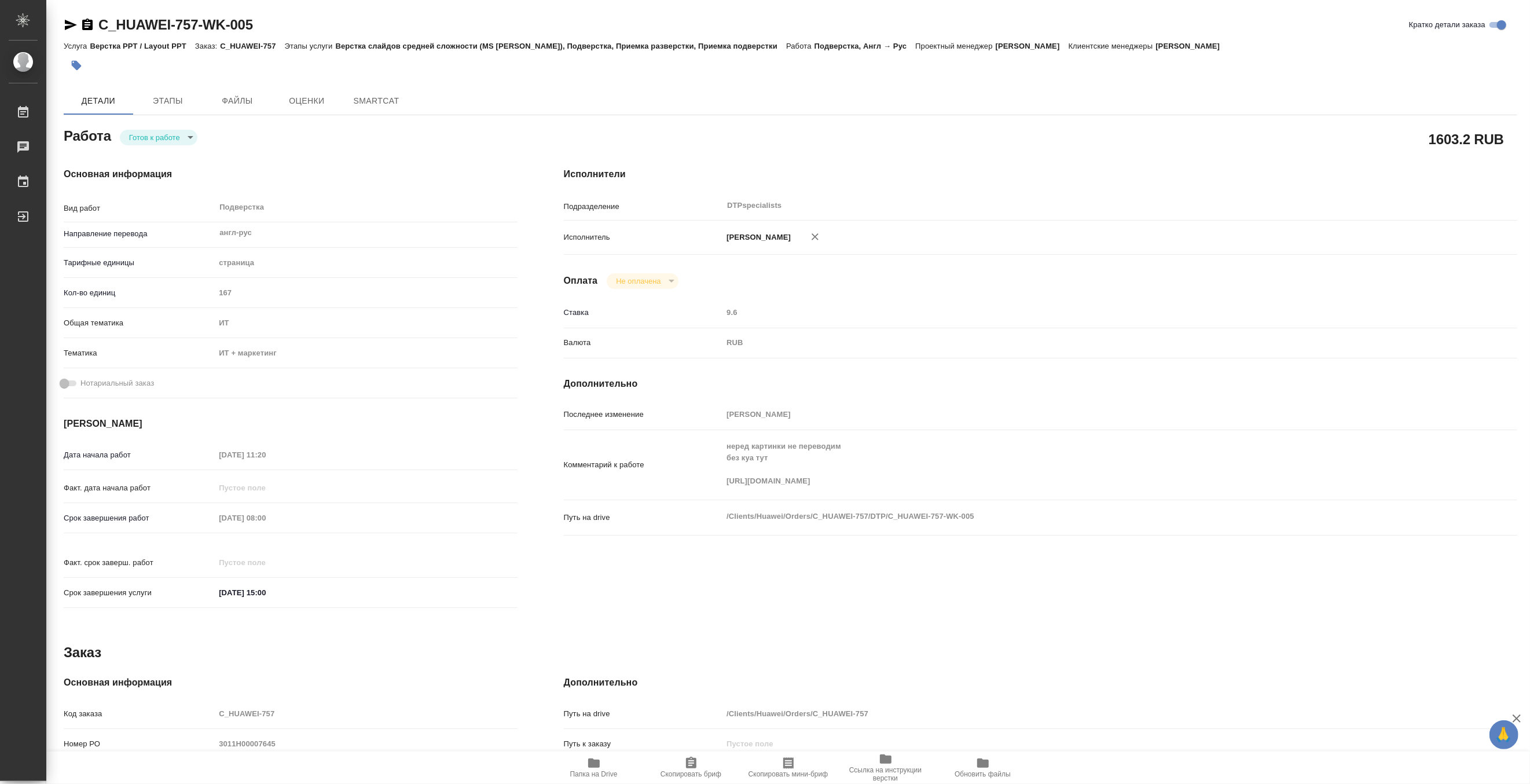
type textarea "x"
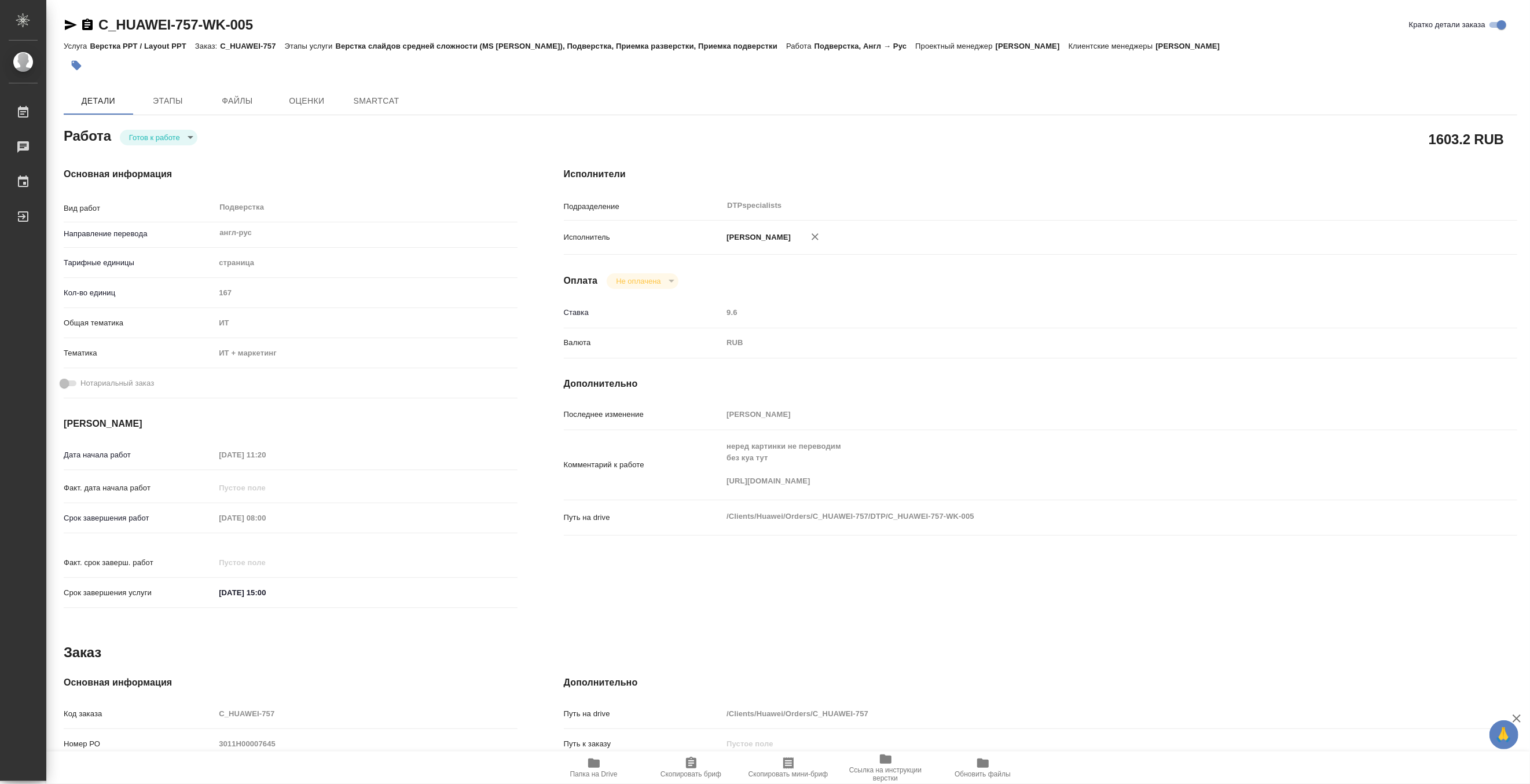
type textarea "x"
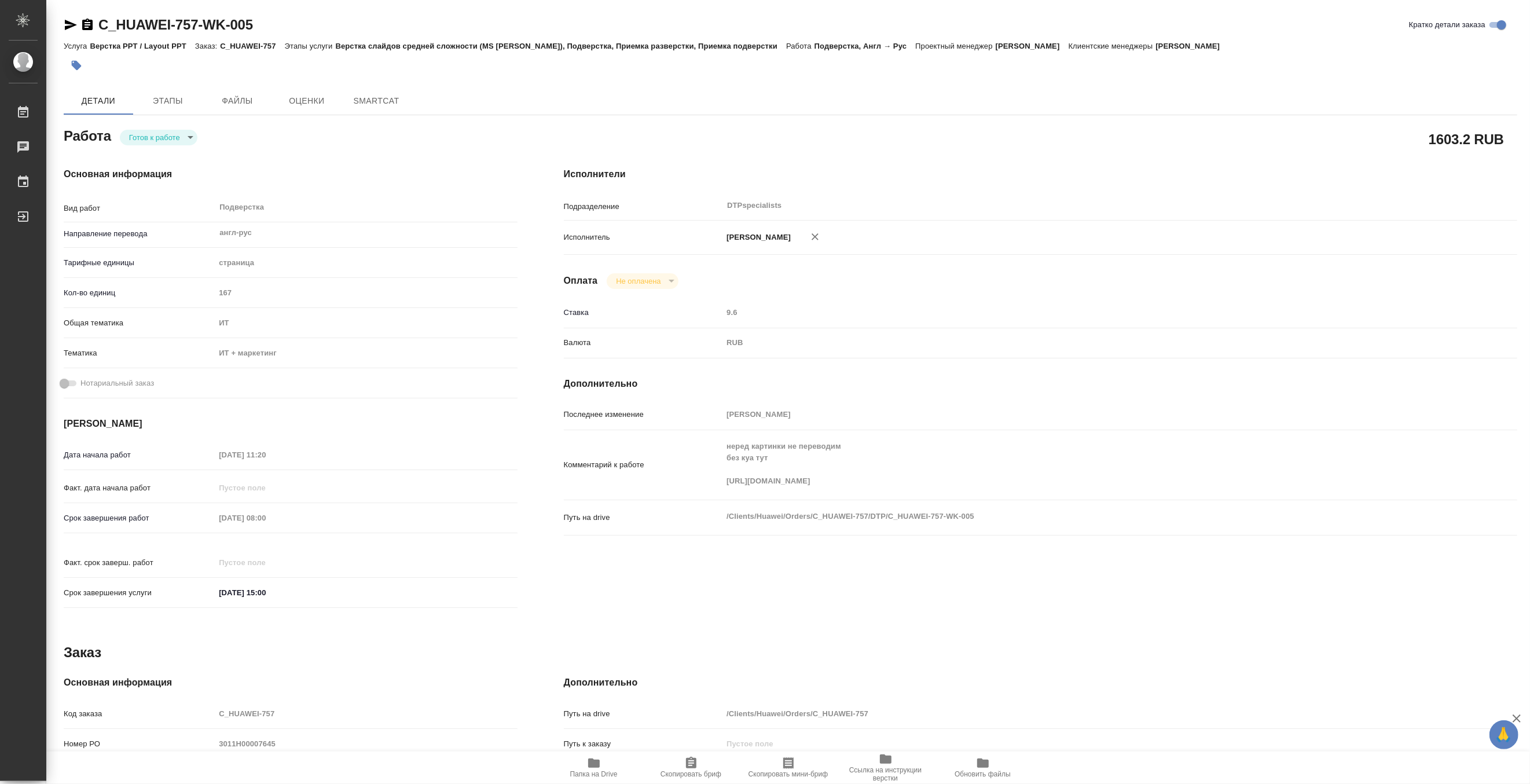
type textarea "x"
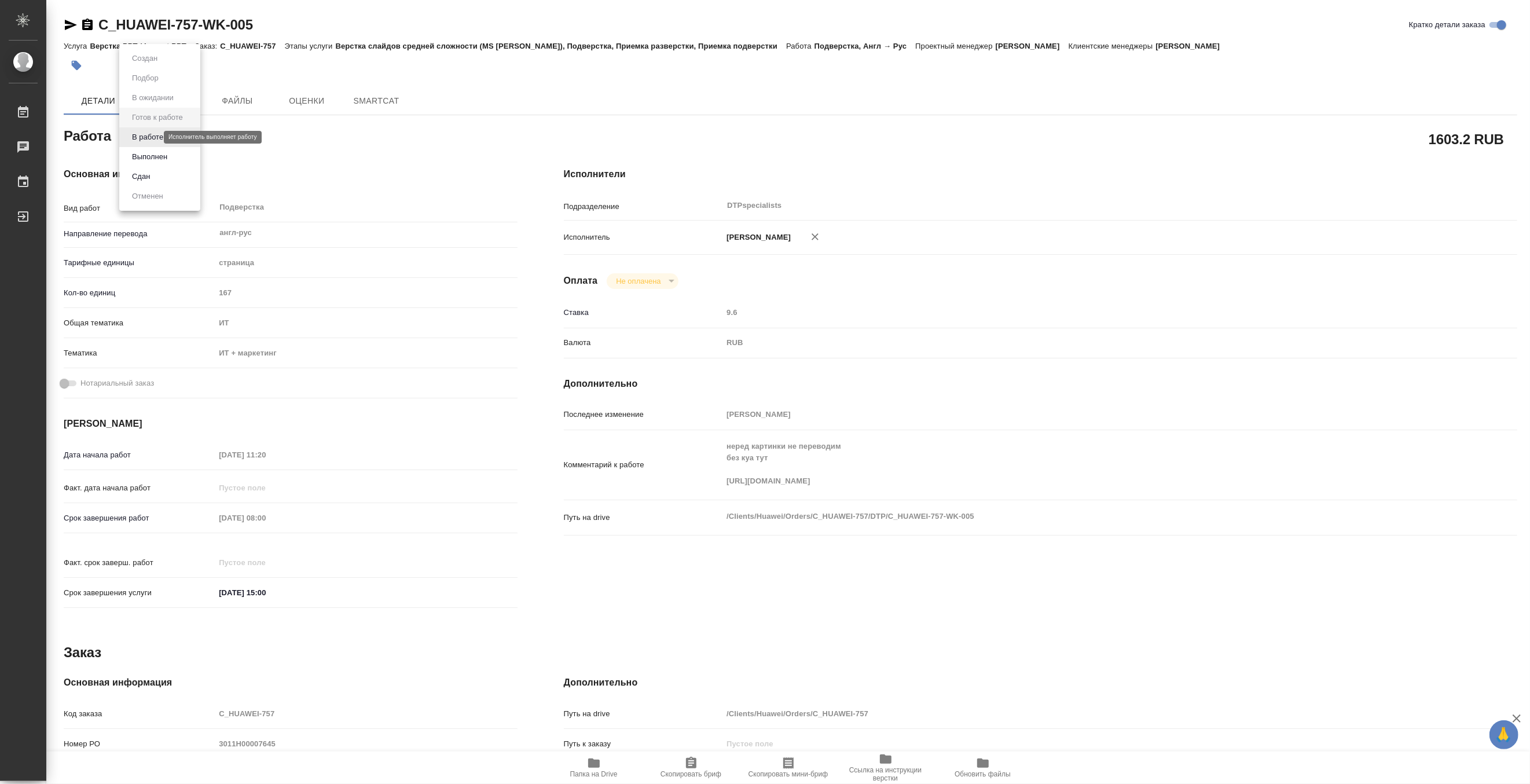
click at [145, 137] on body "🙏 .cls-1 fill:#fff; AWATERA Matveeva Maria Работы Чаты График Выйти C_HUAWEI-75…" at bounding box center [765, 392] width 1530 height 784
type textarea "x"
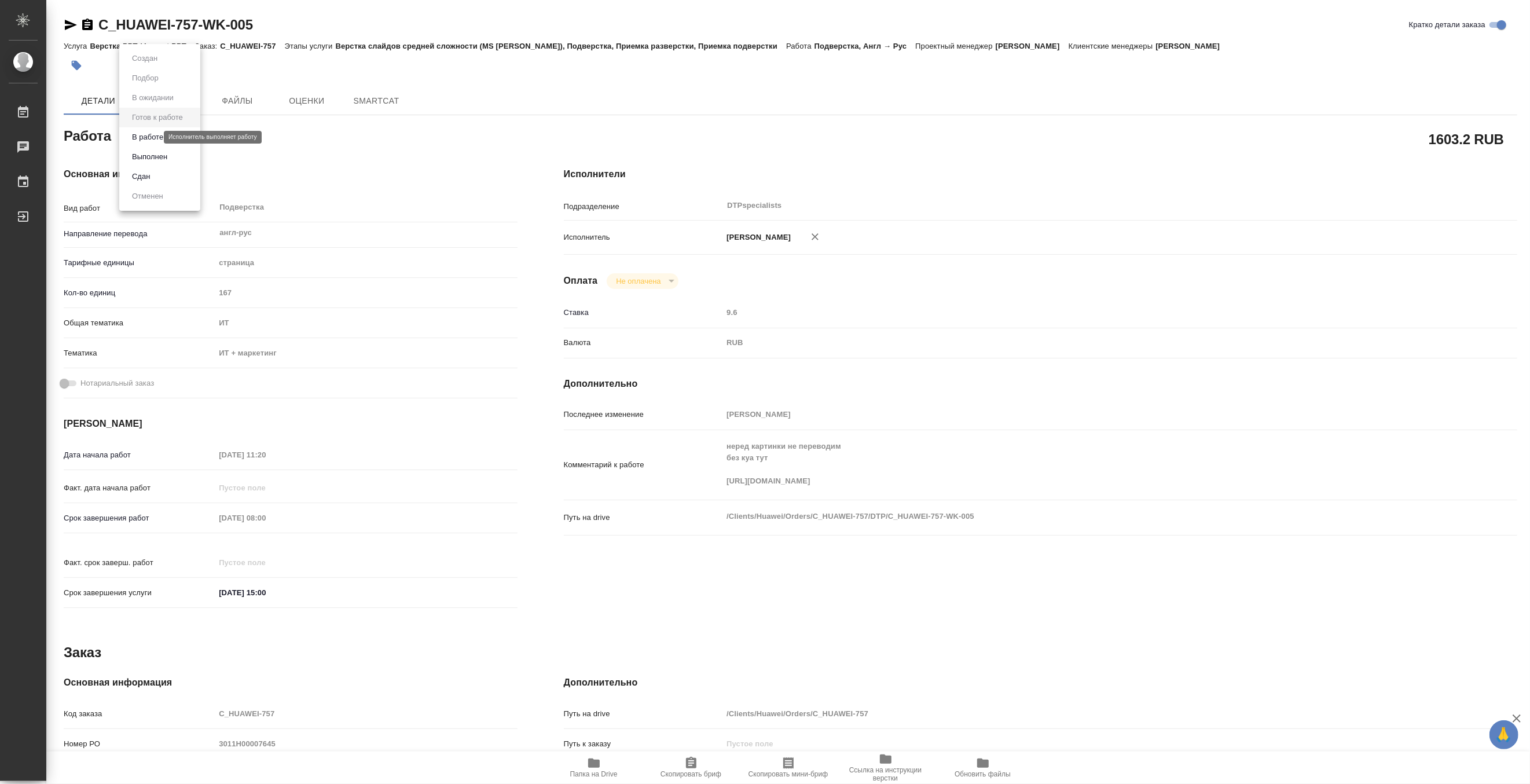
type textarea "x"
click at [135, 140] on button "В работе" at bounding box center [147, 137] width 38 height 13
type textarea "x"
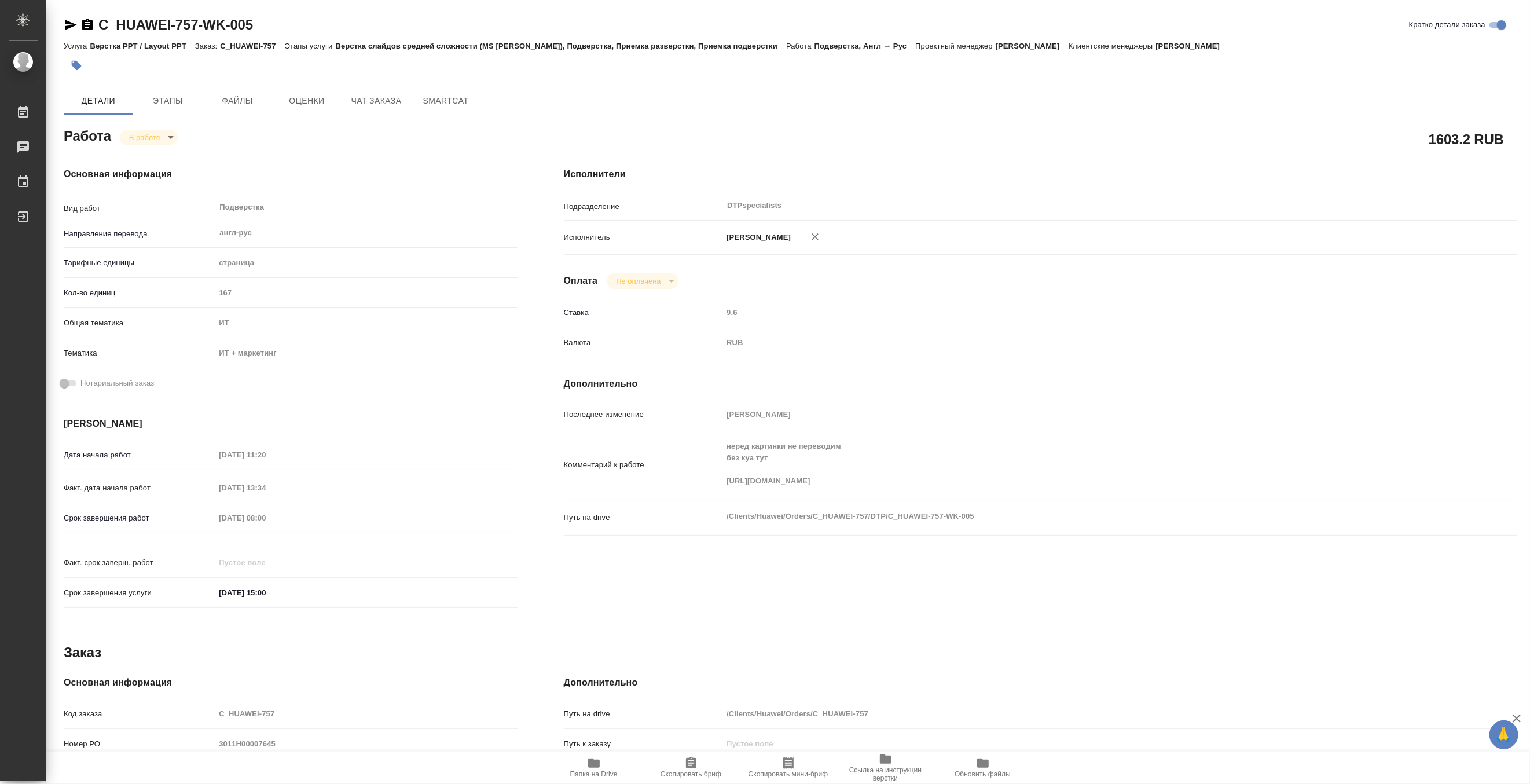
type textarea "x"
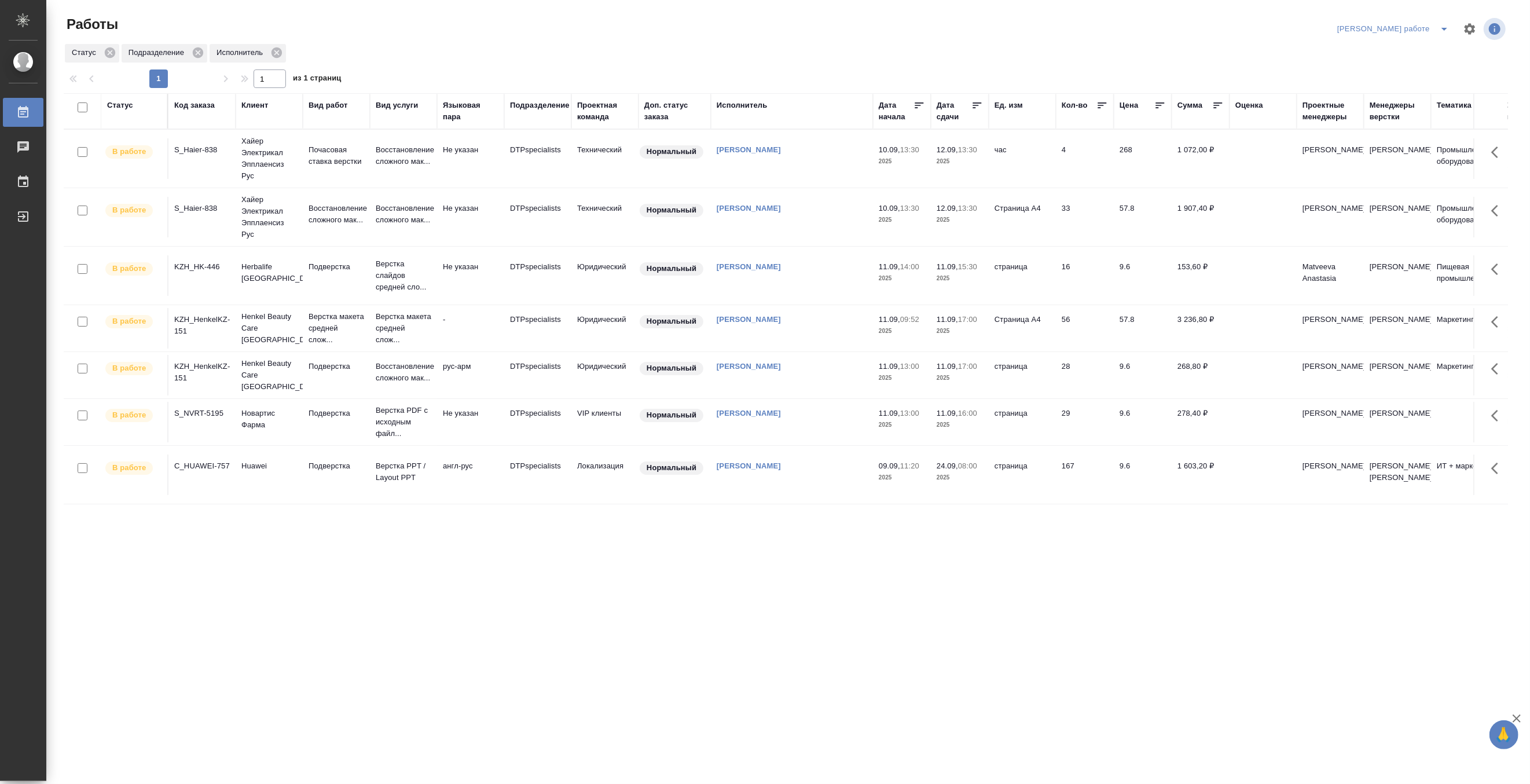
scroll to position [16, 0]
click at [391, 368] on p "Восстановление сложного мак..." at bounding box center [403, 372] width 55 height 23
